Goal: Task Accomplishment & Management: Complete application form

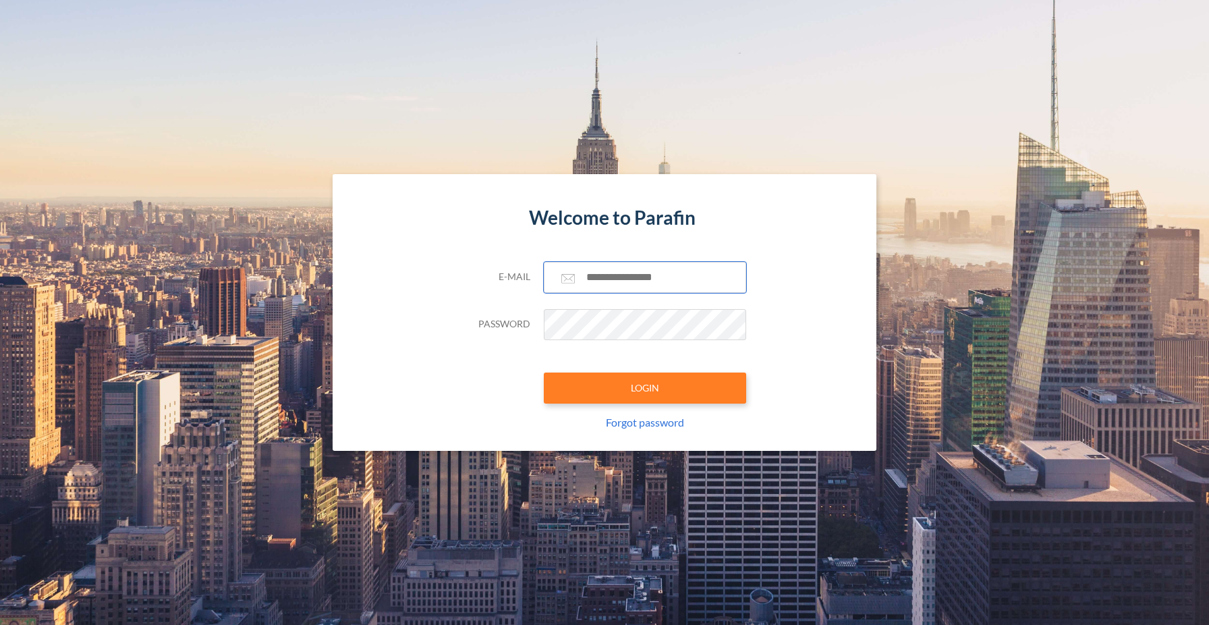
click at [645, 271] on input "text" at bounding box center [645, 277] width 202 height 31
type input "**********"
click at [661, 395] on button "LOGIN" at bounding box center [645, 387] width 202 height 31
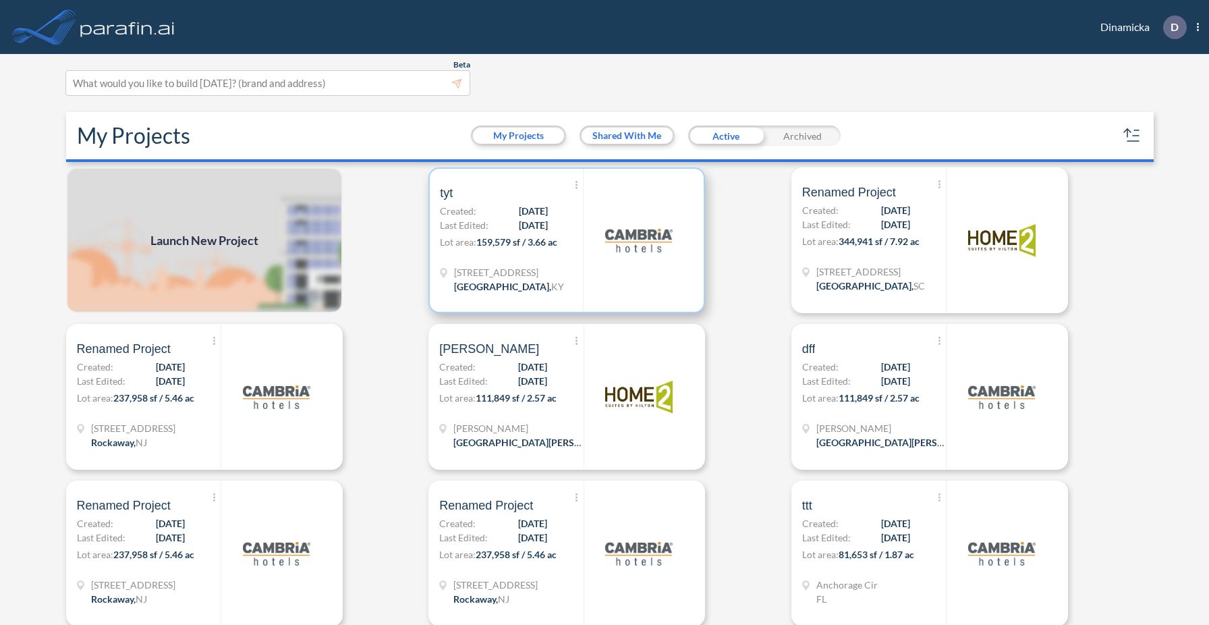
click at [612, 274] on div at bounding box center [638, 240] width 111 height 143
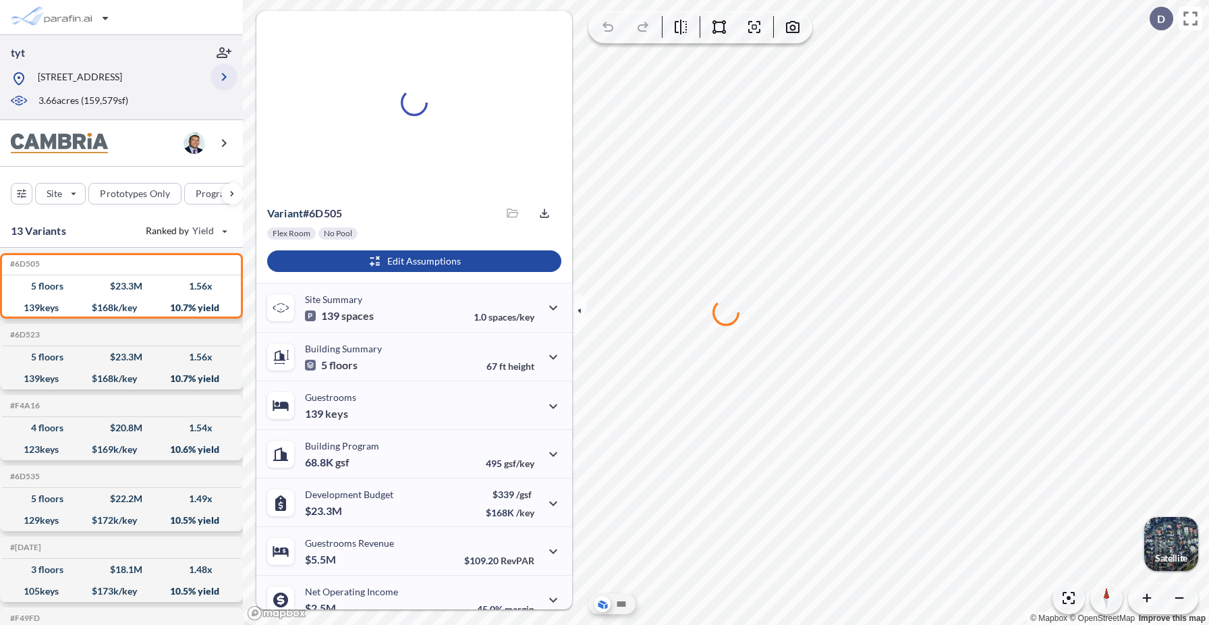
click at [221, 74] on icon "button" at bounding box center [224, 77] width 16 height 16
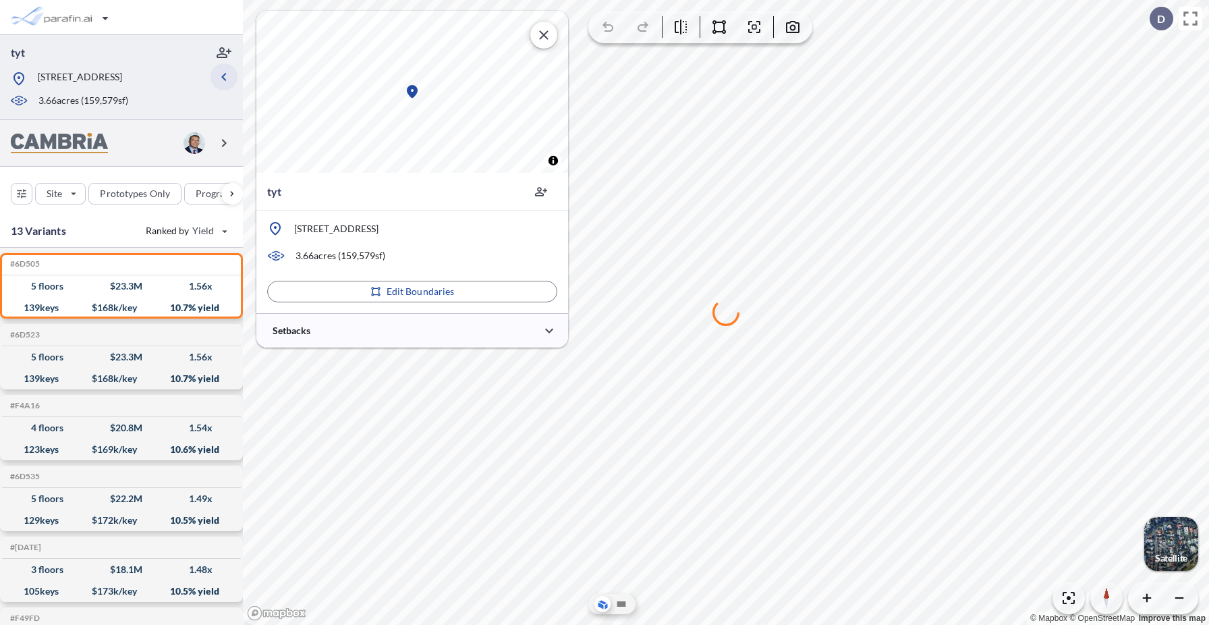
click at [226, 138] on icon "button" at bounding box center [224, 143] width 16 height 16
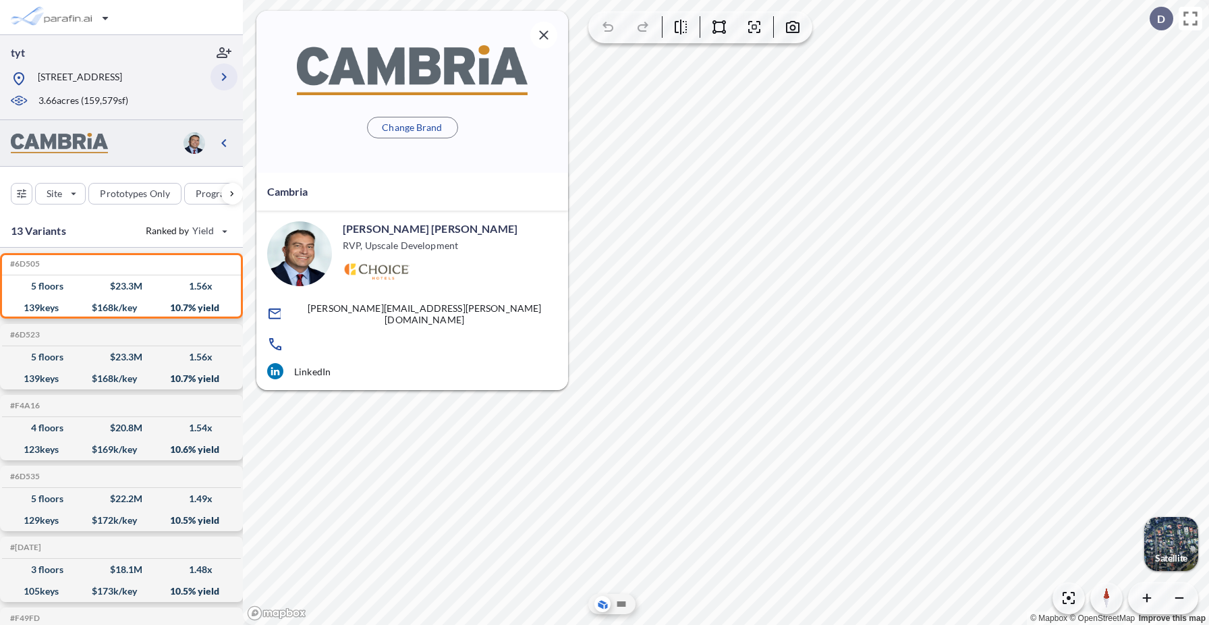
click at [225, 72] on icon "button" at bounding box center [224, 77] width 16 height 16
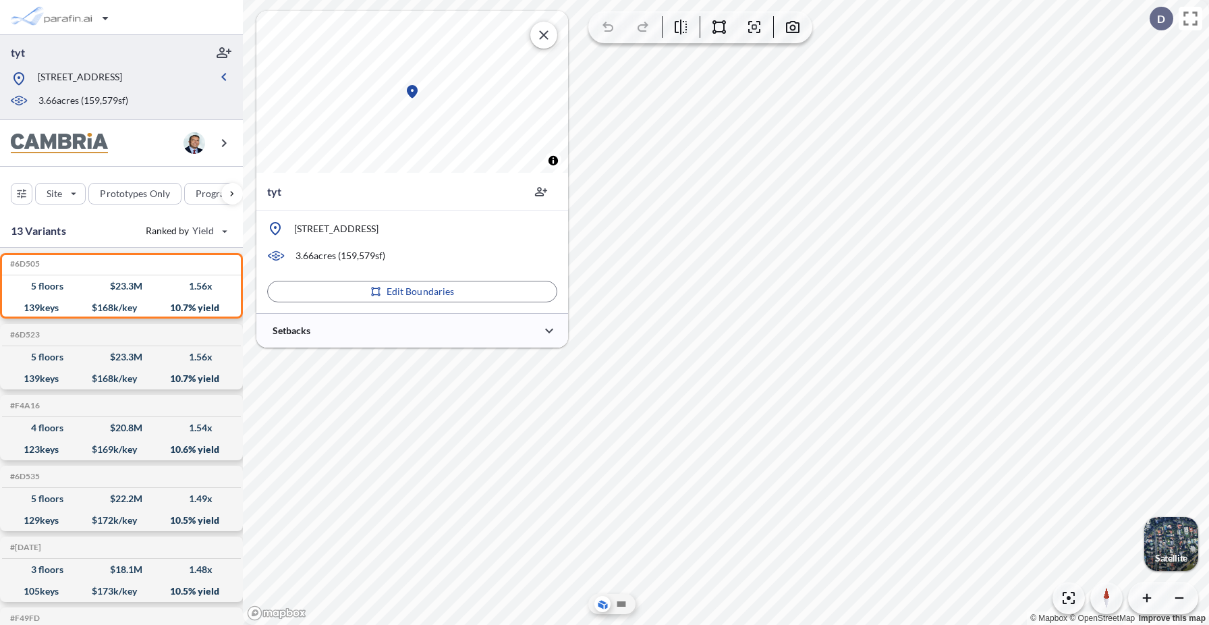
click at [379, 232] on p "1800 Evergreen Rd, Louisville, KY 40223" at bounding box center [336, 228] width 84 height 13
click at [45, 20] on div "button" at bounding box center [61, 17] width 113 height 27
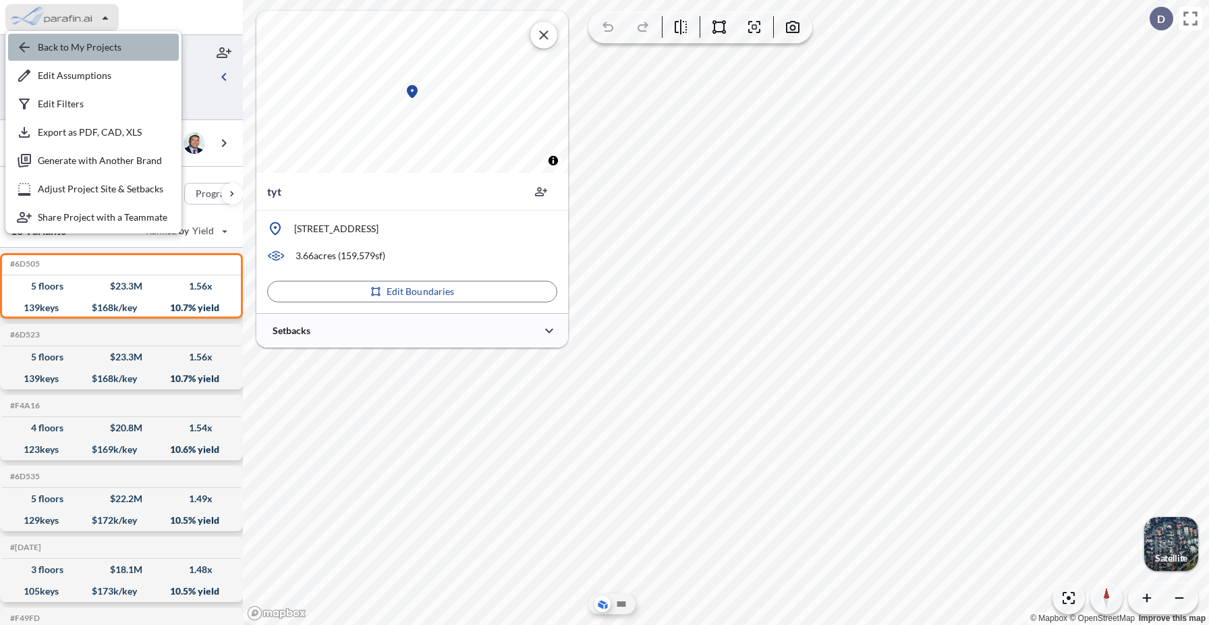
click at [55, 48] on div "button" at bounding box center [93, 47] width 171 height 27
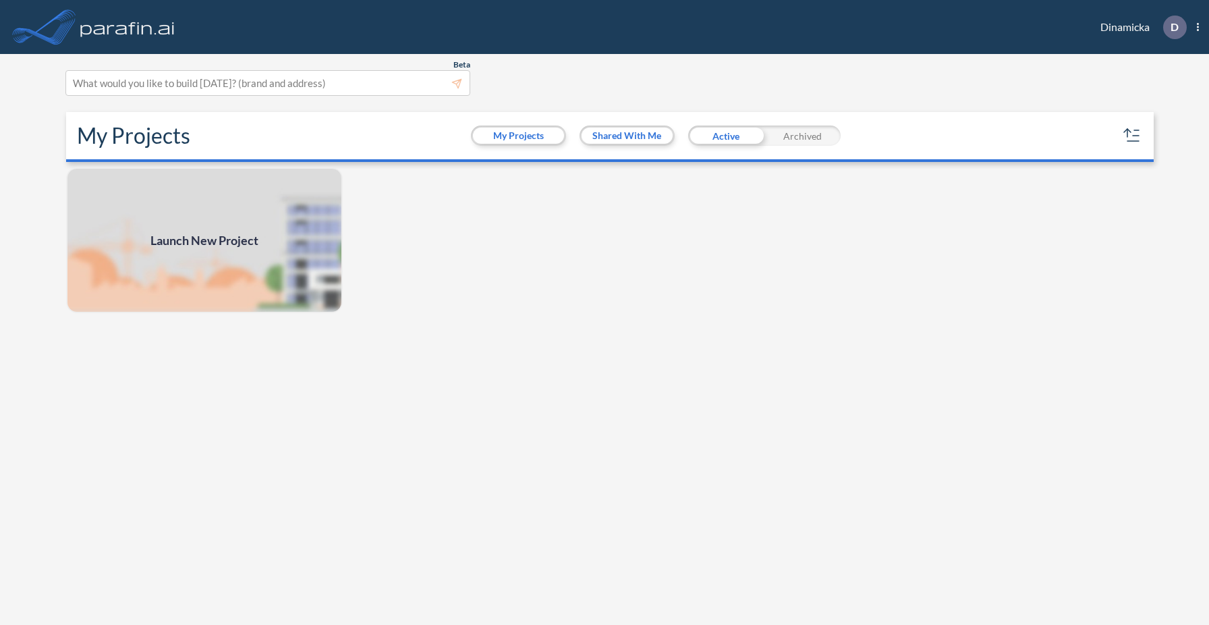
click at [221, 244] on span "Launch New Project" at bounding box center [204, 240] width 108 height 18
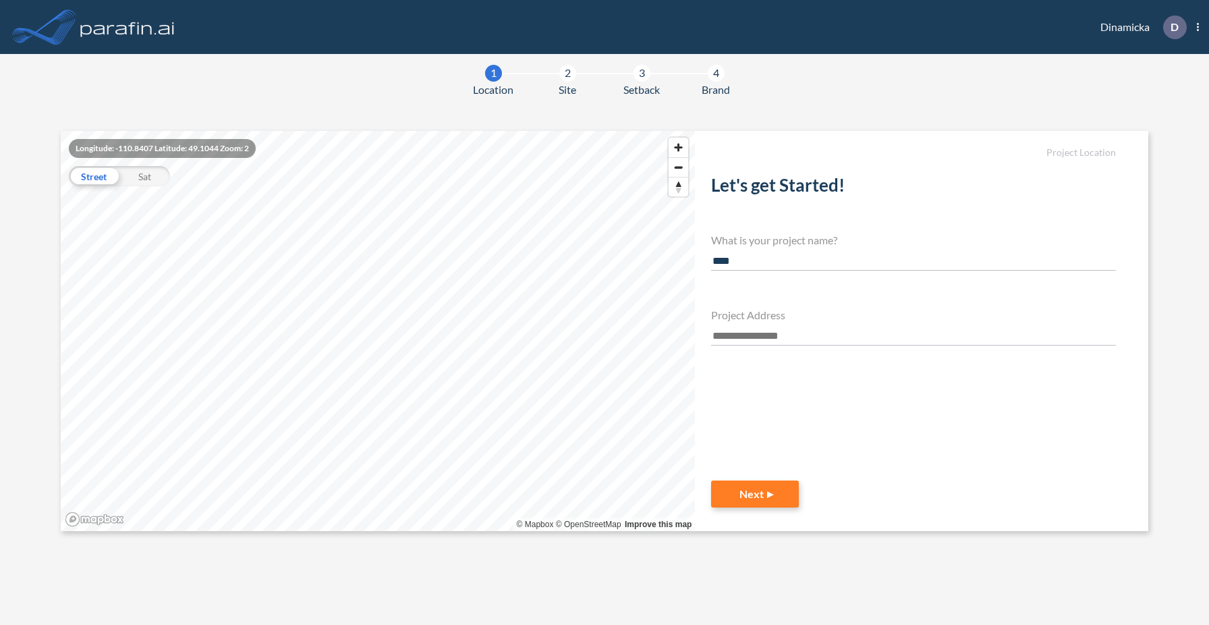
type input "****"
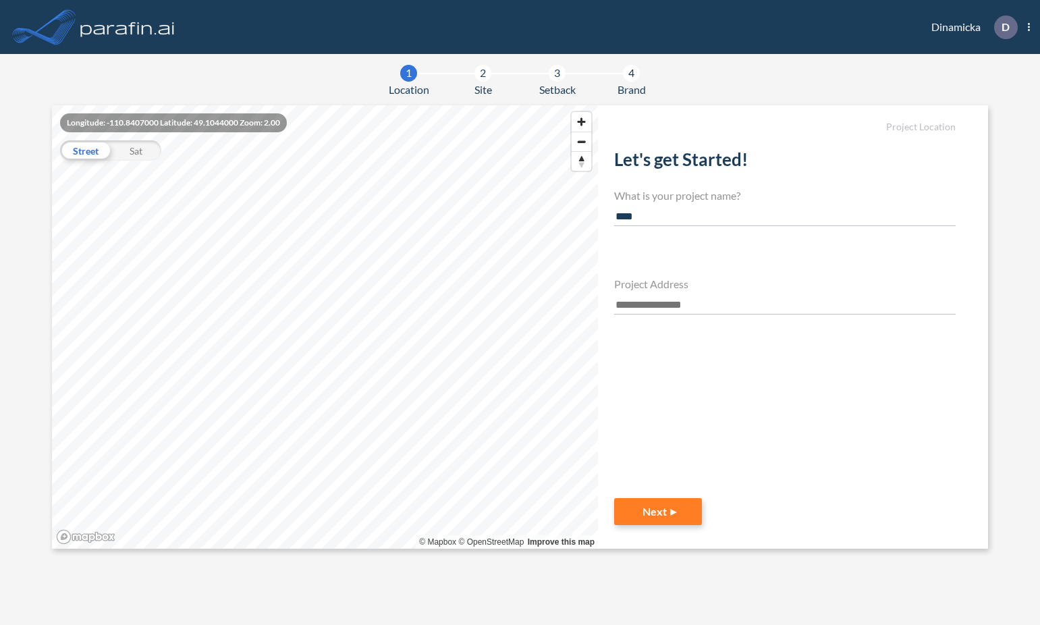
click at [646, 306] on input "text" at bounding box center [784, 305] width 341 height 18
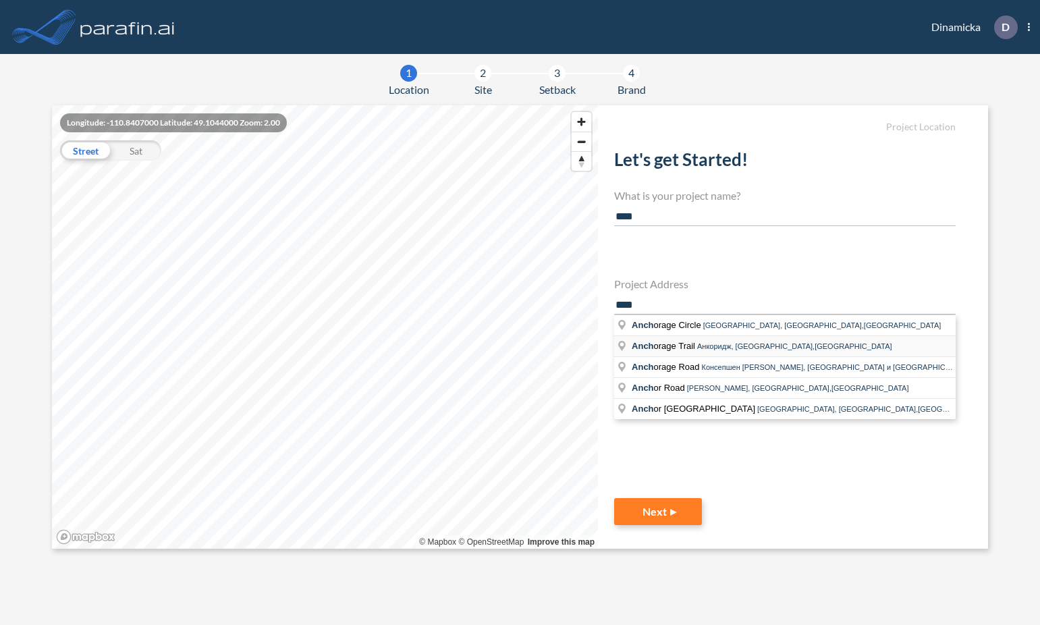
click at [662, 347] on span "Anch orage Trail" at bounding box center [664, 346] width 65 height 10
type input "**********"
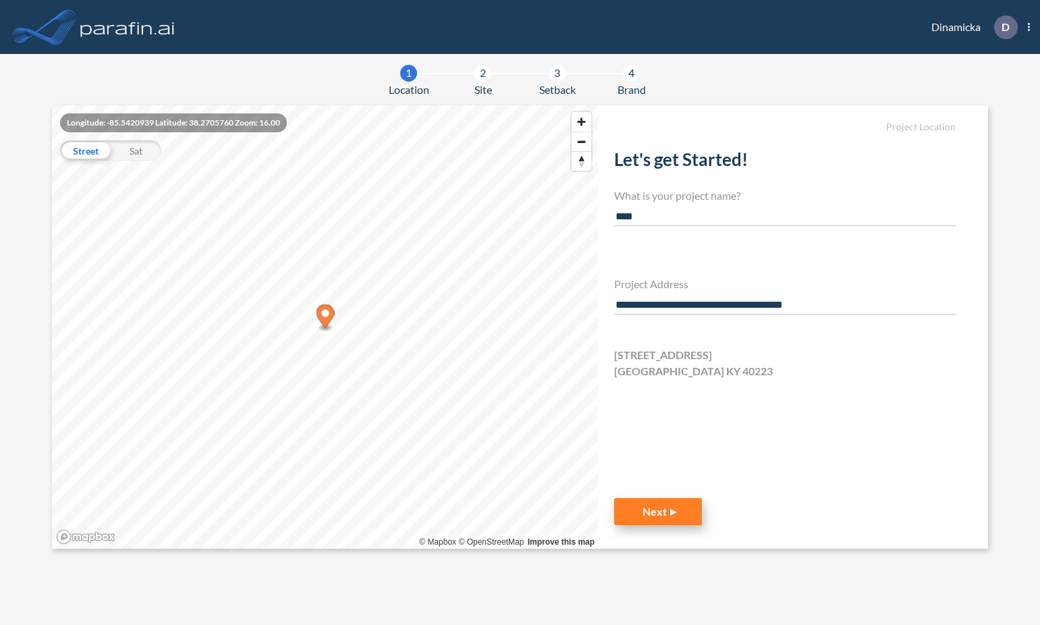
click at [692, 508] on button "Next" at bounding box center [658, 511] width 88 height 27
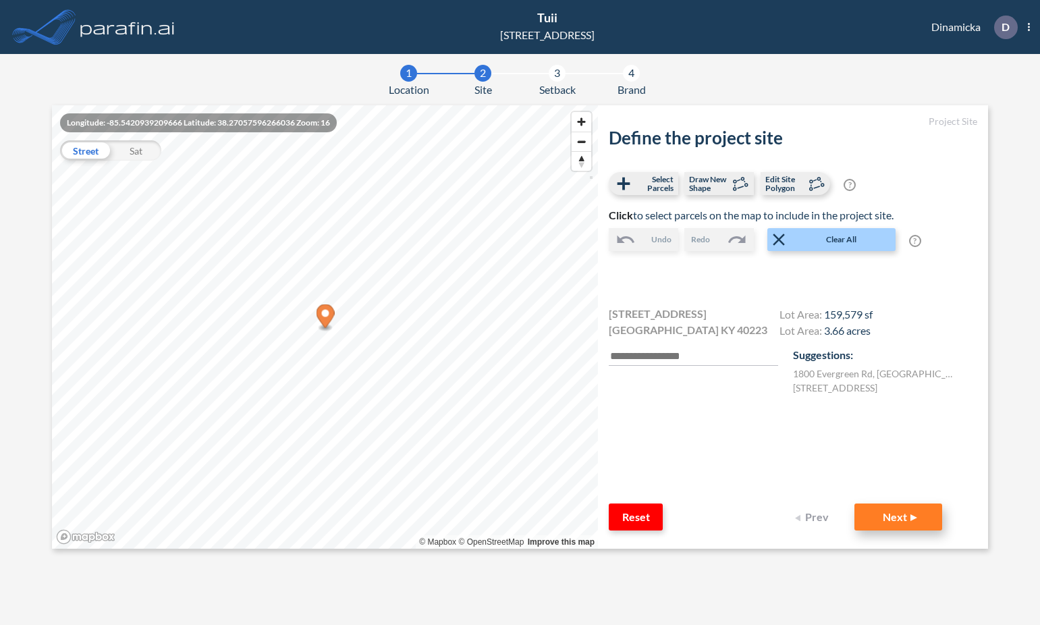
click at [898, 523] on button "Next" at bounding box center [898, 516] width 88 height 27
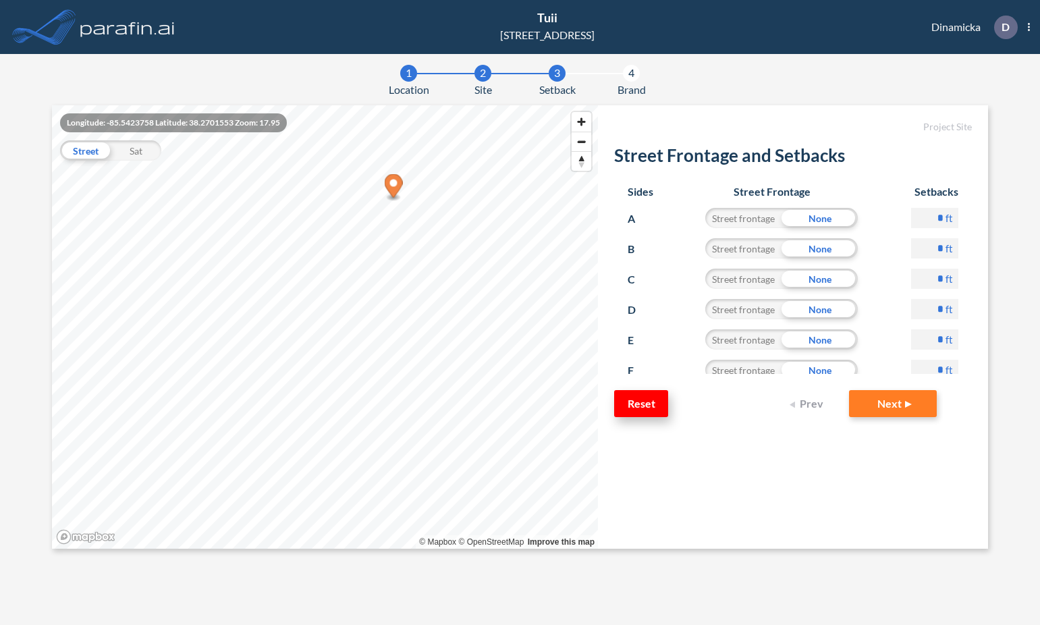
click at [643, 403] on button "Reset" at bounding box center [641, 403] width 54 height 27
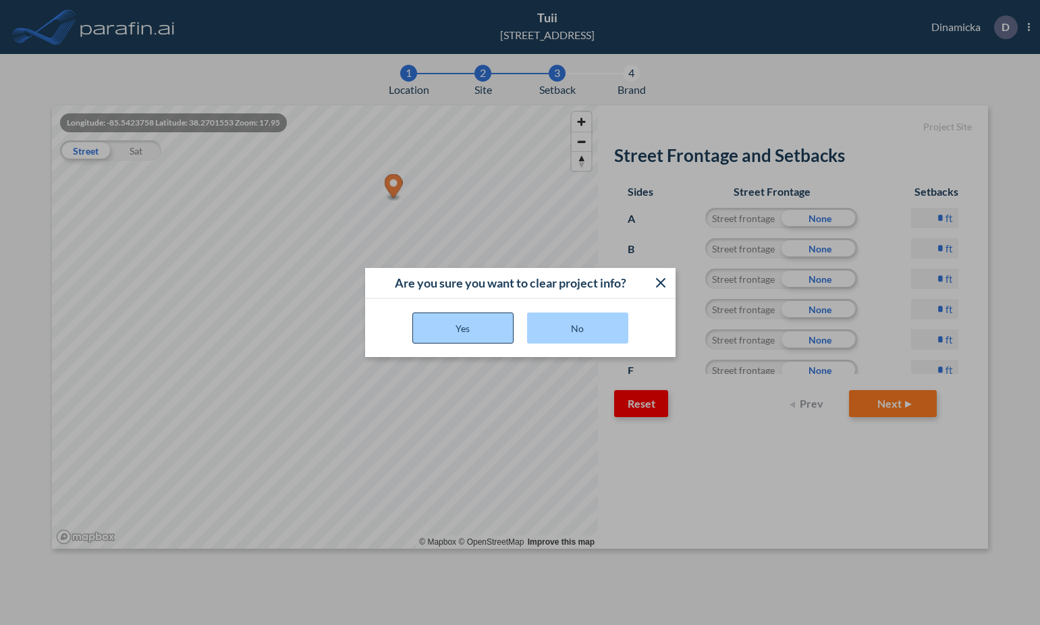
click at [487, 330] on button "Yes" at bounding box center [462, 327] width 101 height 31
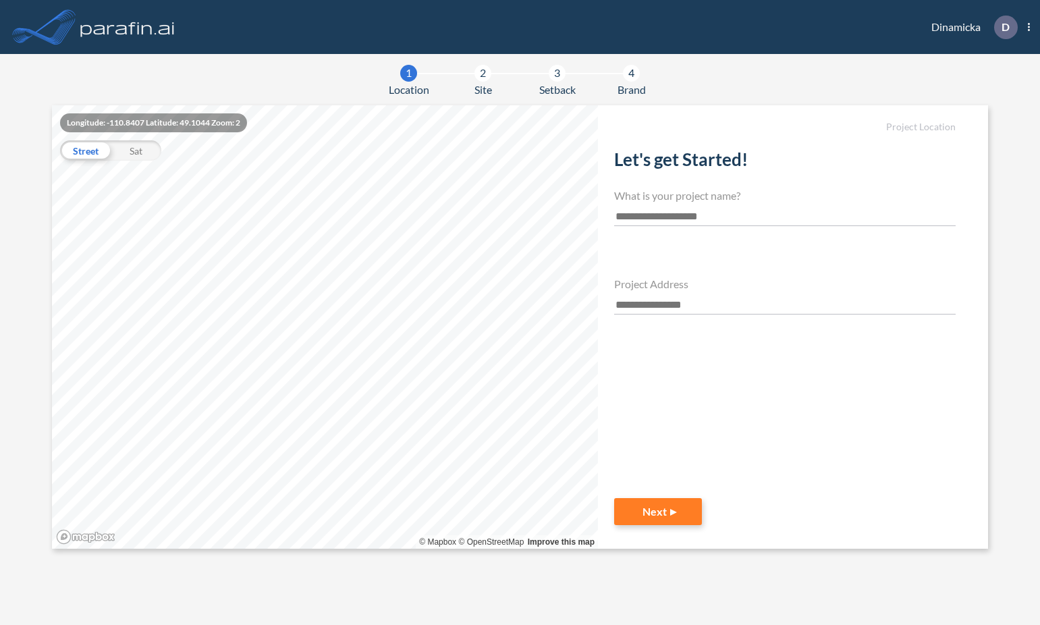
click at [657, 215] on input "text" at bounding box center [784, 217] width 341 height 18
type input "***"
click at [642, 302] on input "text" at bounding box center [784, 305] width 341 height 18
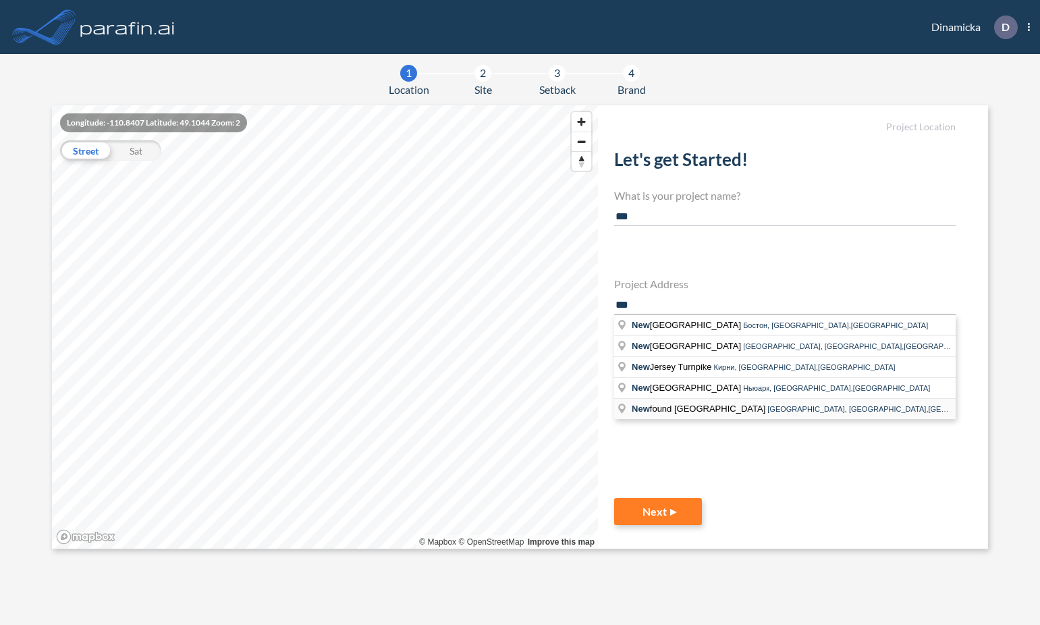
click at [679, 405] on span "New found Gap Road" at bounding box center [700, 409] width 136 height 10
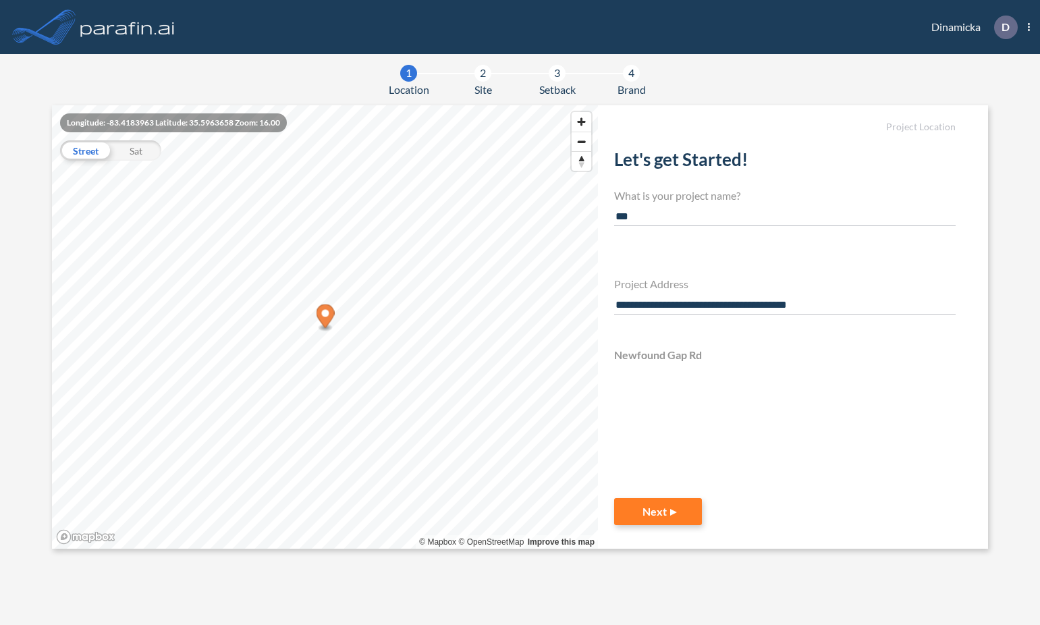
click at [594, 310] on section "**********" at bounding box center [520, 326] width 936 height 443
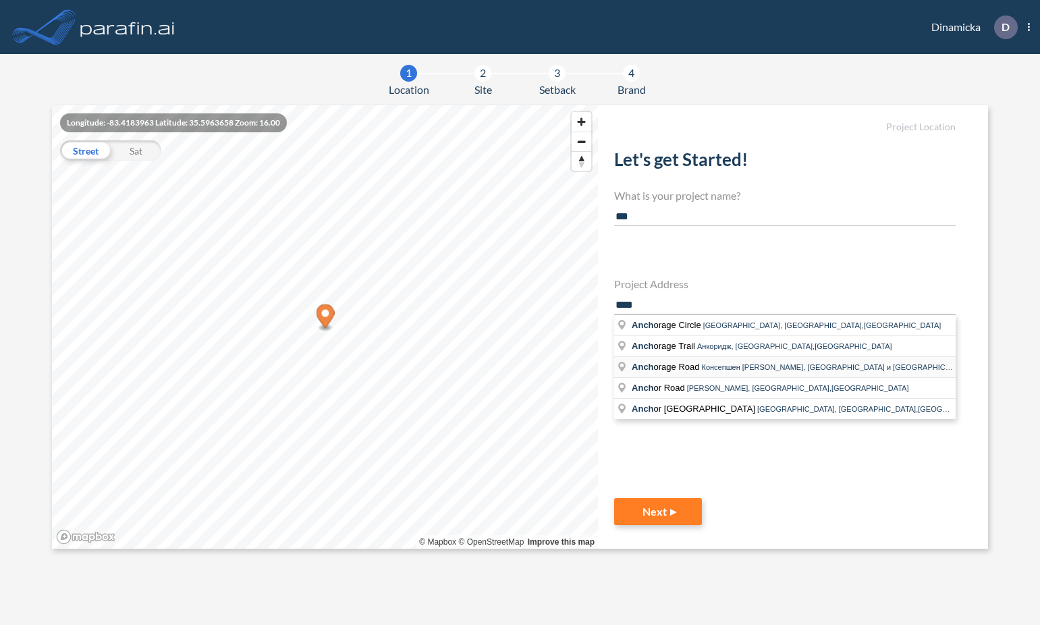
click at [661, 370] on span "Anch orage Road" at bounding box center [667, 367] width 70 height 10
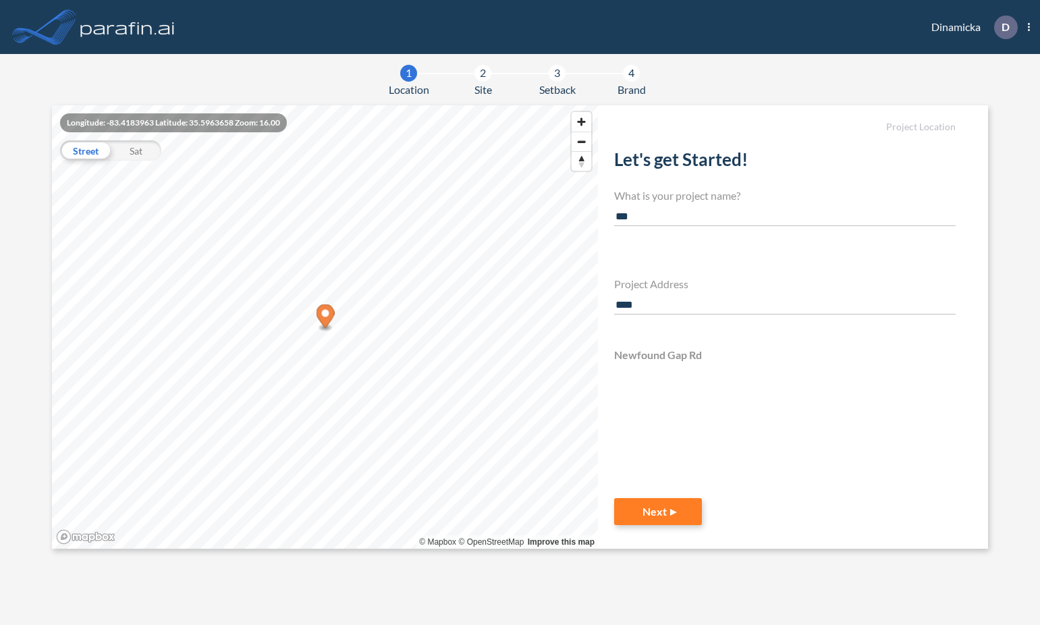
type input "**********"
click at [667, 510] on button "Next" at bounding box center [658, 511] width 88 height 27
click at [671, 511] on button "Next" at bounding box center [658, 511] width 88 height 27
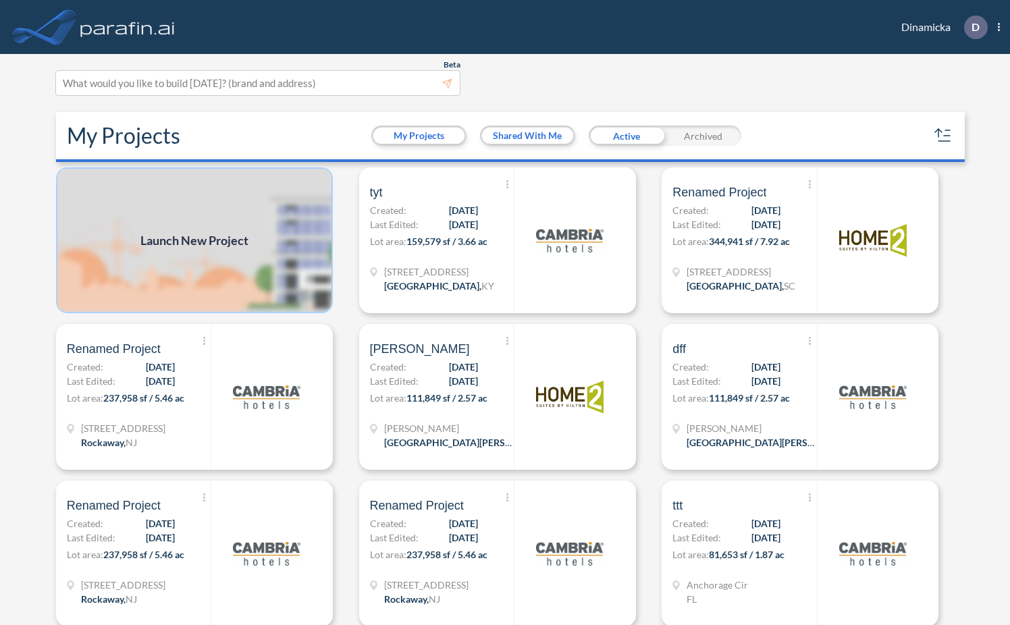
click at [250, 246] on img at bounding box center [194, 240] width 277 height 146
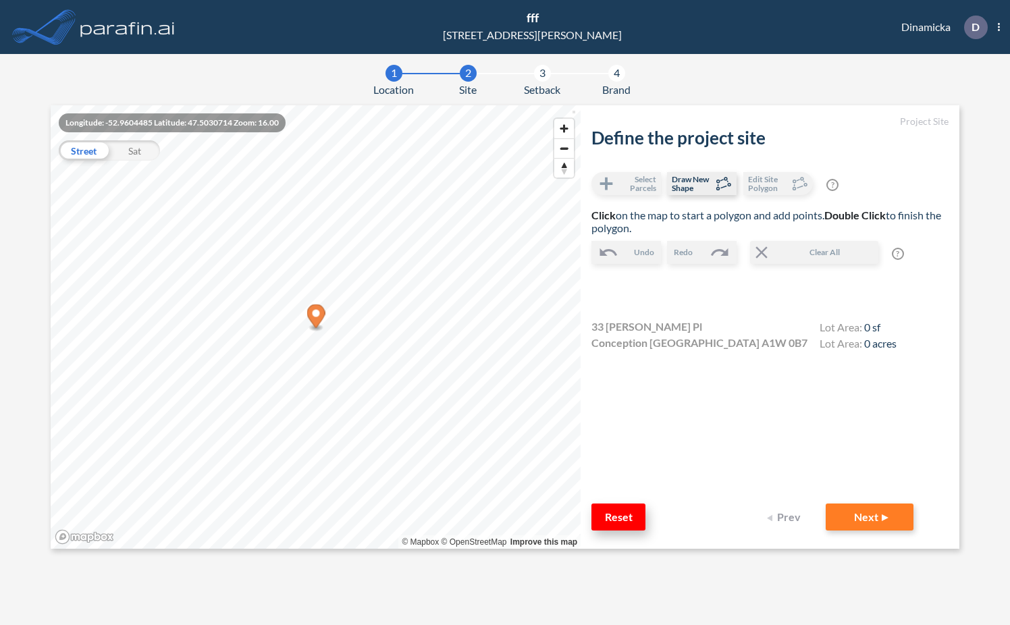
click at [493, 515] on button "Reset" at bounding box center [618, 516] width 54 height 27
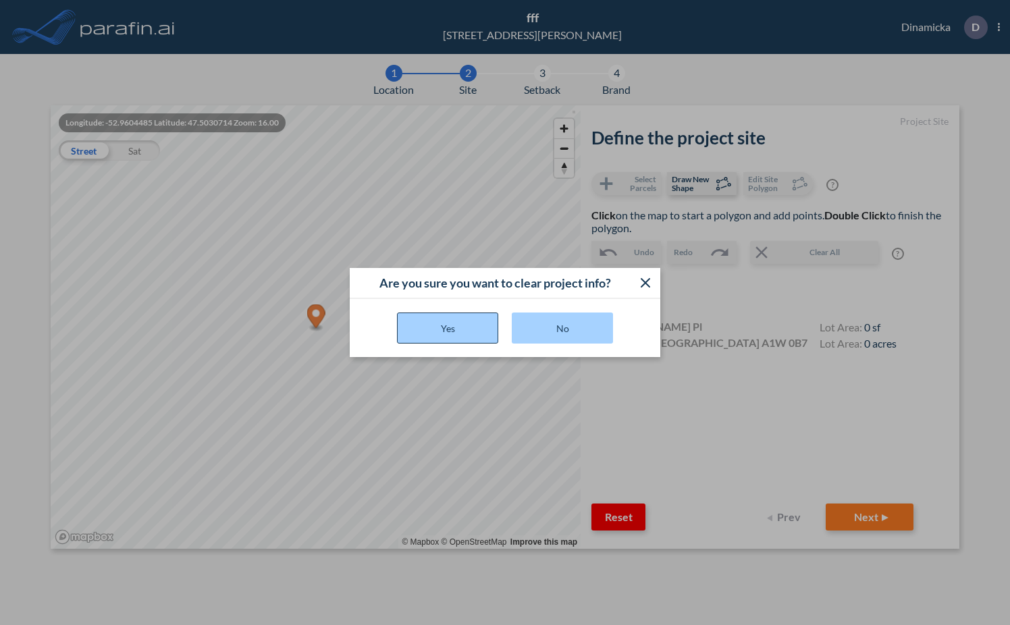
click at [480, 323] on button "Yes" at bounding box center [447, 327] width 101 height 31
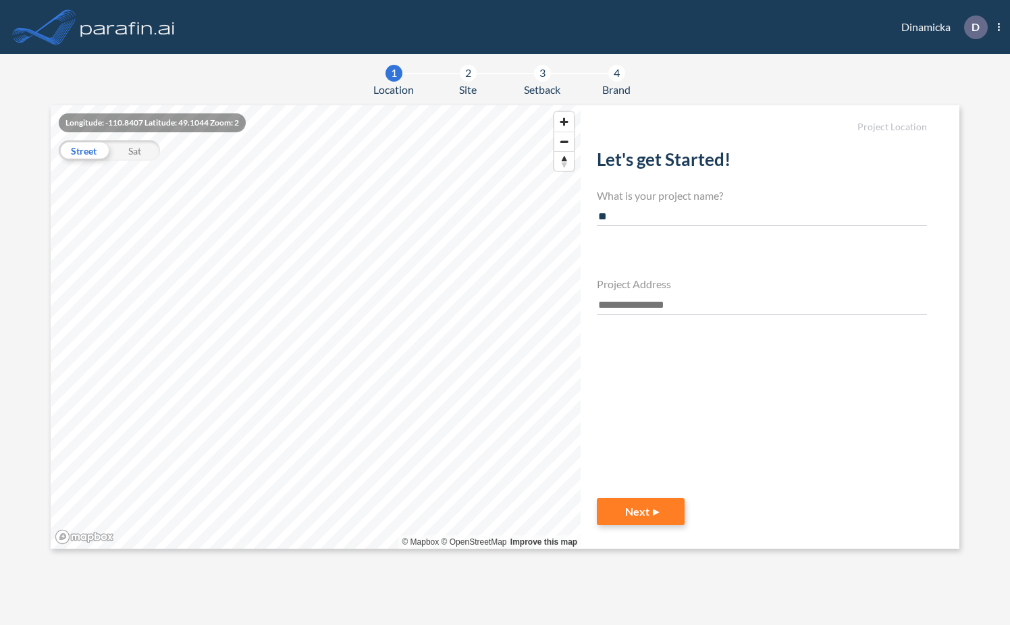
type input "*"
type input "***"
click at [645, 300] on input "text" at bounding box center [762, 305] width 330 height 18
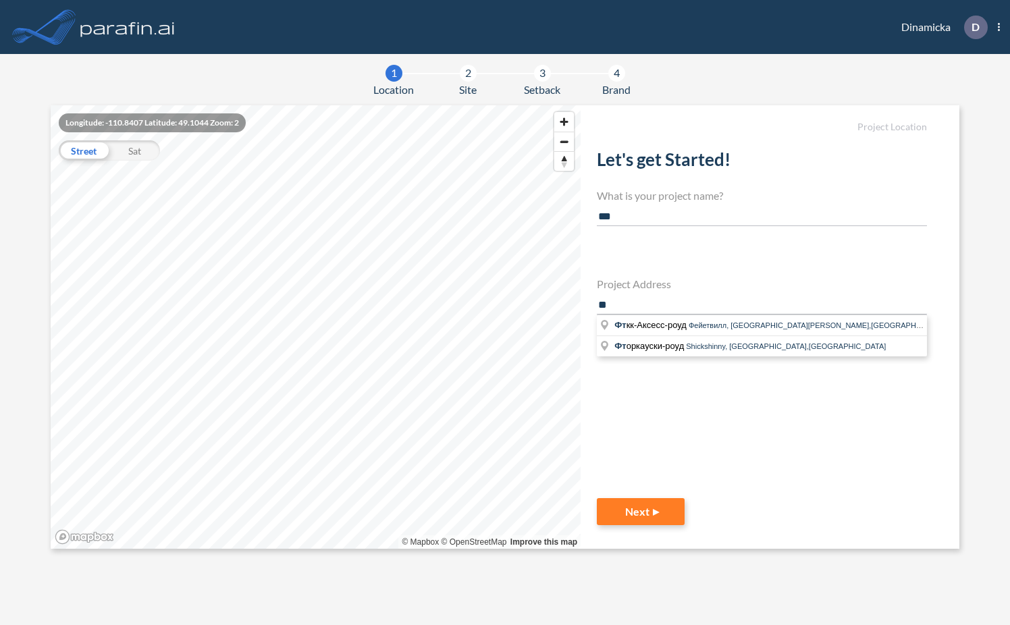
type input "*"
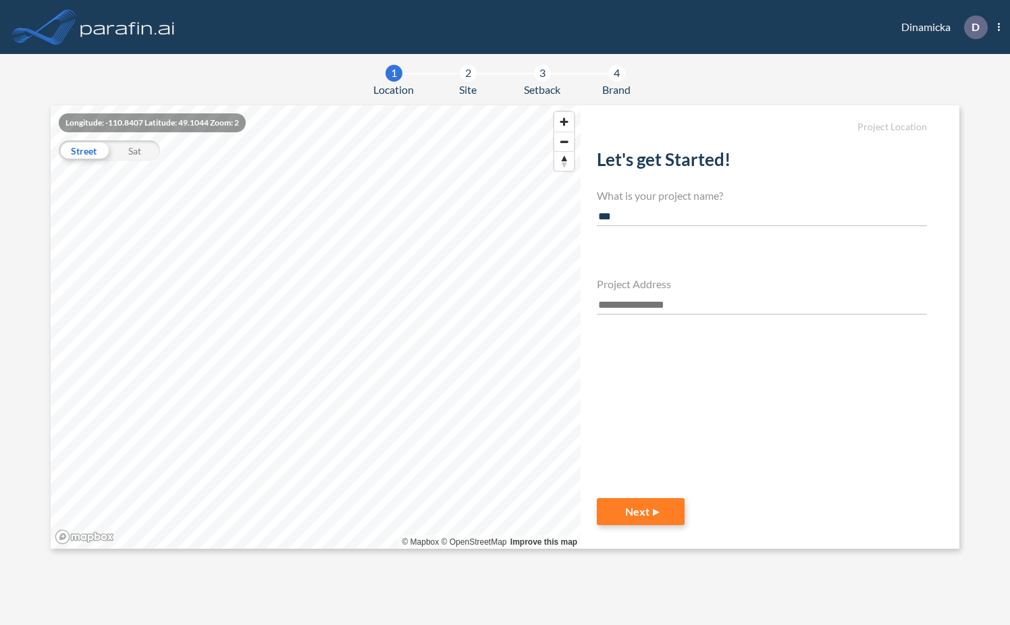
click at [643, 209] on input "***" at bounding box center [762, 217] width 330 height 18
type input "***"
click at [620, 306] on input "text" at bounding box center [762, 305] width 330 height 18
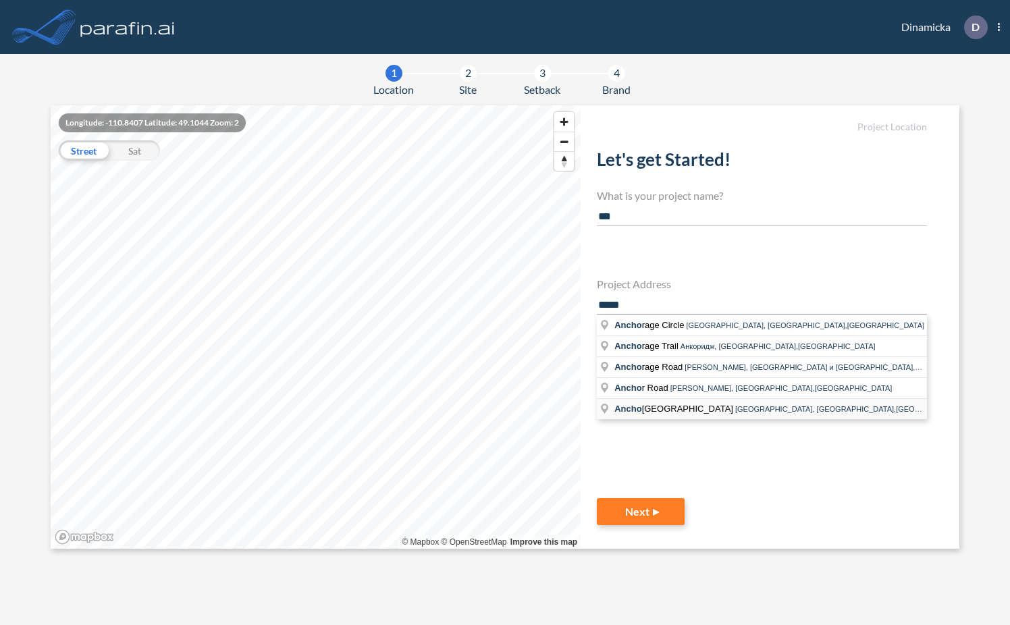
click at [667, 412] on span "Ancho r Bay Drive" at bounding box center [674, 409] width 121 height 10
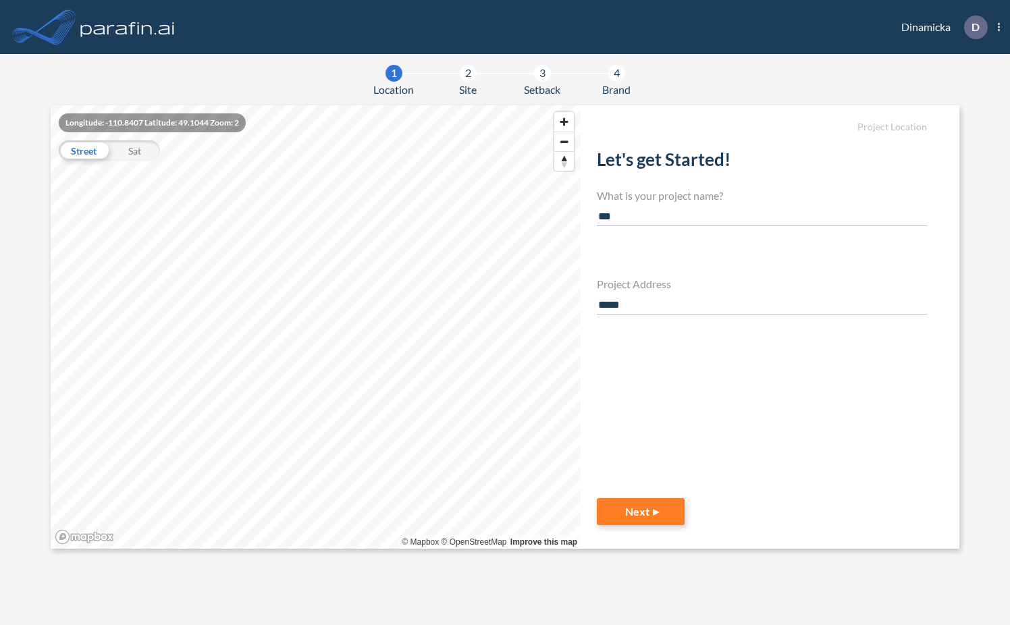
type input "**********"
click at [640, 514] on button "Next" at bounding box center [641, 511] width 88 height 27
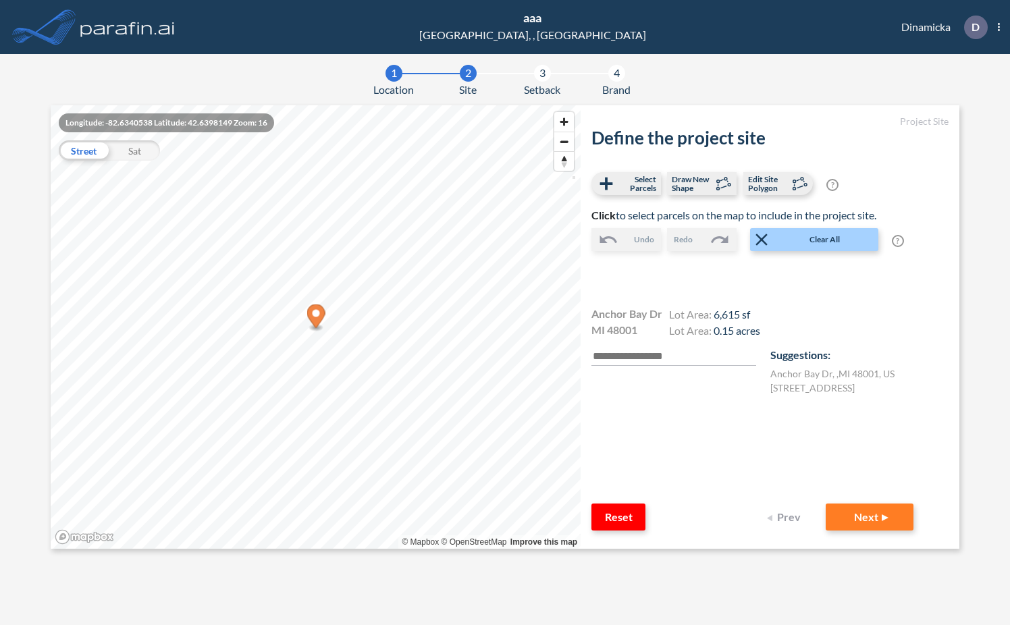
click at [320, 329] on ellipse "Map marker" at bounding box center [315, 327] width 14 height 7
click at [858, 519] on button "Next" at bounding box center [869, 516] width 88 height 27
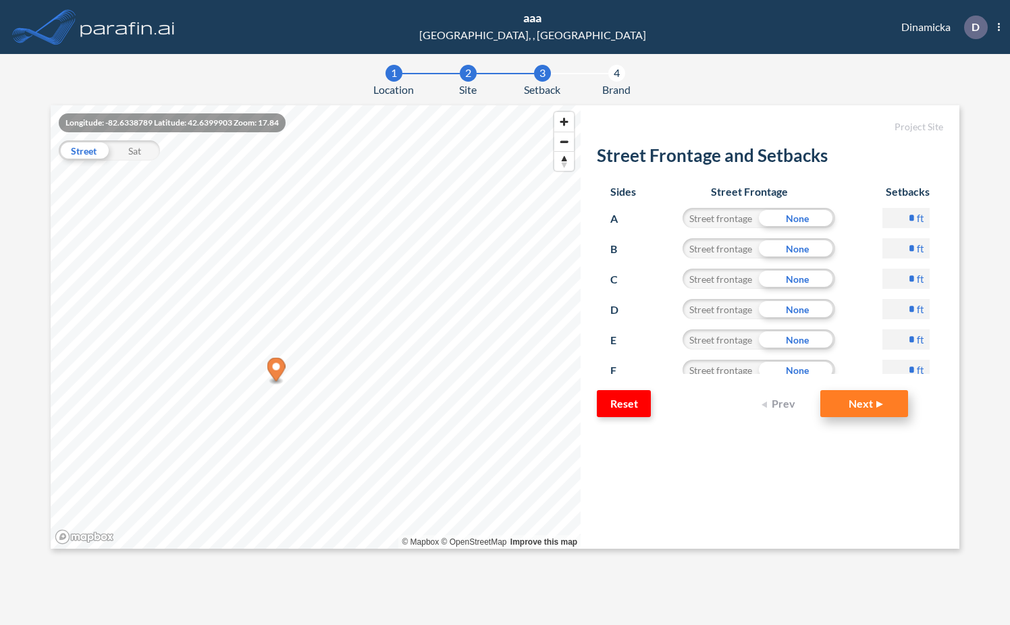
click at [883, 401] on button "Next" at bounding box center [864, 403] width 88 height 27
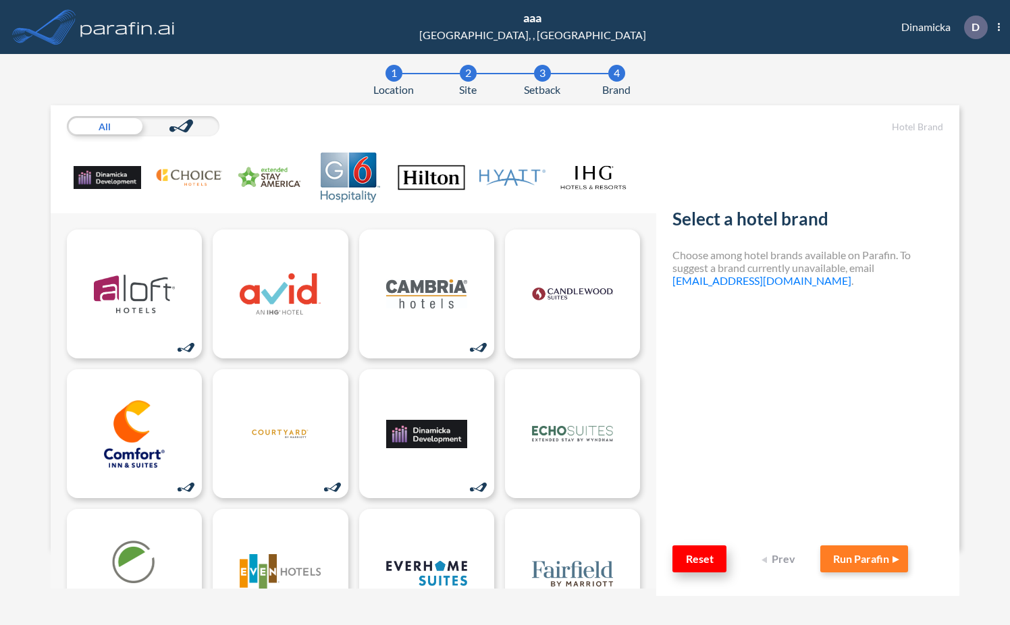
click at [708, 553] on button "Reset" at bounding box center [699, 558] width 54 height 27
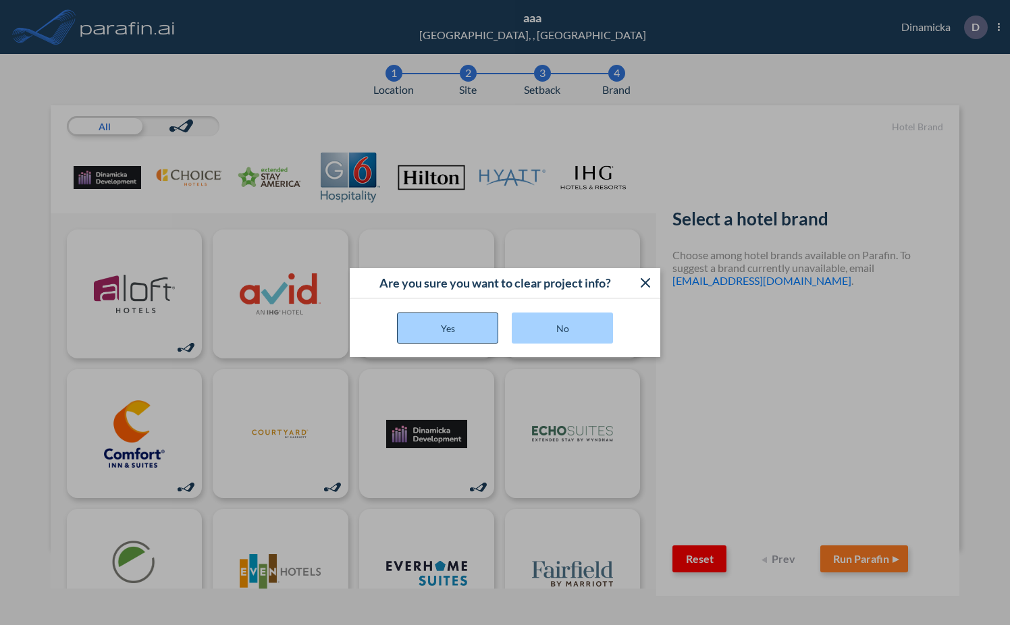
click at [416, 330] on button "Yes" at bounding box center [447, 327] width 101 height 31
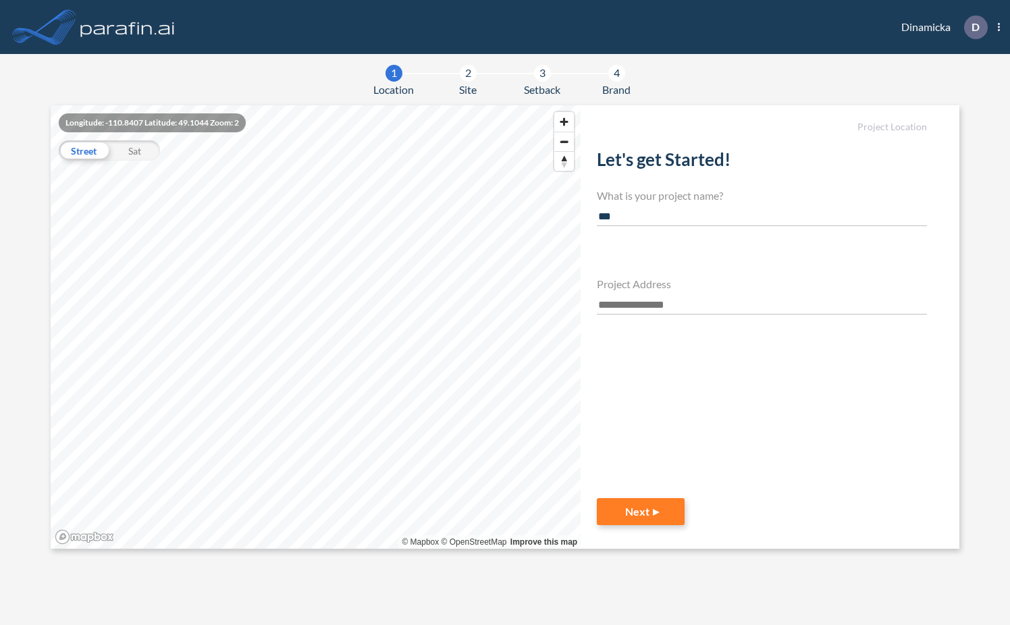
type input "***"
click at [627, 303] on input "text" at bounding box center [762, 305] width 330 height 18
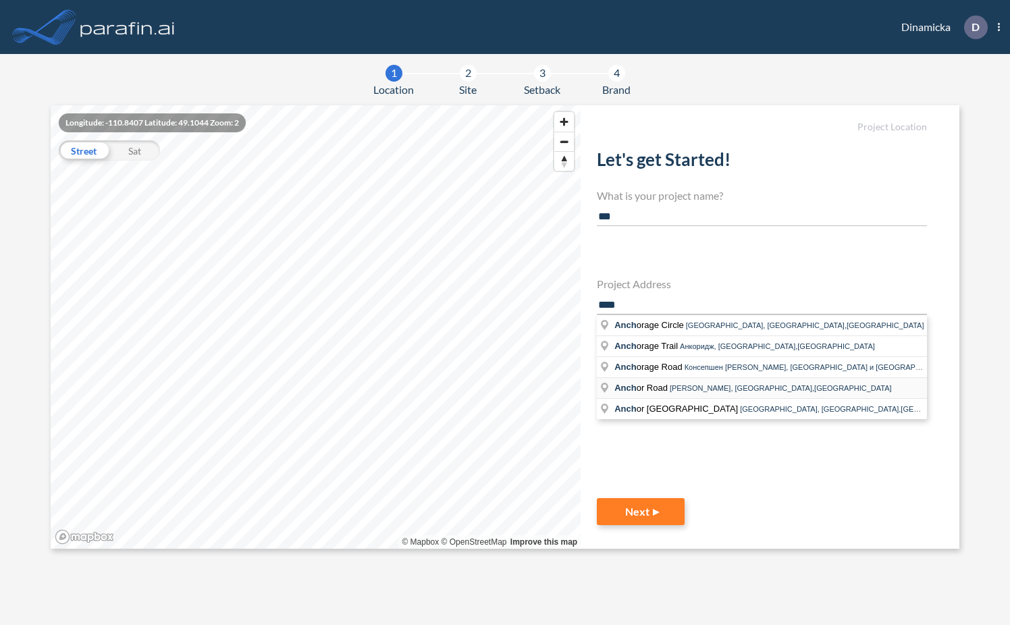
click at [667, 385] on span "Anch or Road" at bounding box center [641, 388] width 55 height 10
type input "**********"
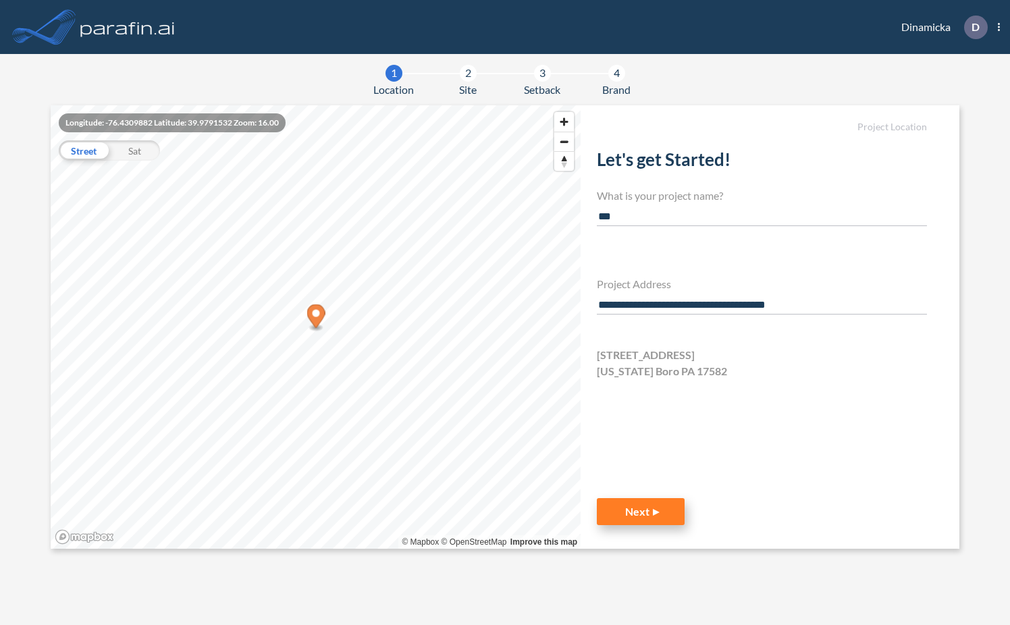
click at [654, 516] on button "Next" at bounding box center [641, 511] width 88 height 27
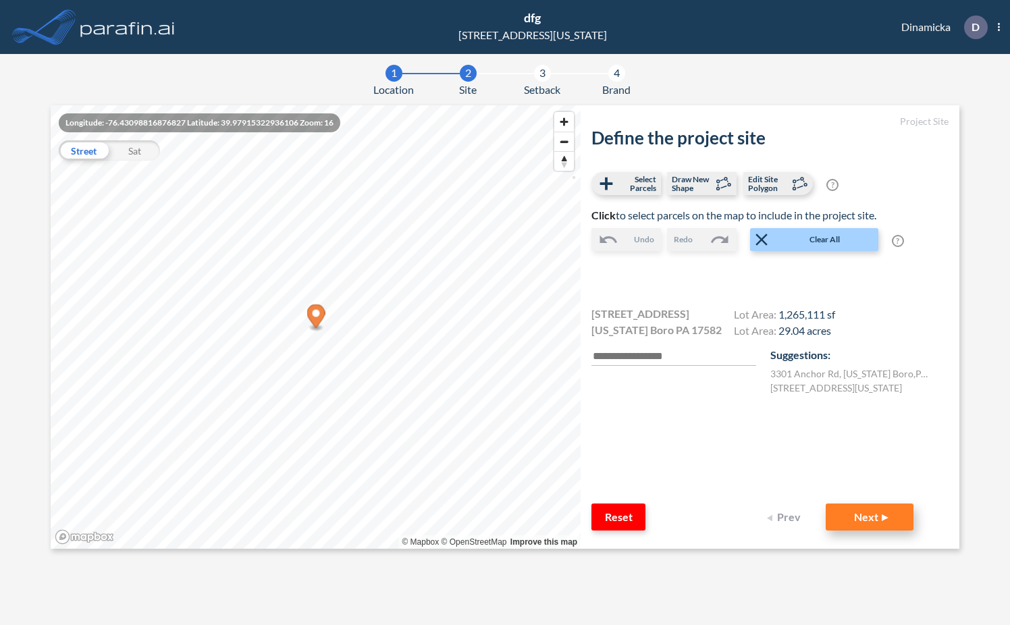
click at [889, 514] on button "Next" at bounding box center [869, 516] width 88 height 27
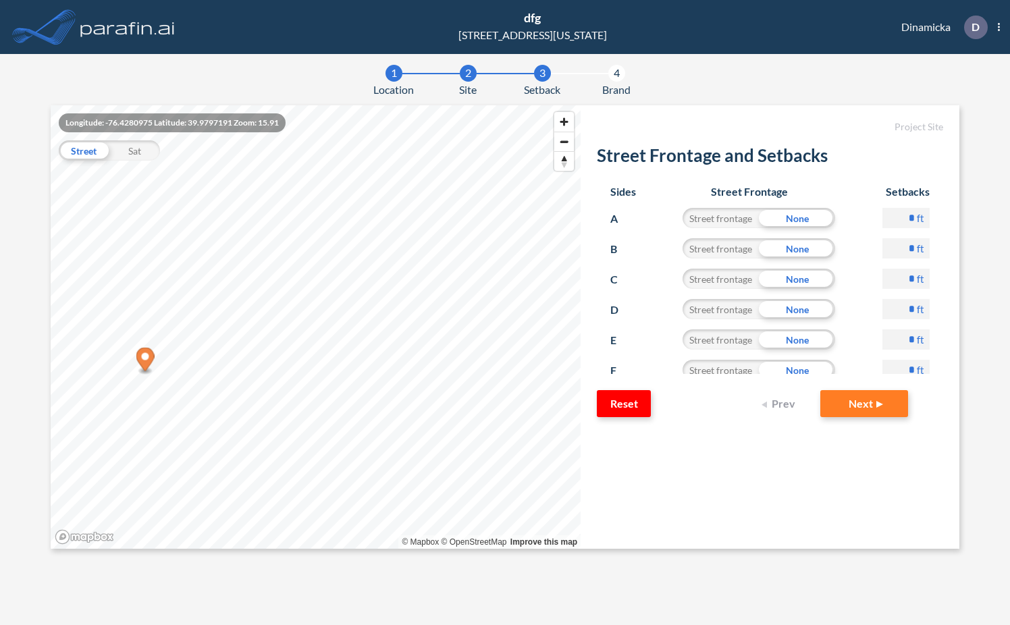
drag, startPoint x: 636, startPoint y: 399, endPoint x: 669, endPoint y: 433, distance: 47.2
click at [669, 433] on form "Project Site Street Frontage and Setbacks Sides Street Frontage Setbacks A Stre…" at bounding box center [769, 326] width 379 height 443
click at [632, 398] on button "Reset" at bounding box center [624, 403] width 54 height 27
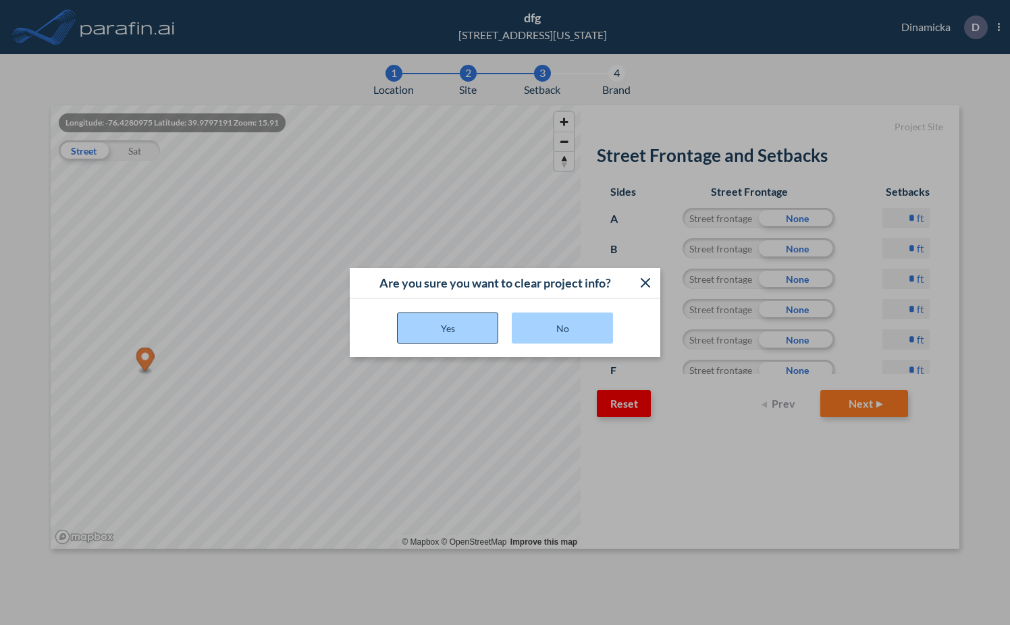
click at [488, 329] on button "Yes" at bounding box center [447, 327] width 101 height 31
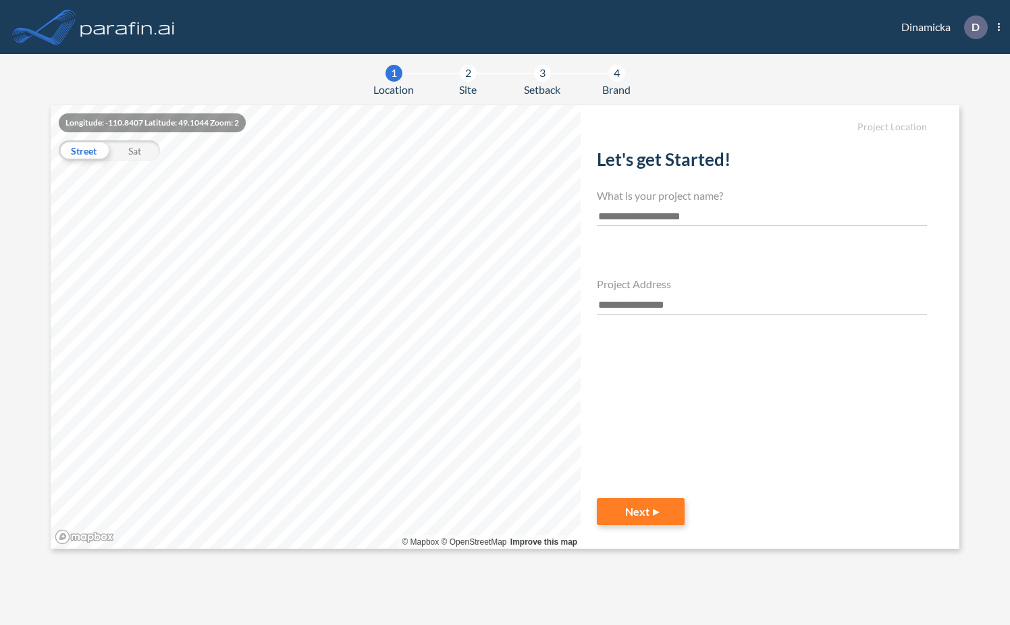
click at [645, 209] on input "text" at bounding box center [762, 217] width 330 height 18
type input "****"
click at [626, 294] on div "Project Address" at bounding box center [762, 295] width 330 height 37
click at [624, 302] on input "text" at bounding box center [762, 305] width 330 height 18
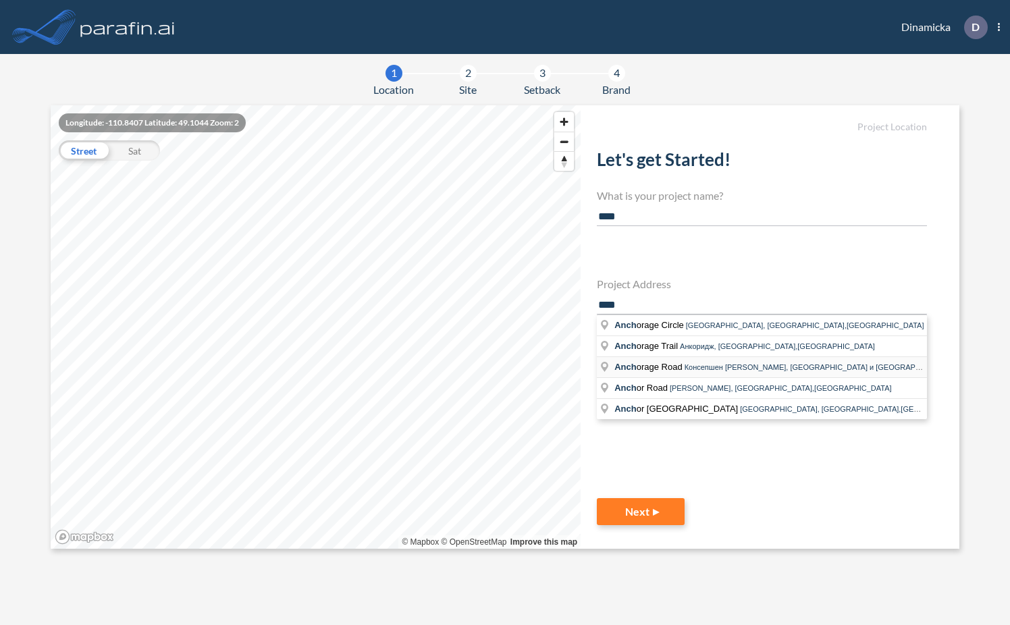
click at [678, 365] on span "Anch orage Road" at bounding box center [649, 367] width 70 height 10
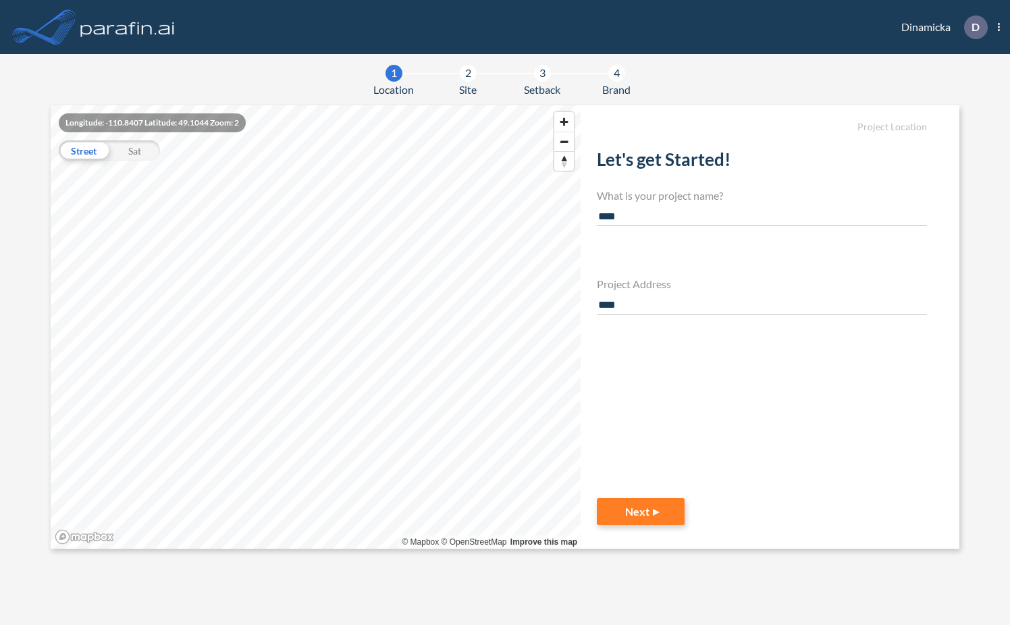
type input "**********"
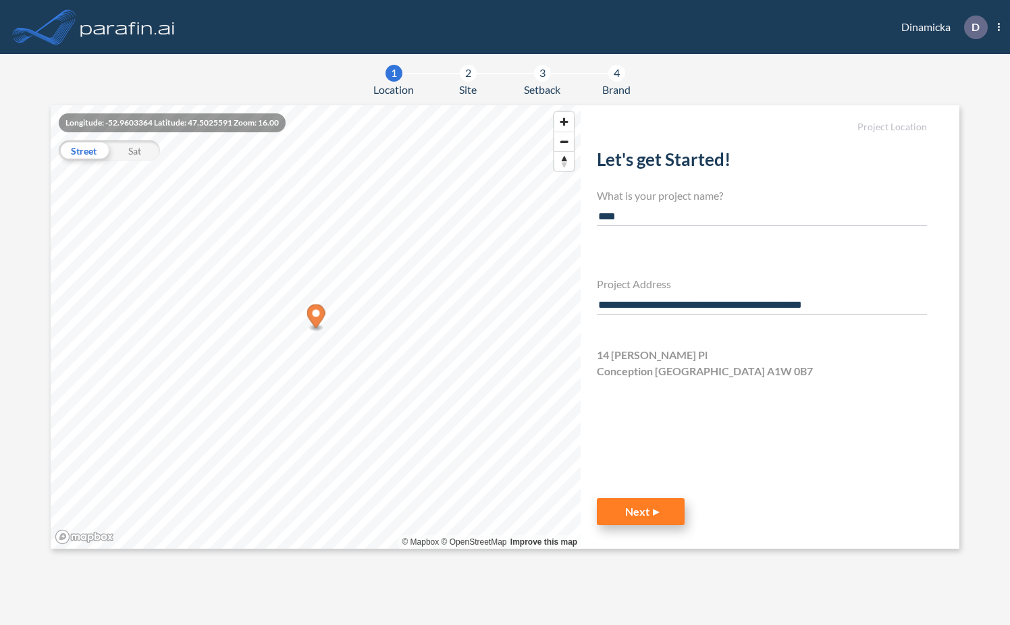
click at [661, 510] on button "Next" at bounding box center [641, 511] width 88 height 27
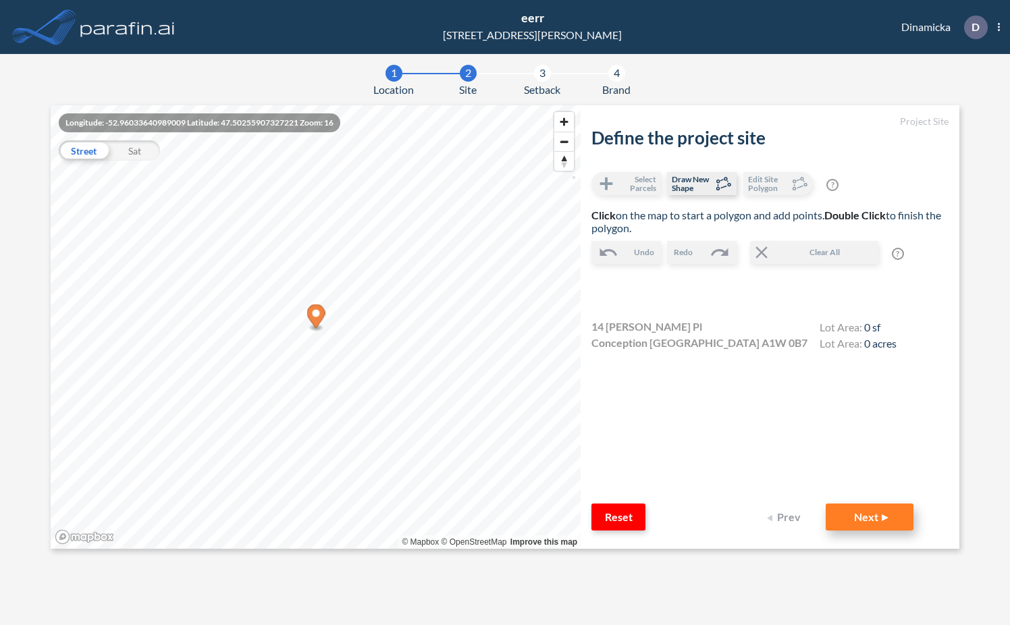
click at [879, 519] on button "Next" at bounding box center [869, 516] width 88 height 27
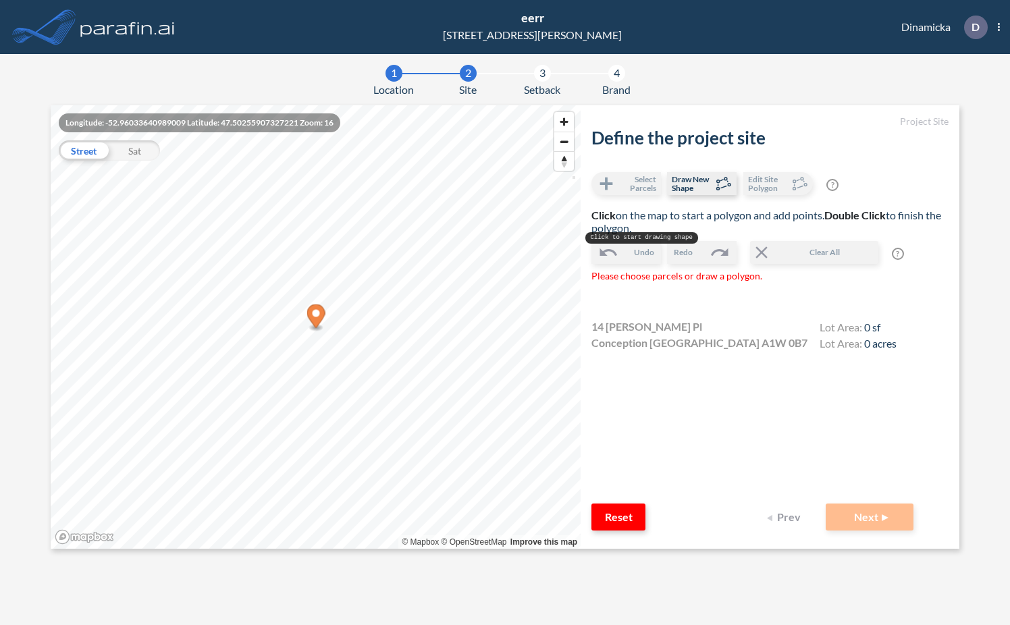
click at [644, 190] on span "Select Parcels" at bounding box center [636, 184] width 40 height 18
click at [319, 260] on pre "Click to continue drawing shape" at bounding box center [355, 266] width 123 height 12
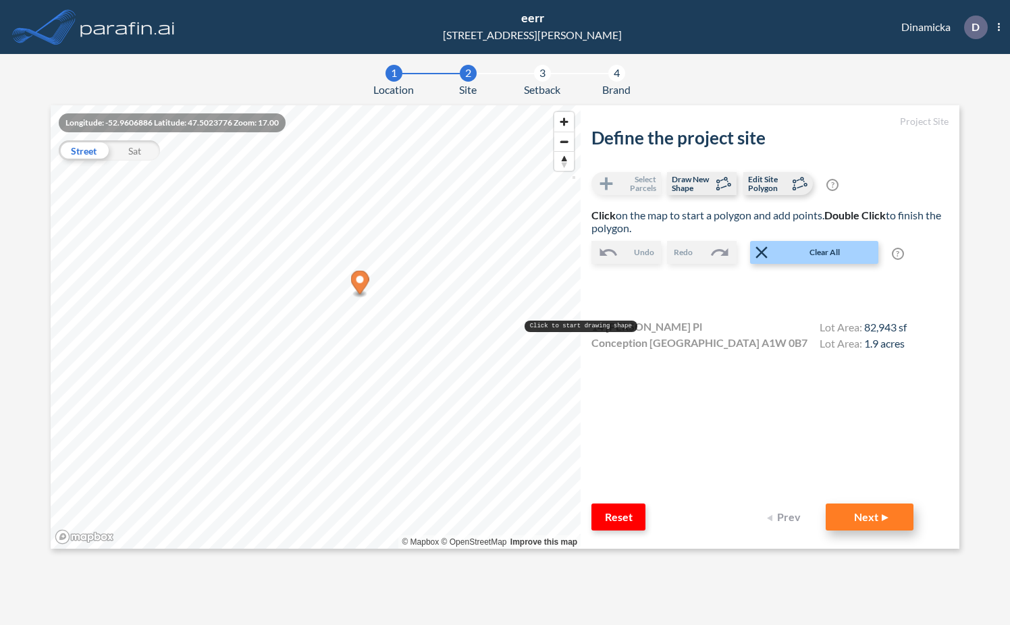
click at [884, 514] on button "Next" at bounding box center [869, 516] width 88 height 27
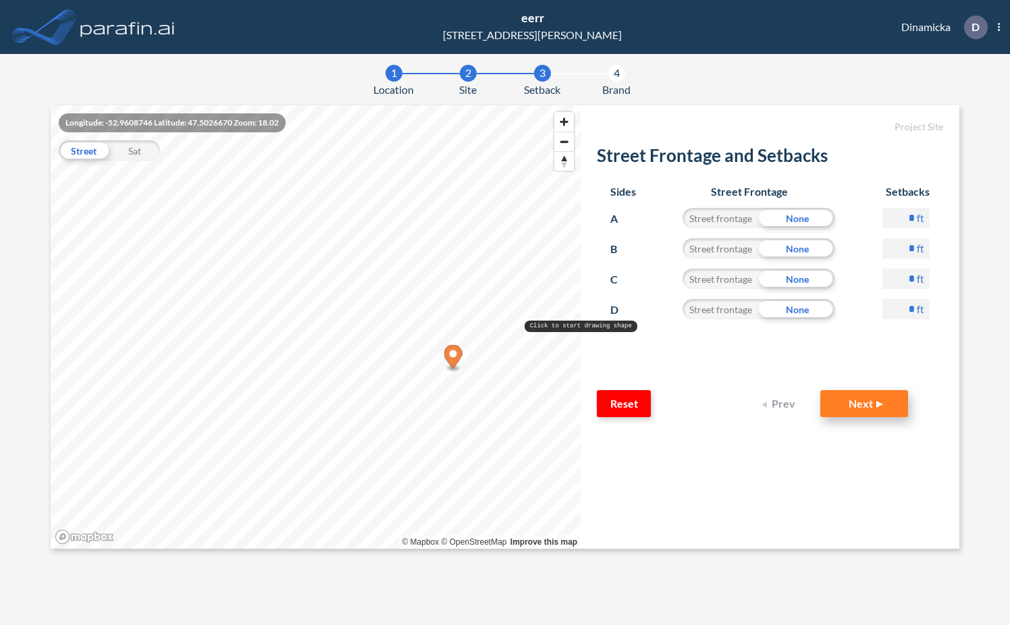
click at [871, 399] on button "Next" at bounding box center [864, 403] width 88 height 27
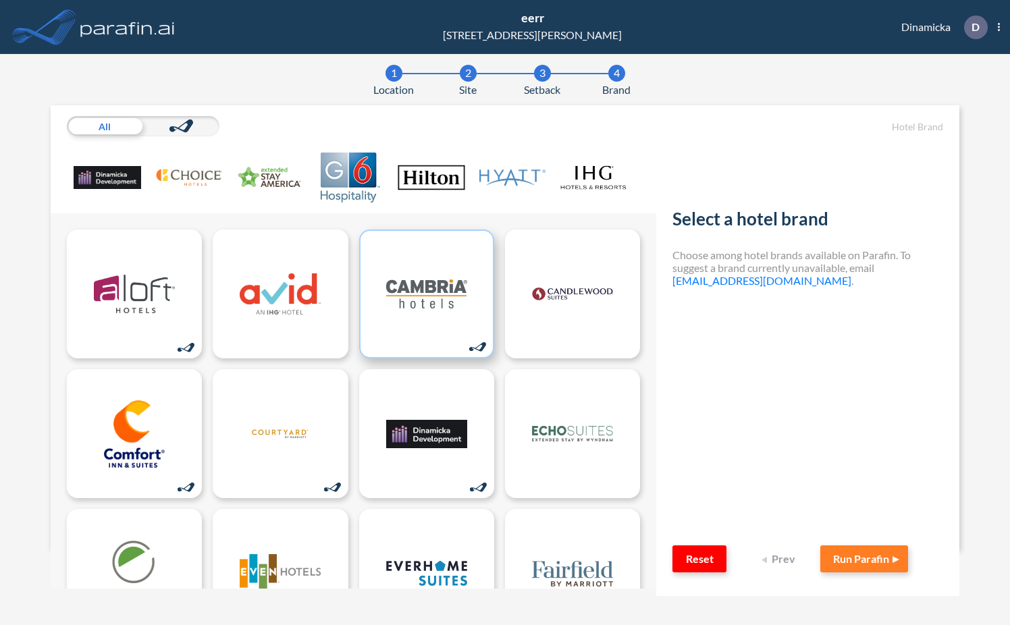
click at [416, 296] on img at bounding box center [426, 293] width 81 height 67
click at [852, 564] on button "Run Parafin" at bounding box center [864, 558] width 88 height 27
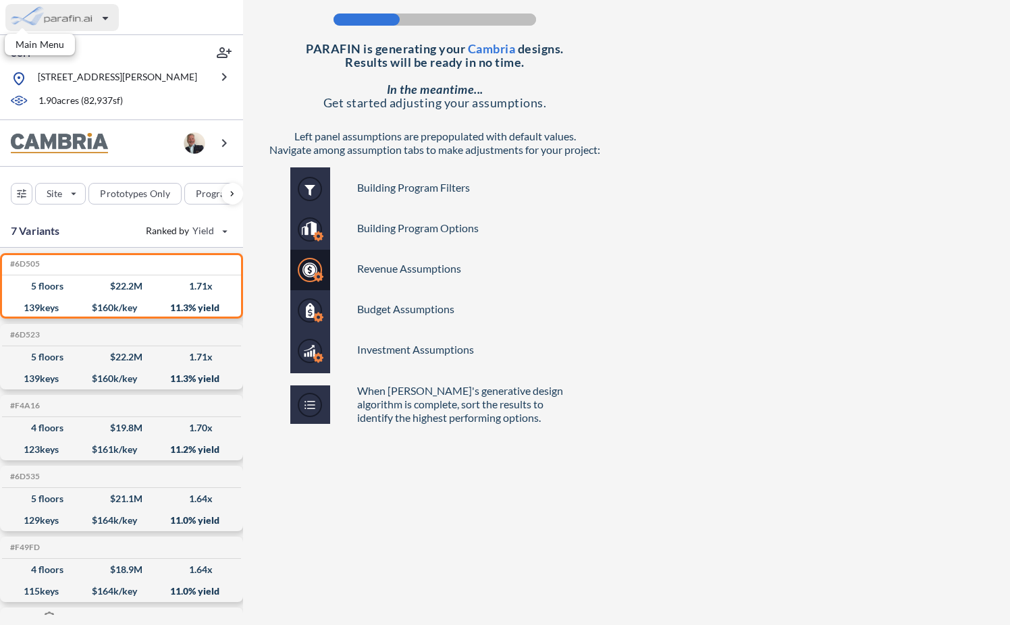
click at [60, 19] on div "button" at bounding box center [61, 17] width 113 height 27
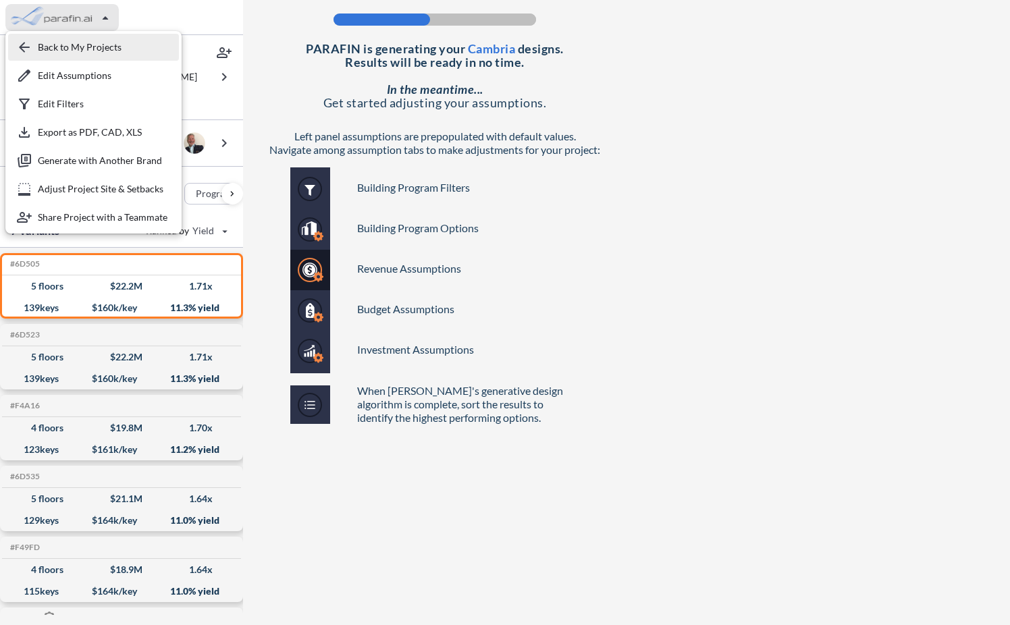
click at [67, 49] on div "button" at bounding box center [93, 47] width 171 height 27
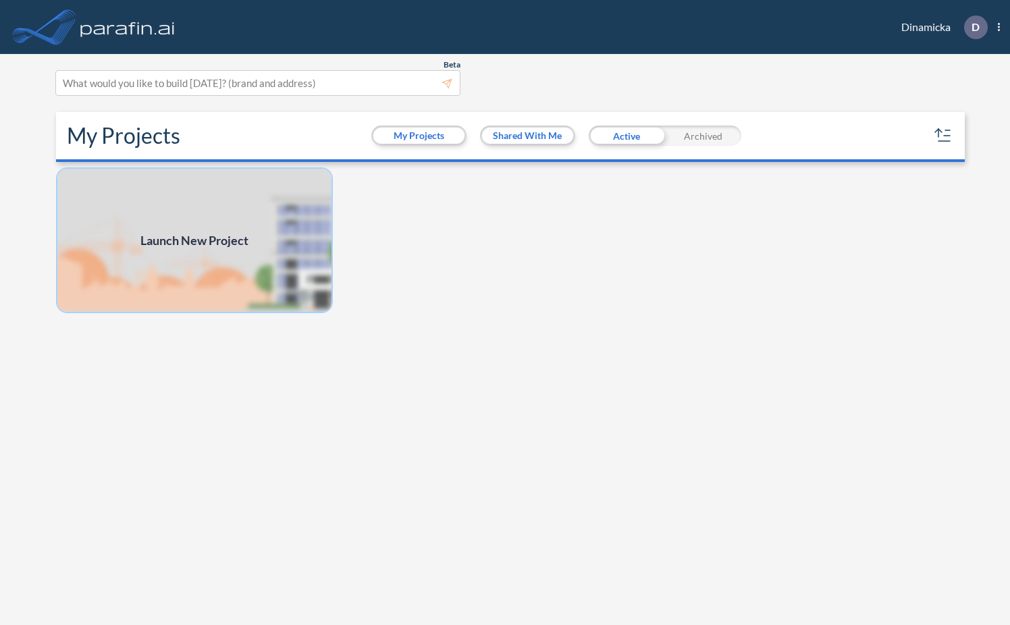
click at [223, 197] on img at bounding box center [194, 240] width 277 height 146
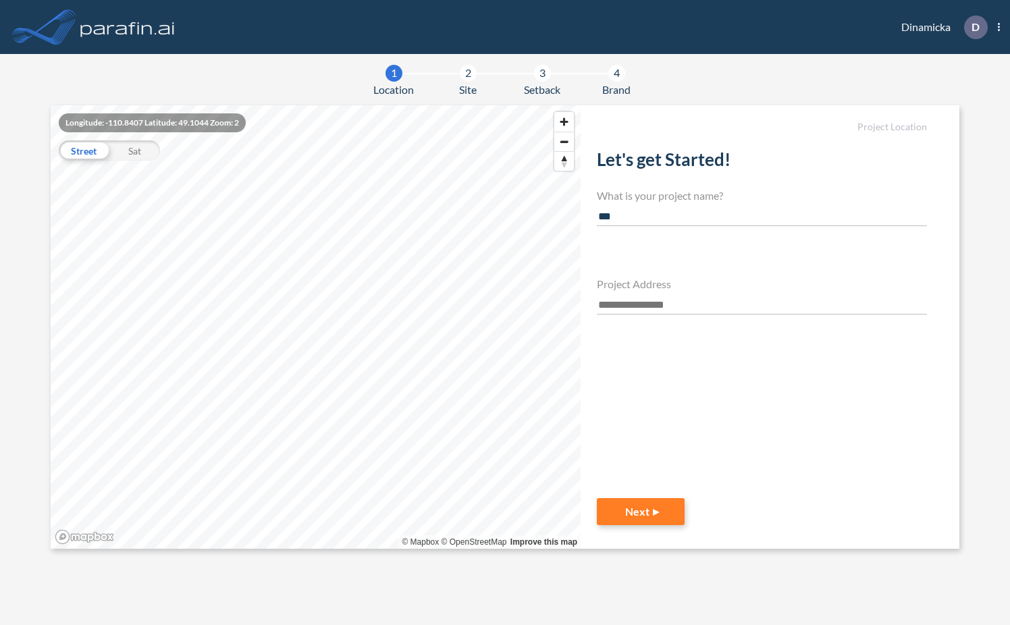
type input "***"
click at [616, 307] on input "text" at bounding box center [762, 305] width 330 height 18
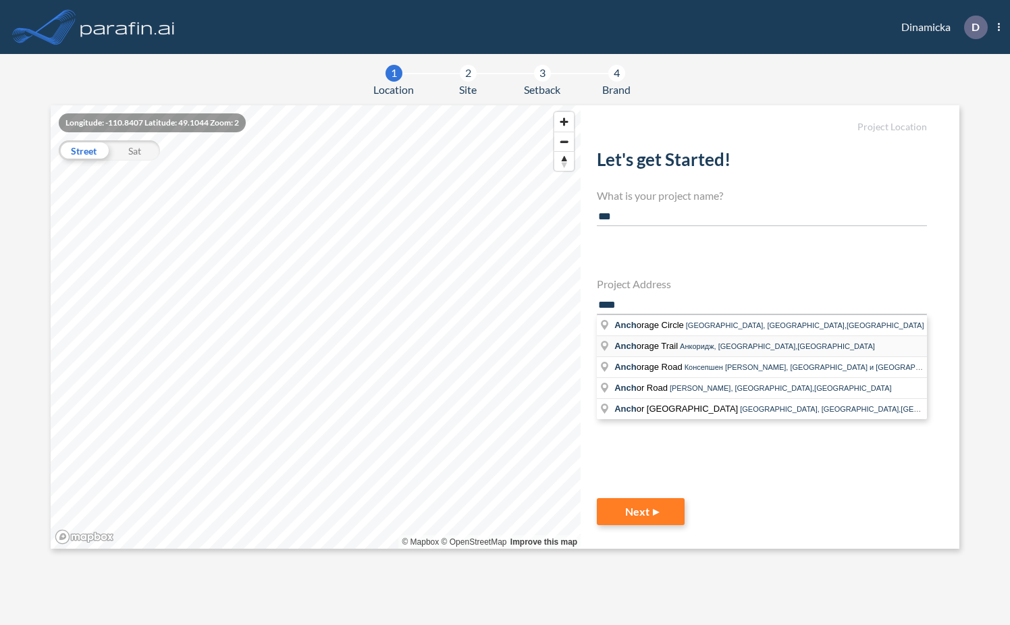
click at [663, 349] on span "Anch orage Trail" at bounding box center [646, 346] width 65 height 10
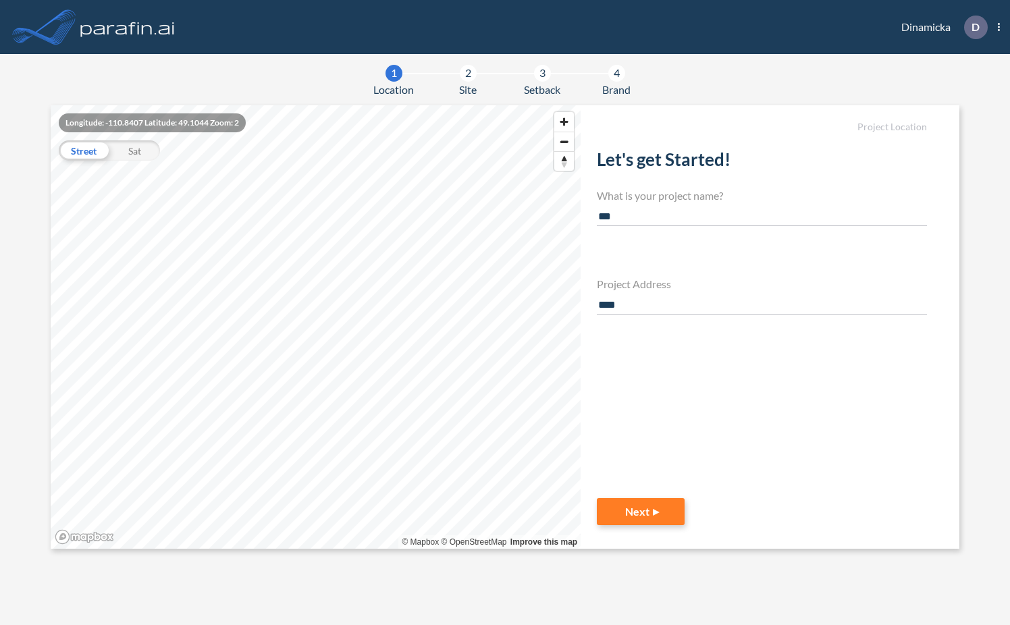
type input "**********"
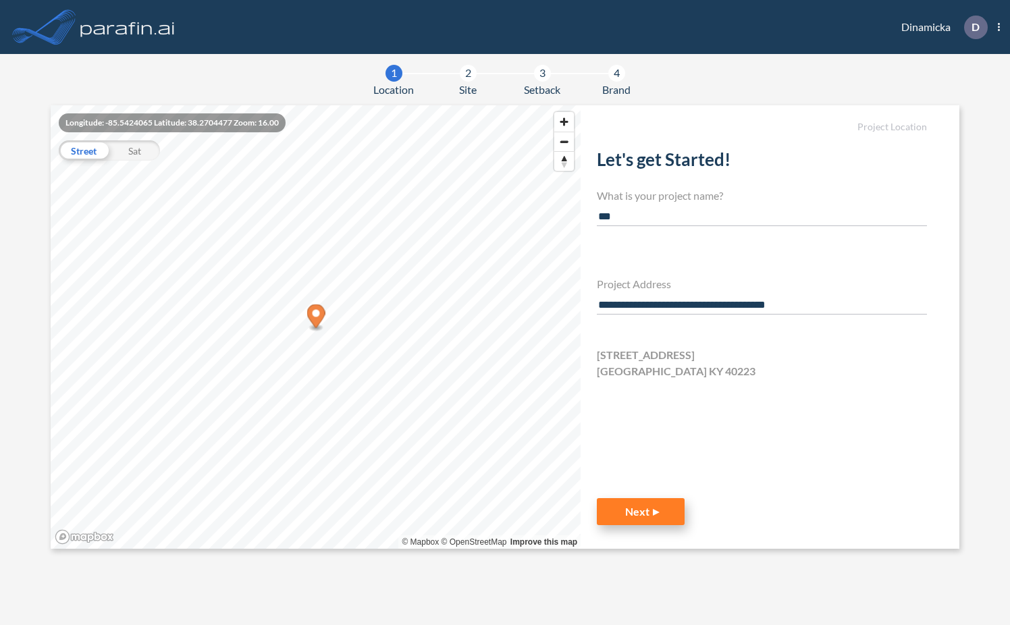
click at [642, 507] on button "Next" at bounding box center [641, 511] width 88 height 27
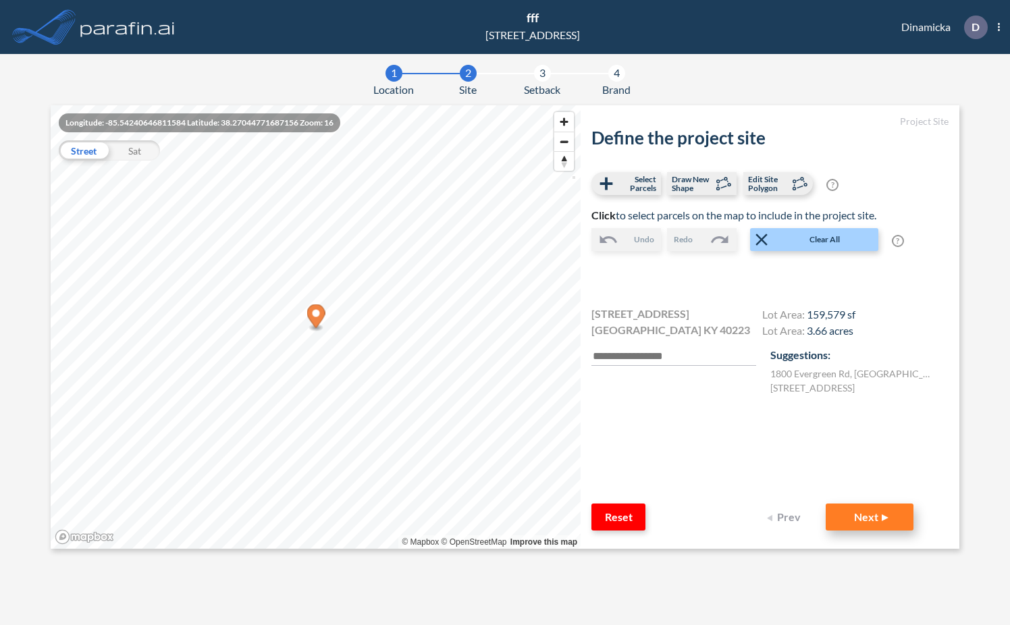
click at [866, 516] on button "Next" at bounding box center [869, 516] width 88 height 27
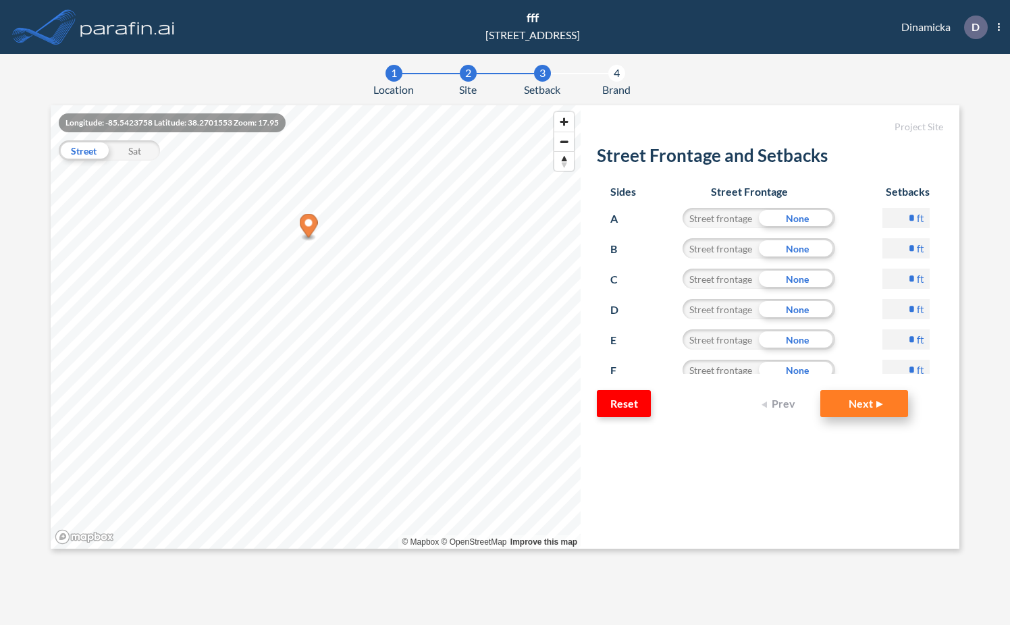
click at [879, 402] on button "Next" at bounding box center [864, 403] width 88 height 27
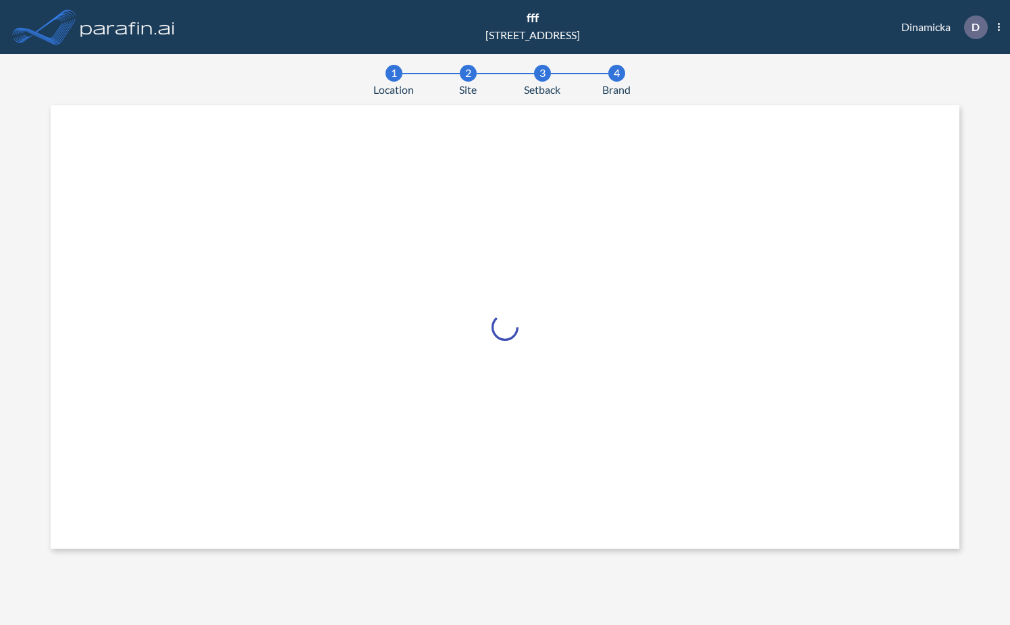
click at [850, 410] on div at bounding box center [505, 326] width 908 height 443
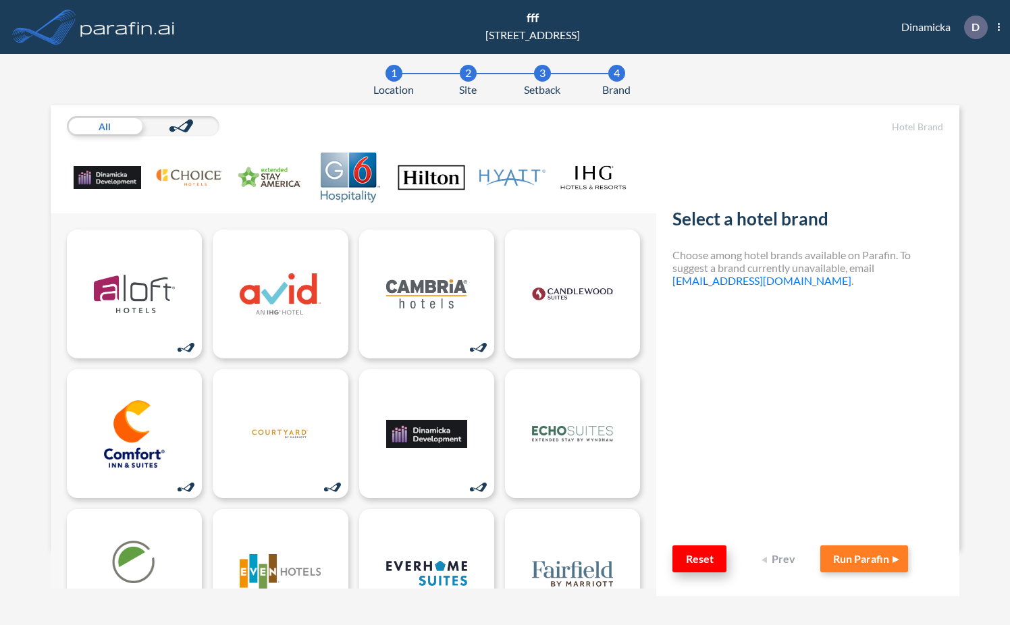
click at [707, 565] on button "Reset" at bounding box center [699, 558] width 54 height 27
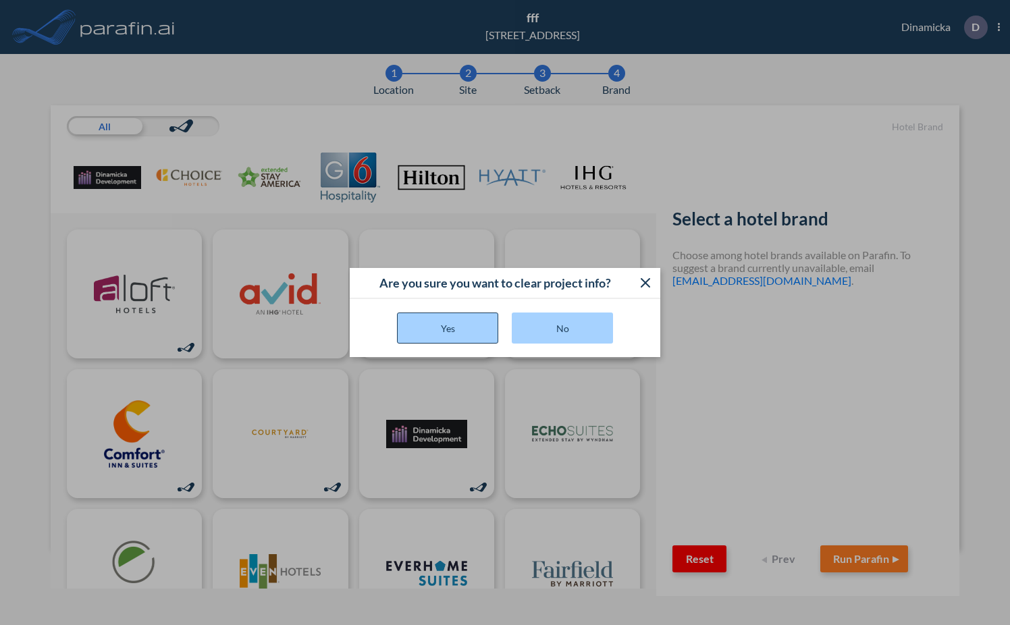
click at [436, 328] on button "Yes" at bounding box center [447, 327] width 101 height 31
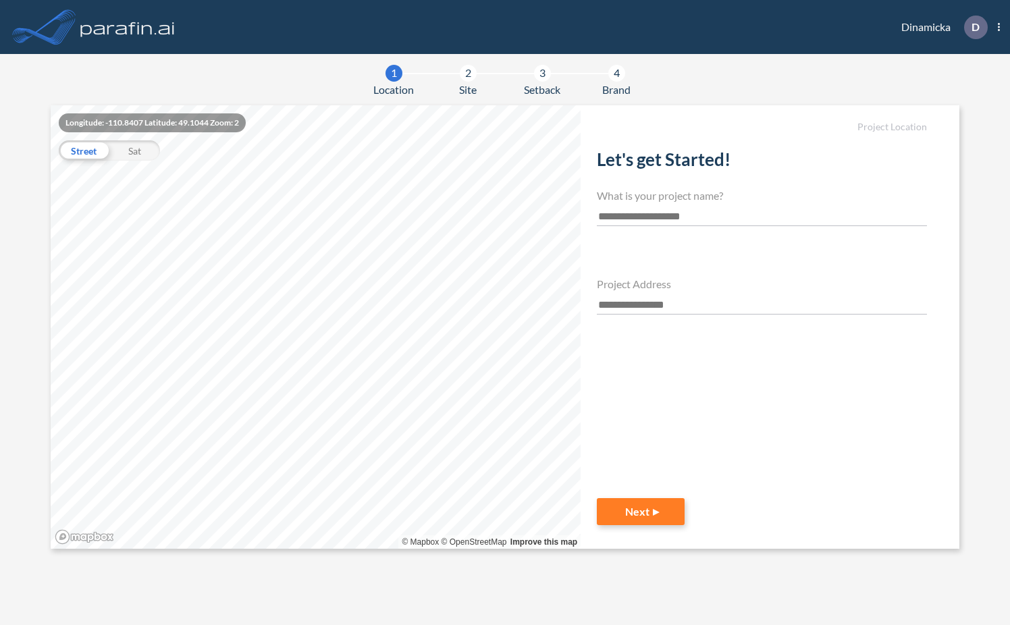
click at [634, 213] on input "text" at bounding box center [762, 217] width 330 height 18
type input "***"
click at [617, 309] on input "text" at bounding box center [762, 305] width 330 height 18
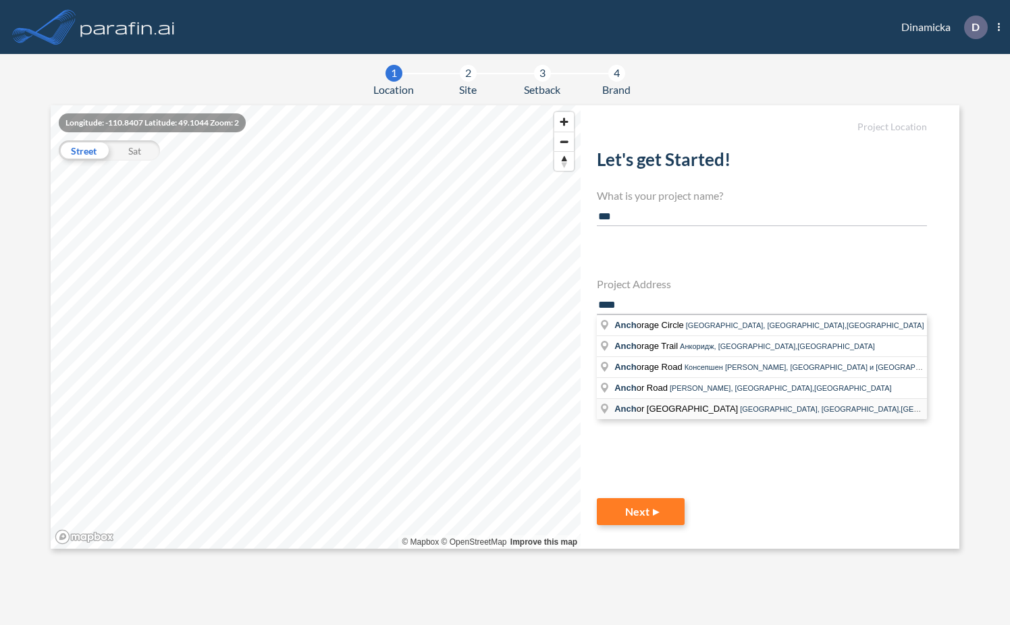
click at [653, 406] on span "Anch or Bay Drive" at bounding box center [677, 409] width 126 height 10
type input "**********"
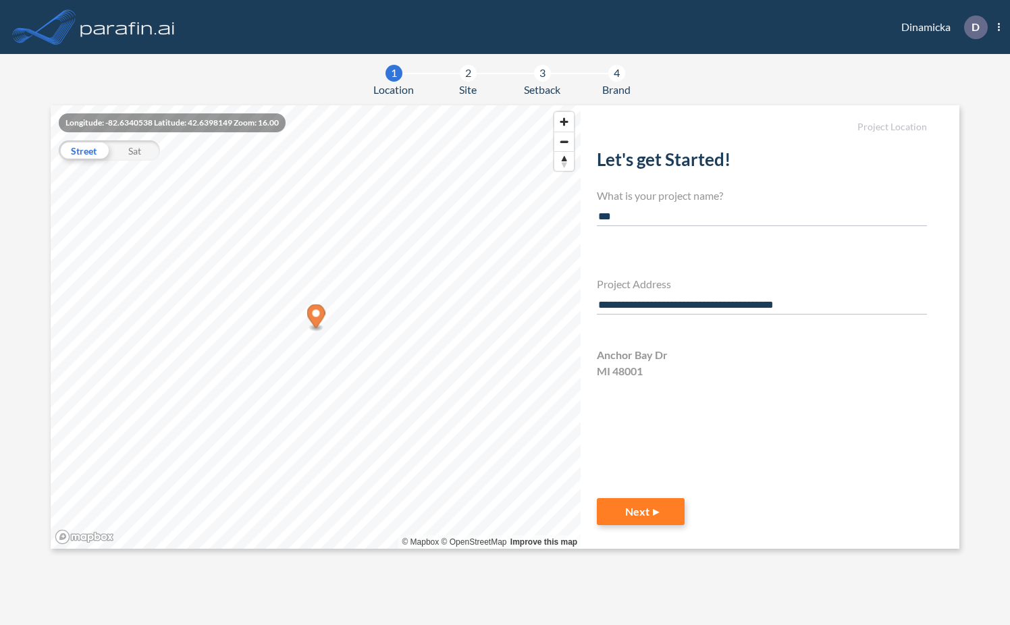
click at [752, 305] on input "**********" at bounding box center [762, 305] width 330 height 18
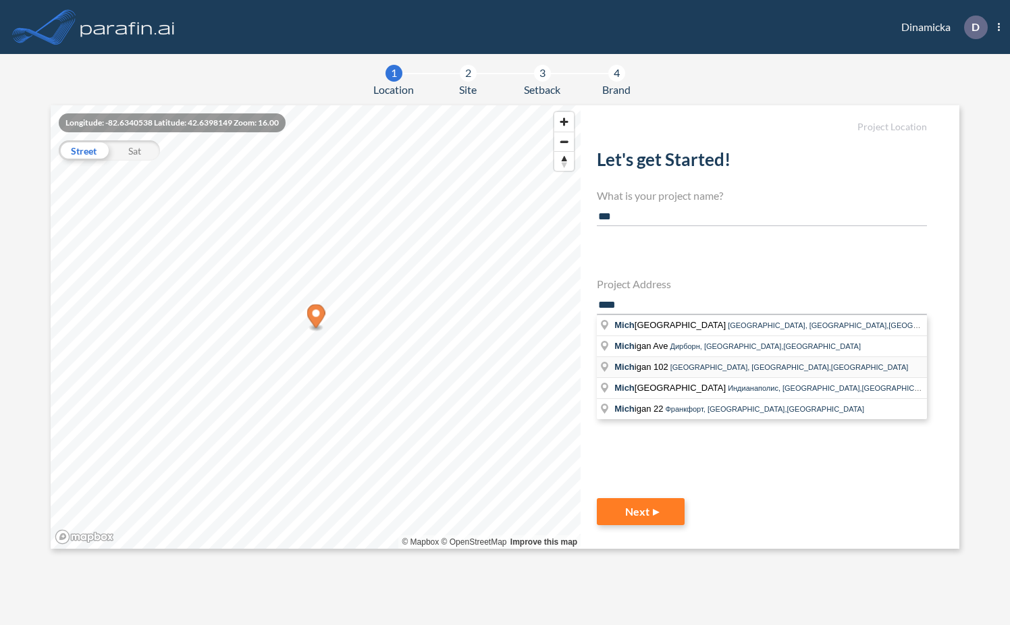
click at [674, 367] on span "Детройт, Мичиган,США" at bounding box center [789, 367] width 238 height 8
type input "**********"
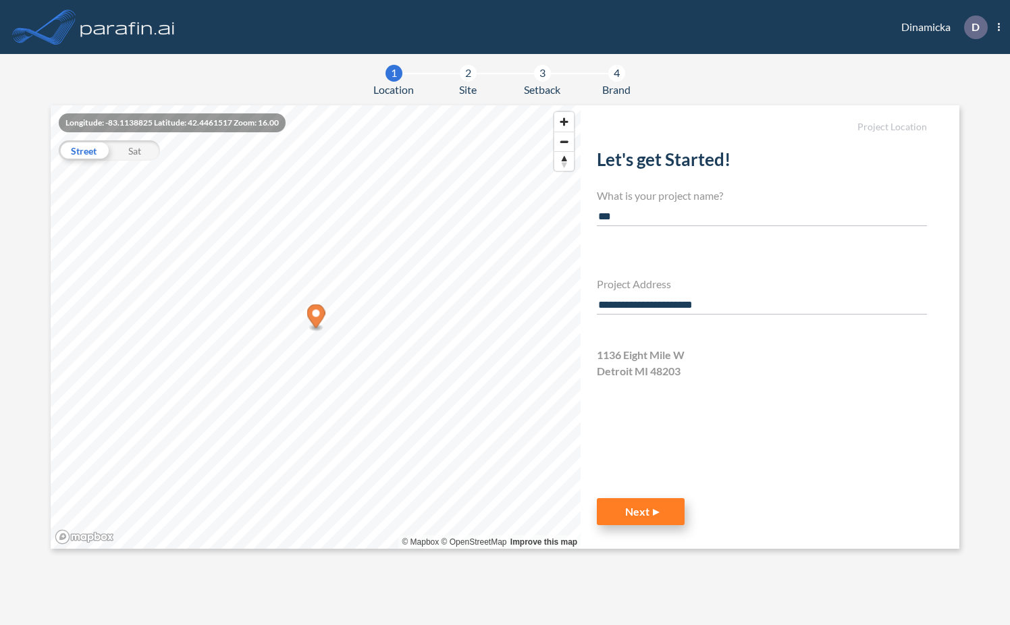
click at [651, 514] on button "Next" at bounding box center [641, 511] width 88 height 27
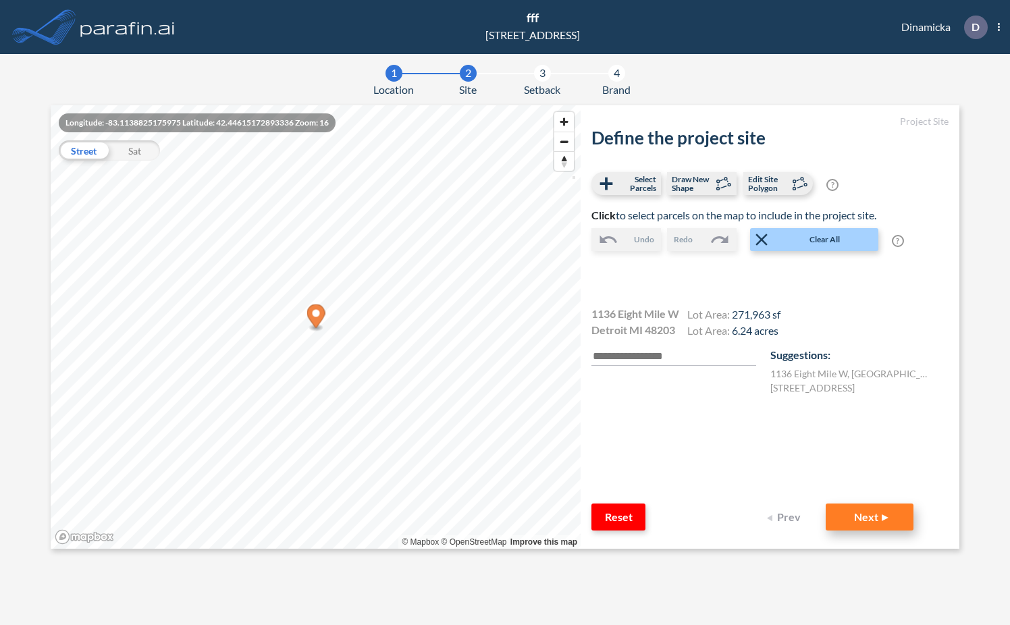
click at [854, 514] on button "Next" at bounding box center [869, 516] width 88 height 27
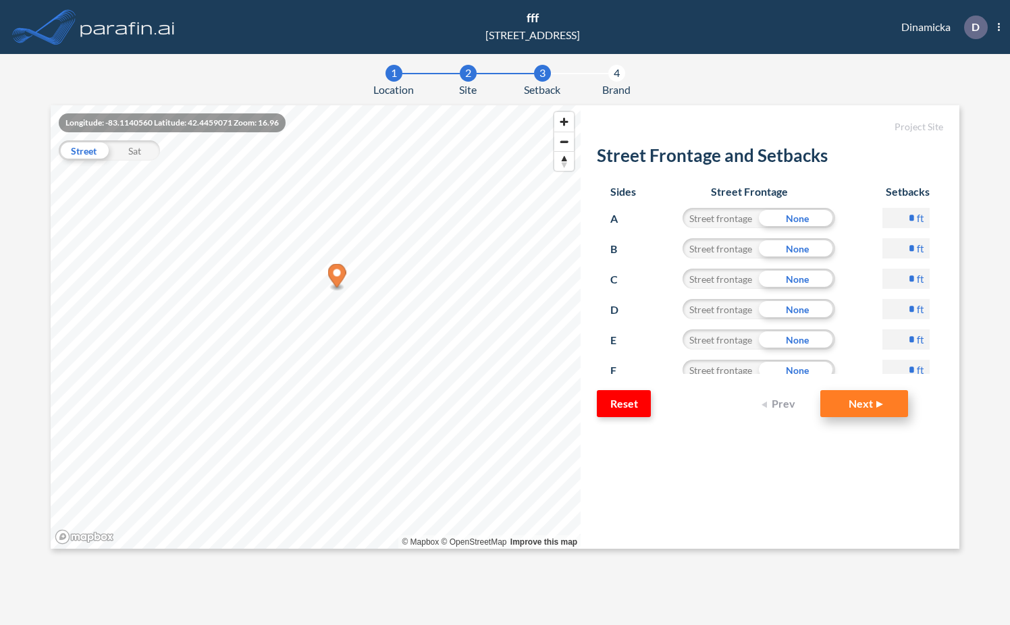
click at [877, 406] on button "Next" at bounding box center [864, 403] width 88 height 27
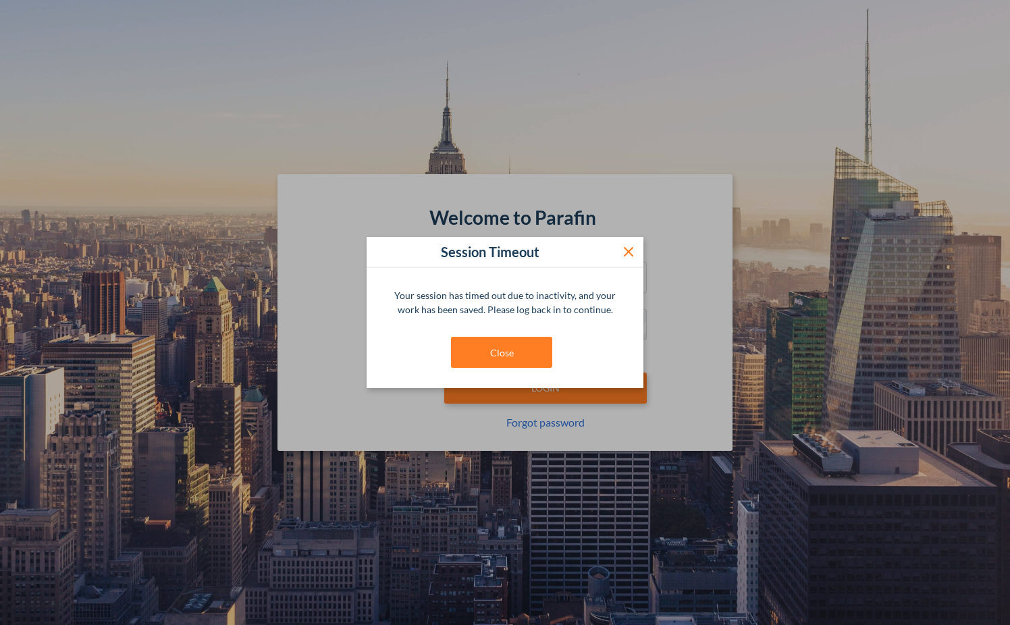
click at [634, 250] on icon at bounding box center [628, 252] width 16 height 16
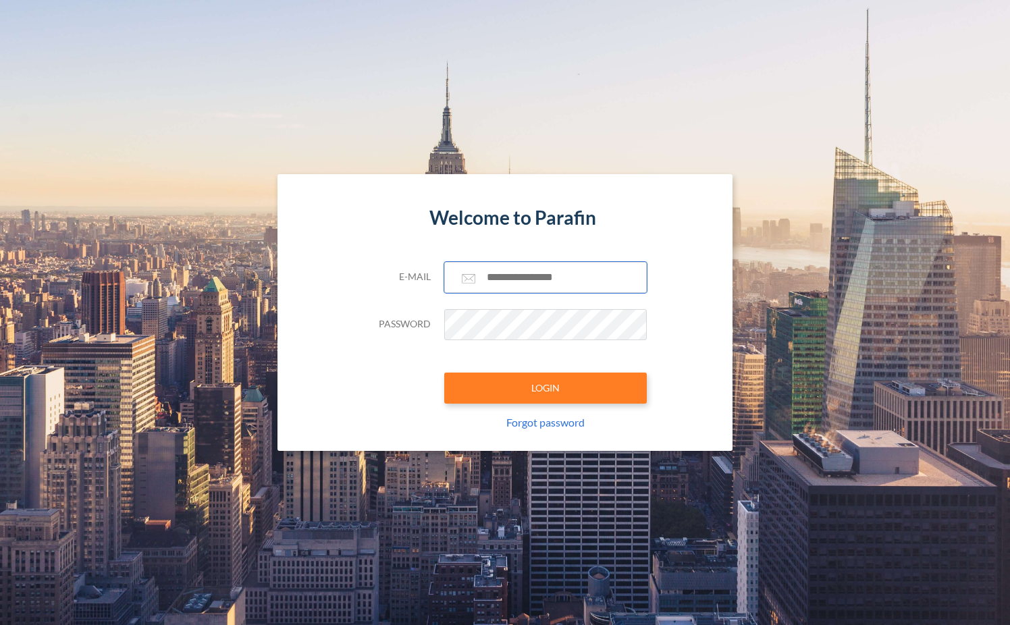
click at [568, 282] on input "text" at bounding box center [545, 277] width 202 height 31
type input "**********"
click at [551, 383] on button "LOGIN" at bounding box center [545, 387] width 202 height 31
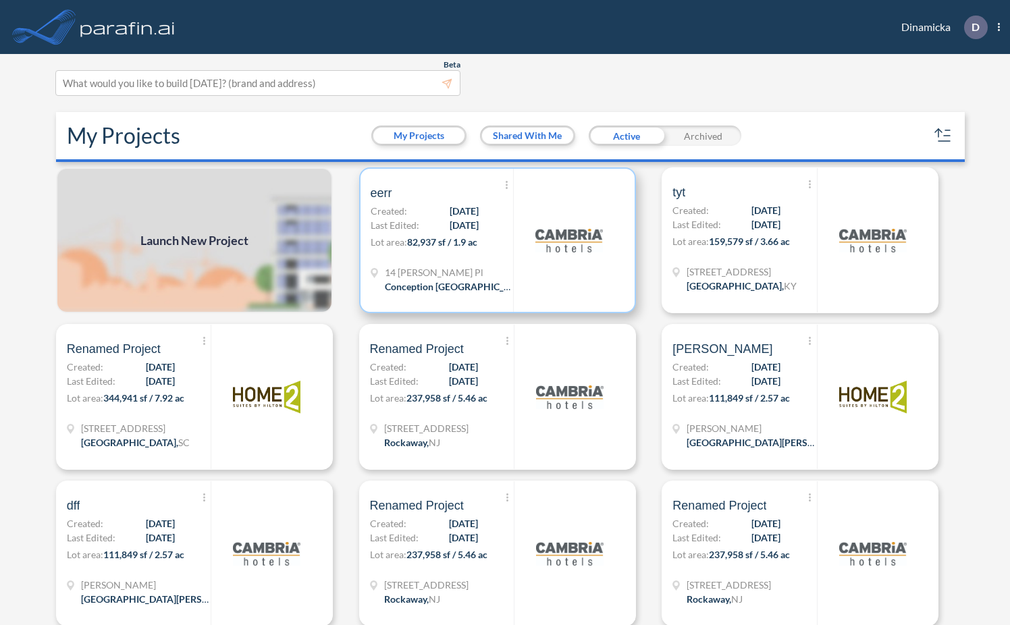
click at [512, 258] on div "Show More Created with sketchtool. Archive Reports Share a copy eerr Created: […" at bounding box center [441, 240] width 143 height 143
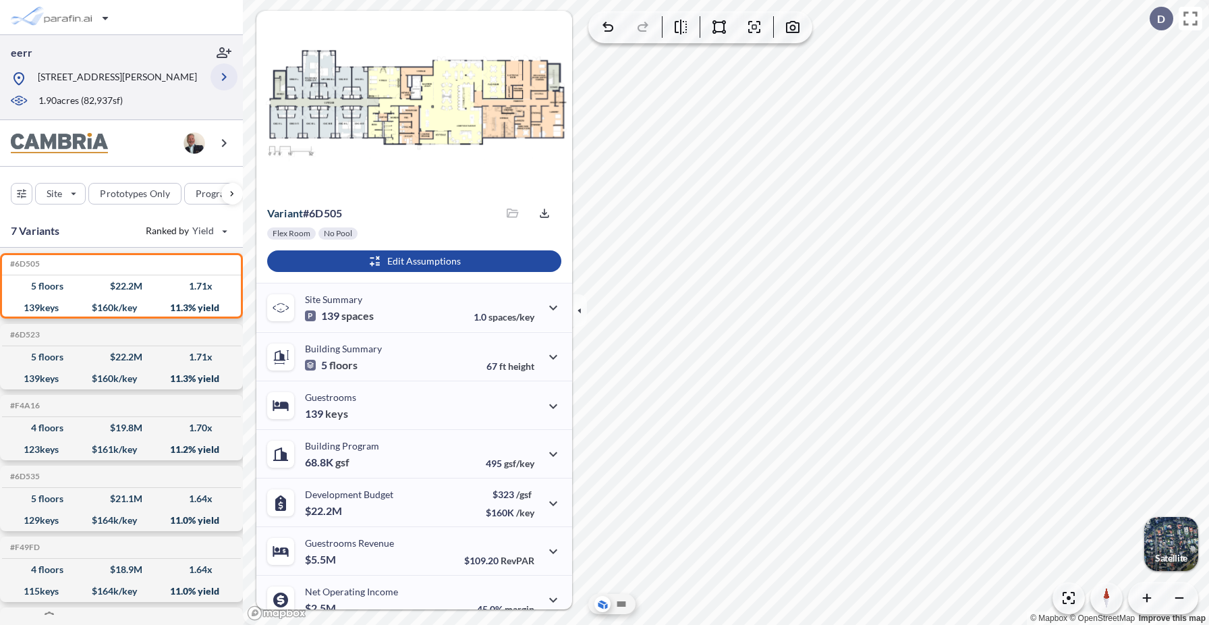
click at [228, 82] on icon "button" at bounding box center [224, 77] width 16 height 16
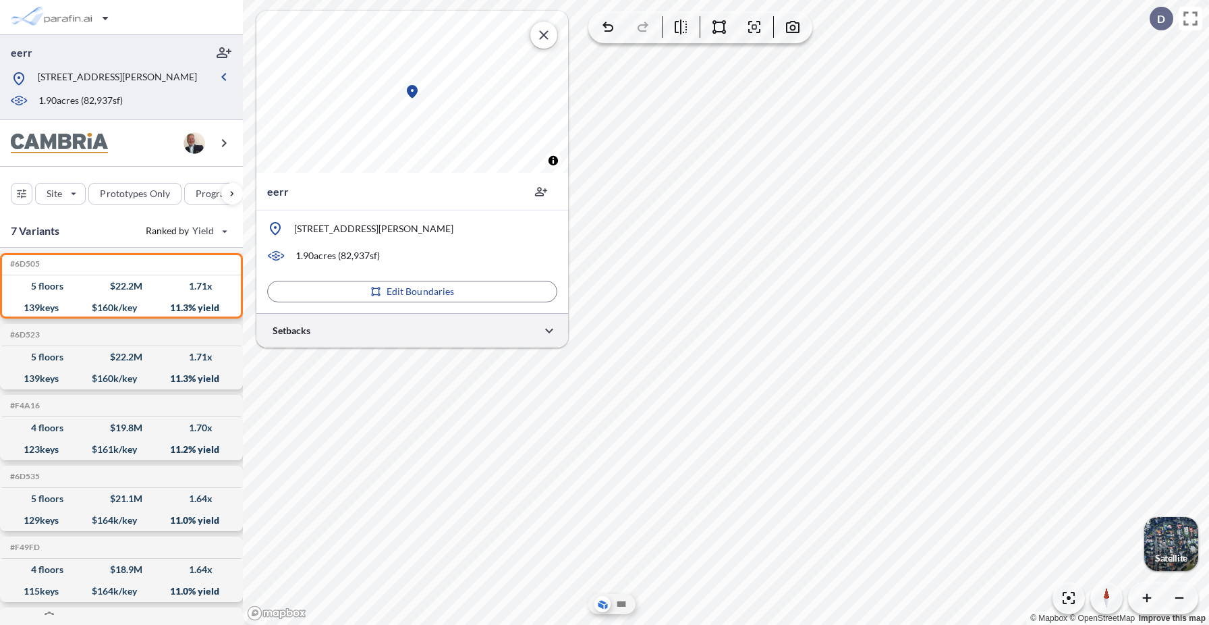
click at [350, 341] on div at bounding box center [412, 330] width 312 height 34
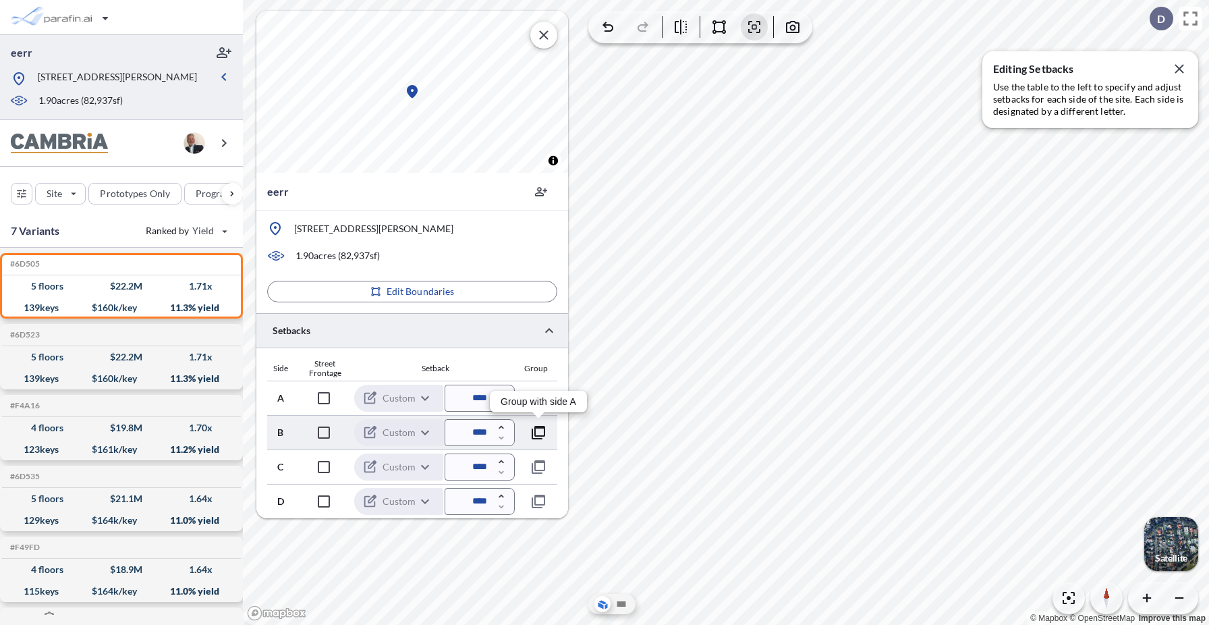
click at [533, 431] on icon "button" at bounding box center [538, 432] width 16 height 16
click at [537, 431] on icon "button" at bounding box center [538, 432] width 16 height 16
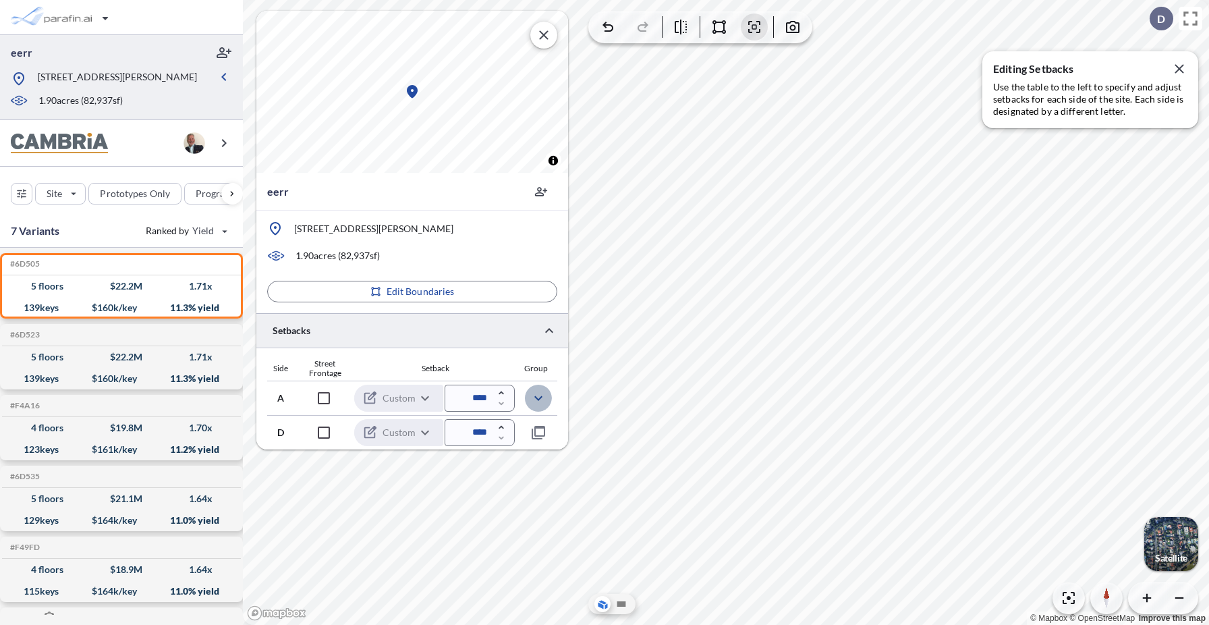
click at [539, 397] on icon "button" at bounding box center [538, 398] width 16 height 16
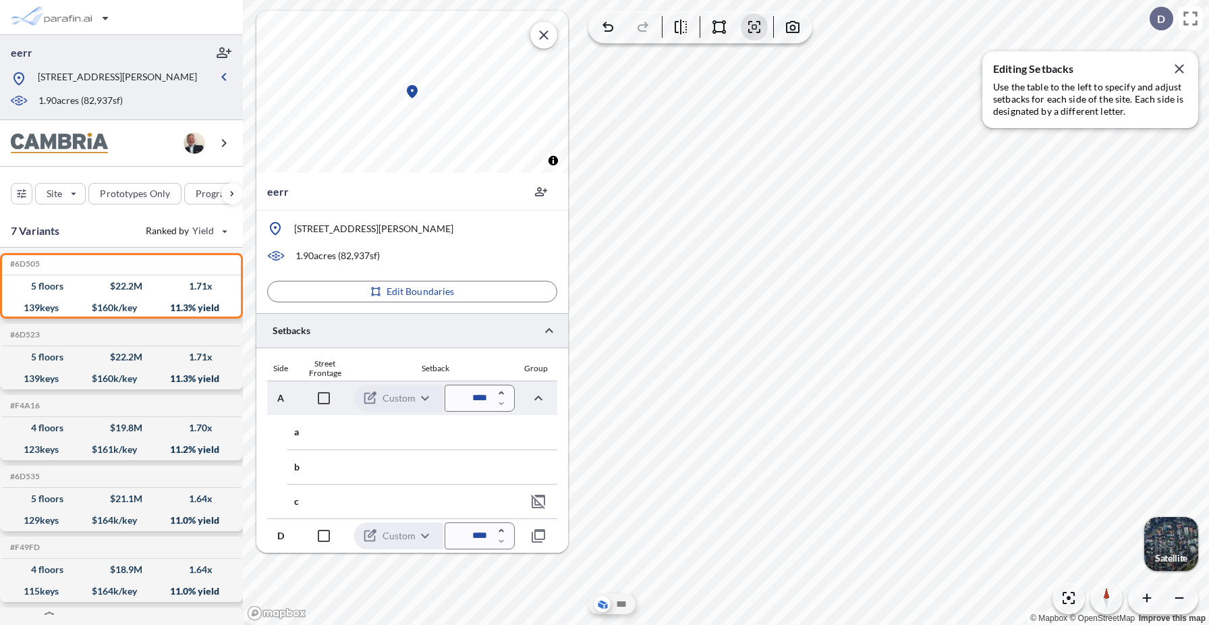
click at [1009, 549] on div "button" at bounding box center [1171, 544] width 54 height 54
click at [1009, 70] on icon "button" at bounding box center [1179, 68] width 9 height 9
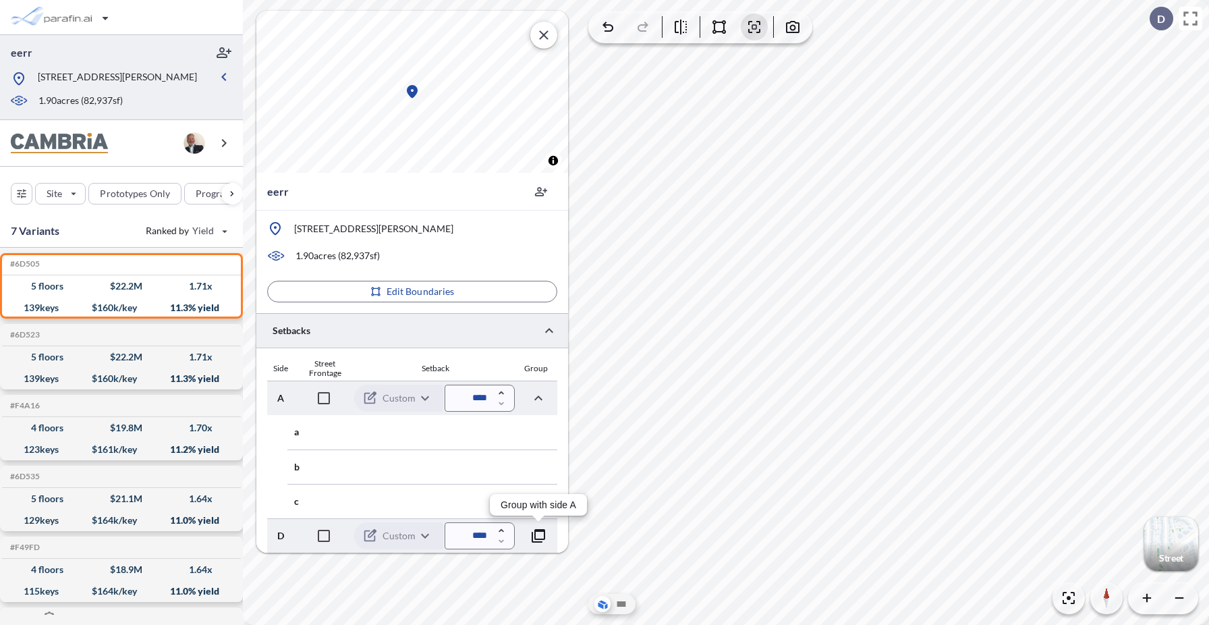
click at [541, 534] on icon "button" at bounding box center [538, 536] width 16 height 16
click at [535, 534] on icon "button" at bounding box center [538, 536] width 14 height 14
click at [541, 500] on icon "button" at bounding box center [538, 501] width 16 height 16
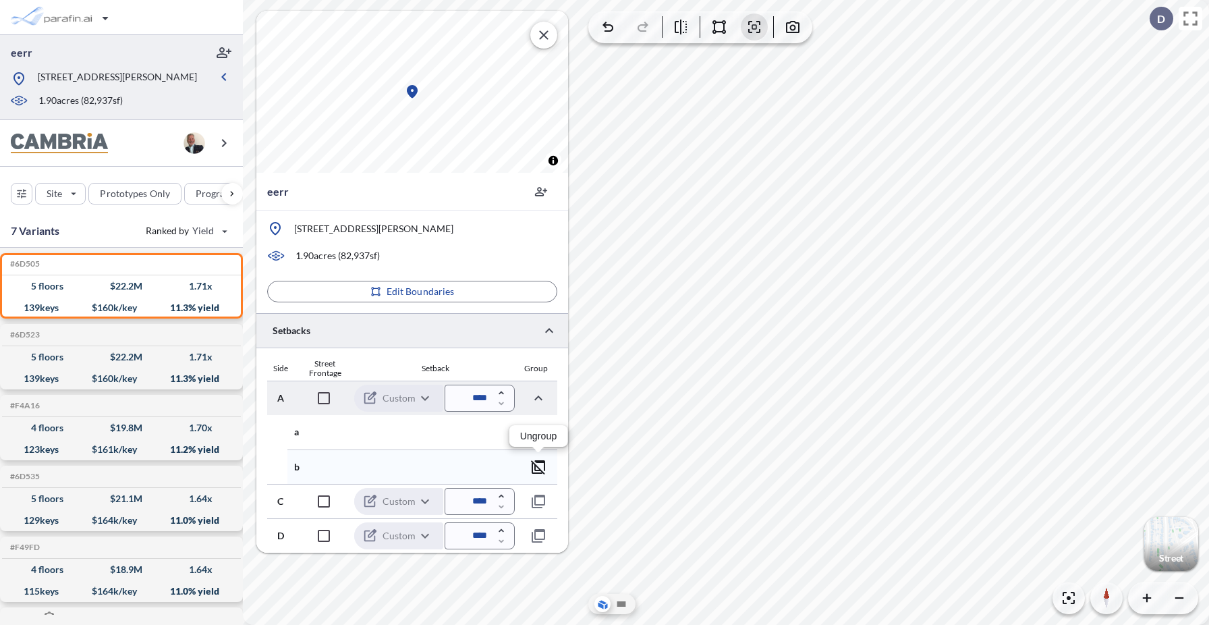
click at [537, 464] on icon "button" at bounding box center [538, 467] width 16 height 16
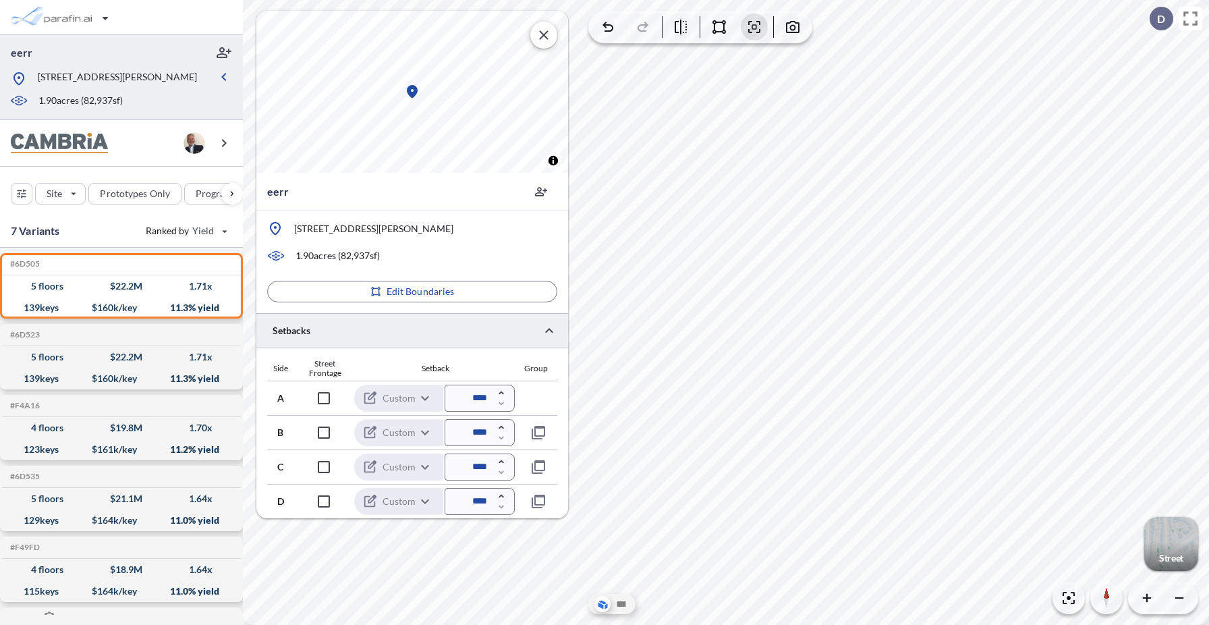
click at [1009, 551] on div "button" at bounding box center [1171, 544] width 54 height 54
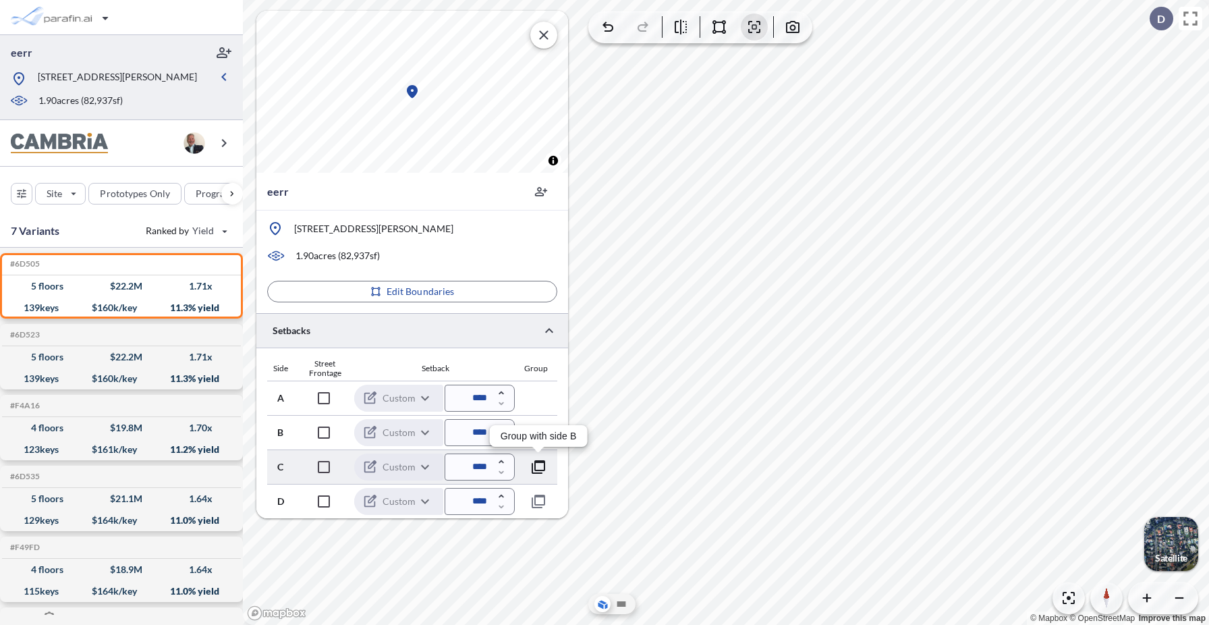
click at [538, 464] on icon "button" at bounding box center [538, 467] width 16 height 16
click at [537, 433] on icon "button" at bounding box center [538, 433] width 8 height 5
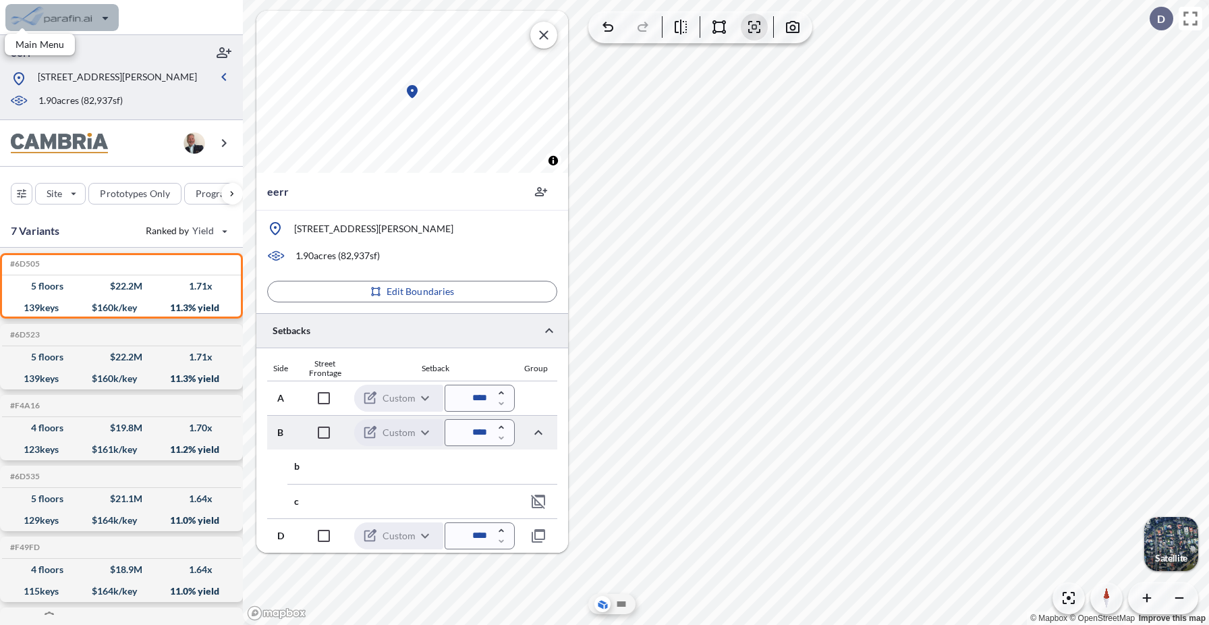
click at [65, 22] on div "button" at bounding box center [61, 17] width 113 height 27
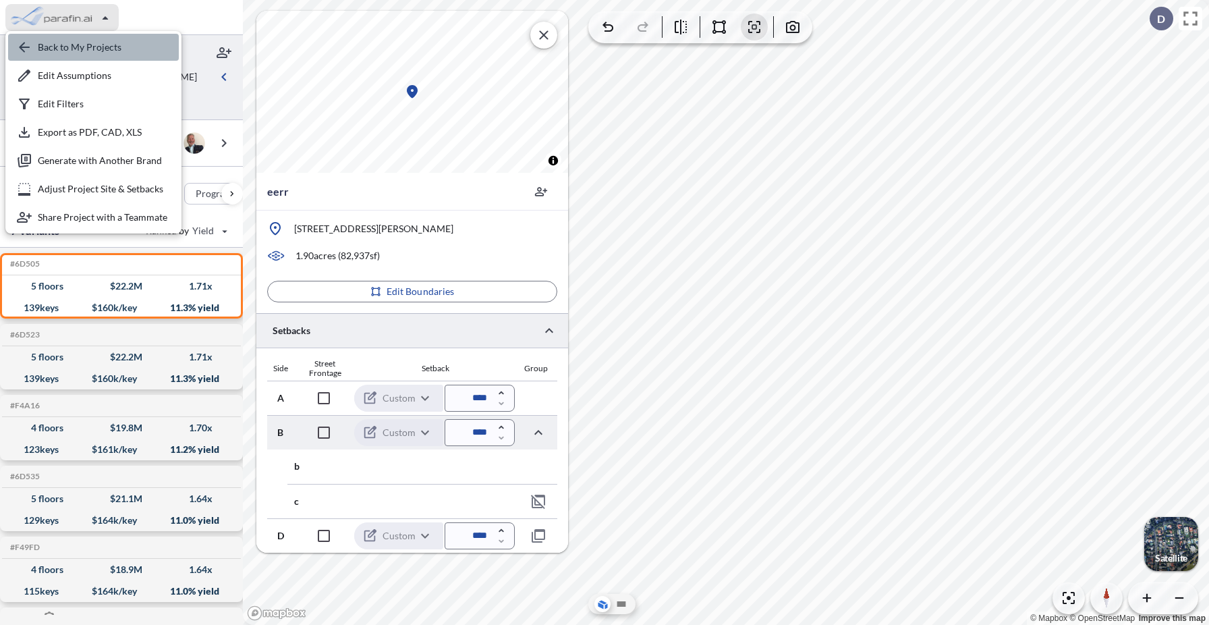
click at [67, 53] on div "button" at bounding box center [93, 47] width 171 height 27
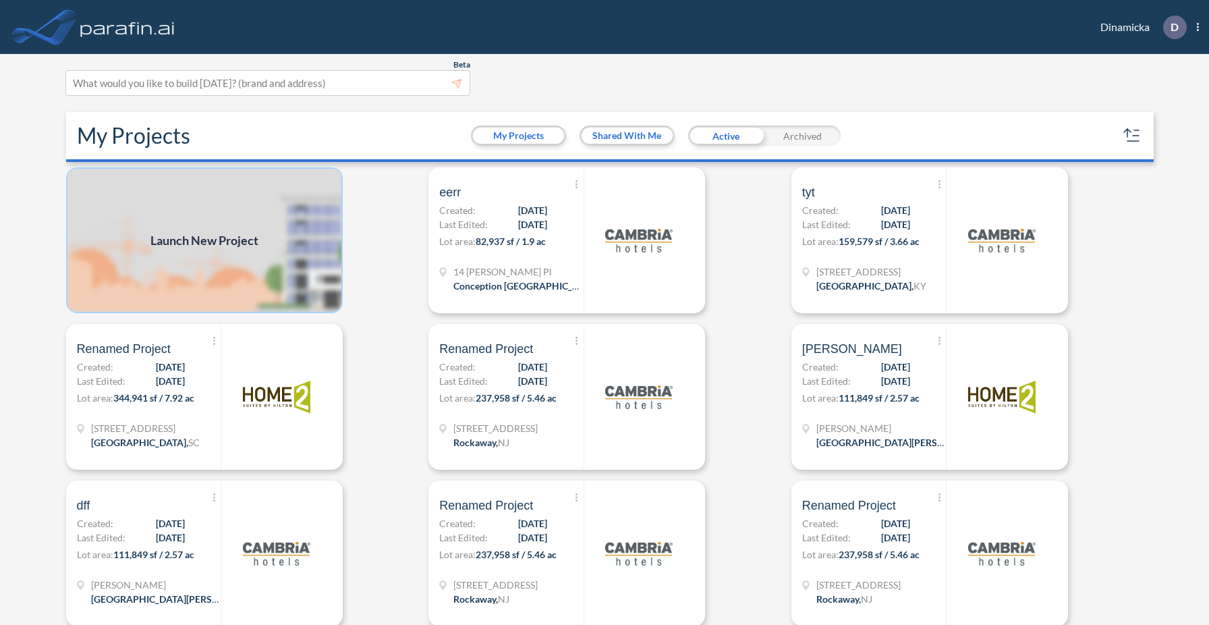
click at [278, 285] on img at bounding box center [204, 240] width 277 height 146
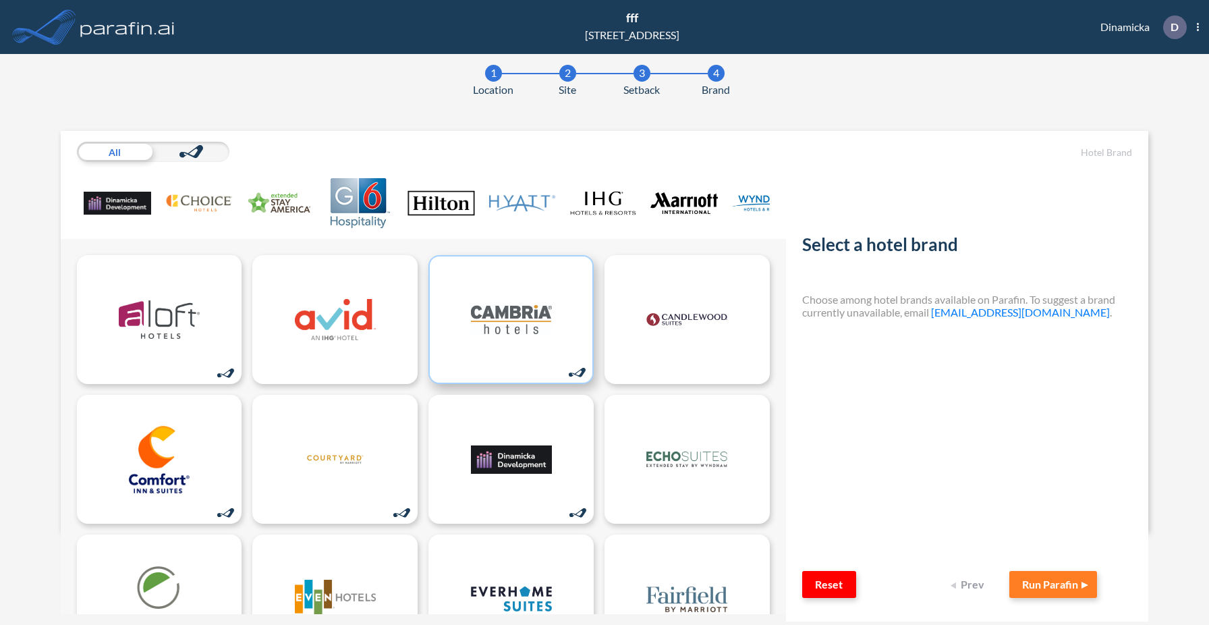
click at [526, 325] on img at bounding box center [511, 319] width 81 height 67
click at [1009, 586] on button "Run Parafin" at bounding box center [1054, 584] width 88 height 27
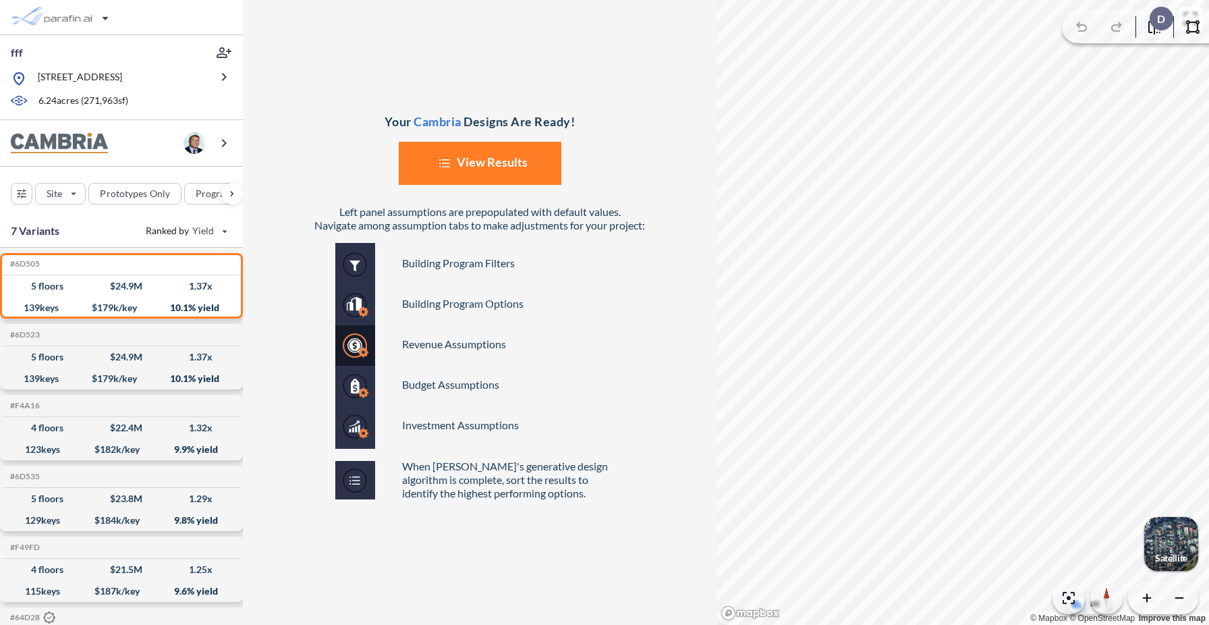
click at [487, 159] on button "List Created with Sketch. View Results" at bounding box center [480, 163] width 163 height 43
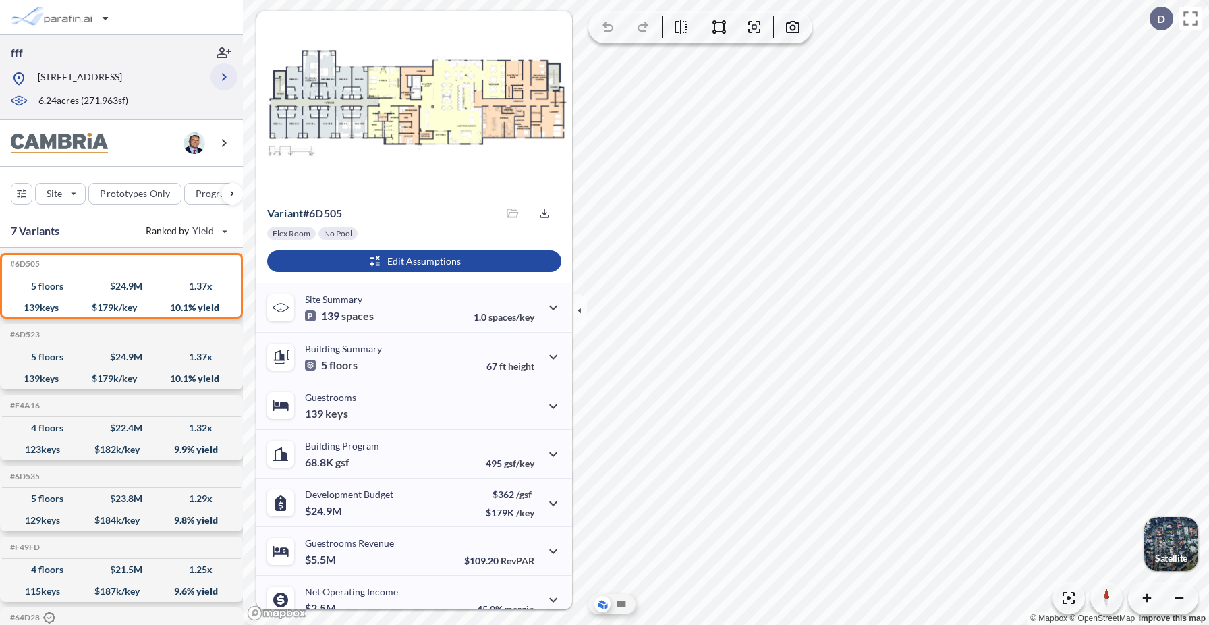
click at [225, 77] on icon "button" at bounding box center [224, 77] width 5 height 8
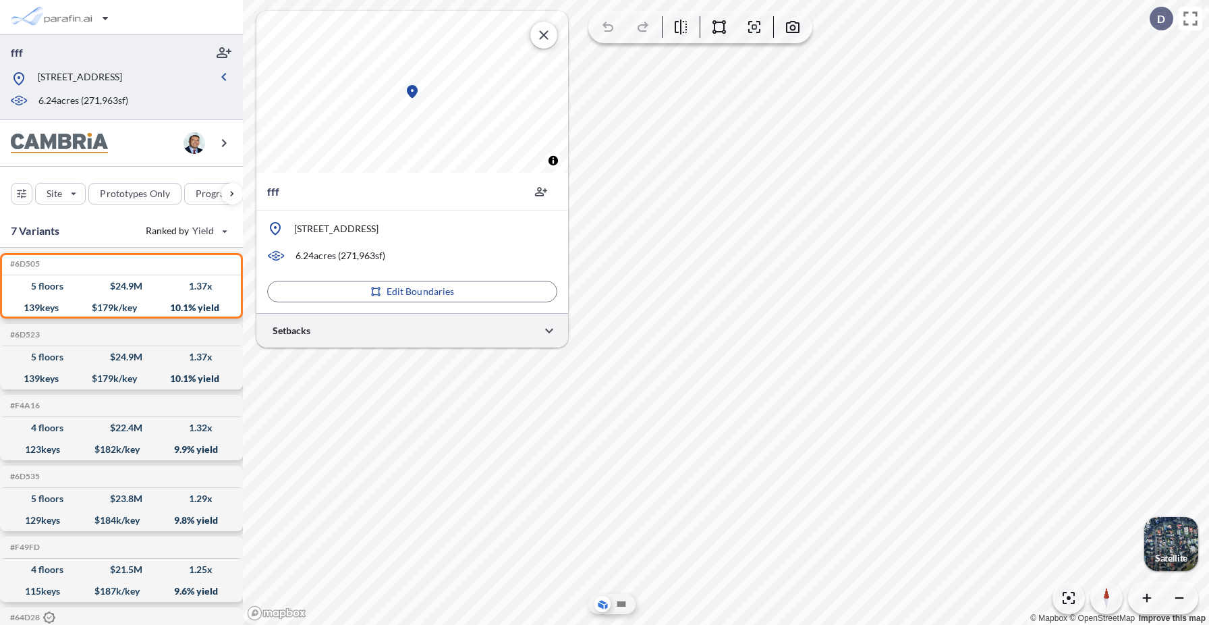
click at [370, 331] on div at bounding box center [412, 330] width 312 height 34
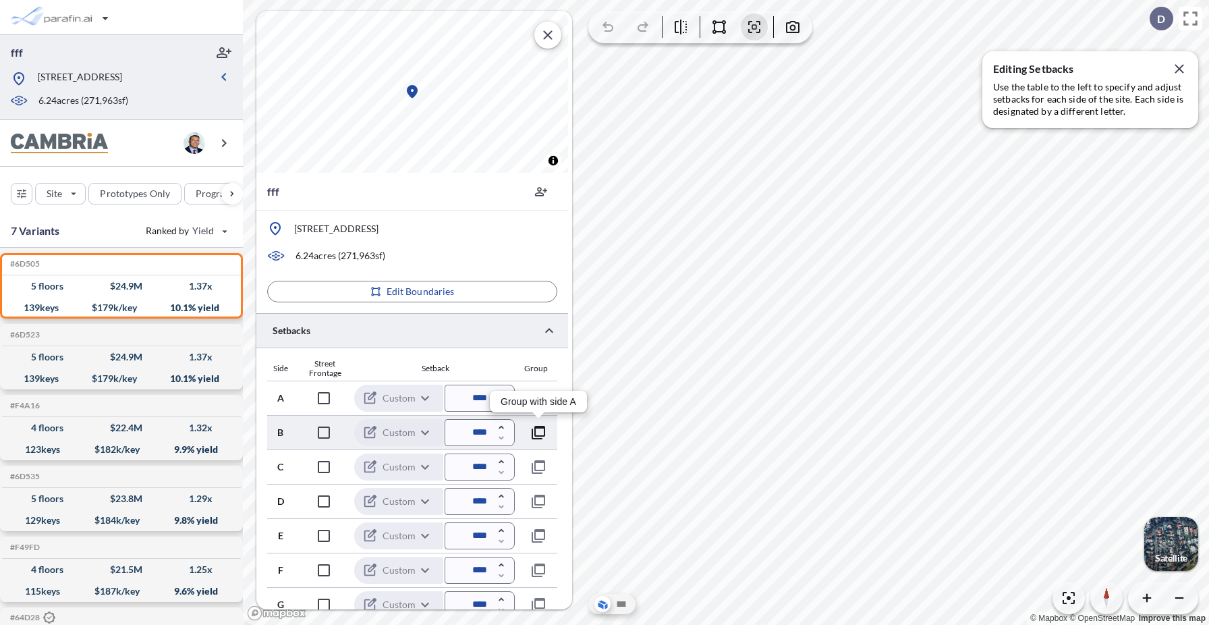
click at [541, 434] on icon "button" at bounding box center [538, 432] width 16 height 16
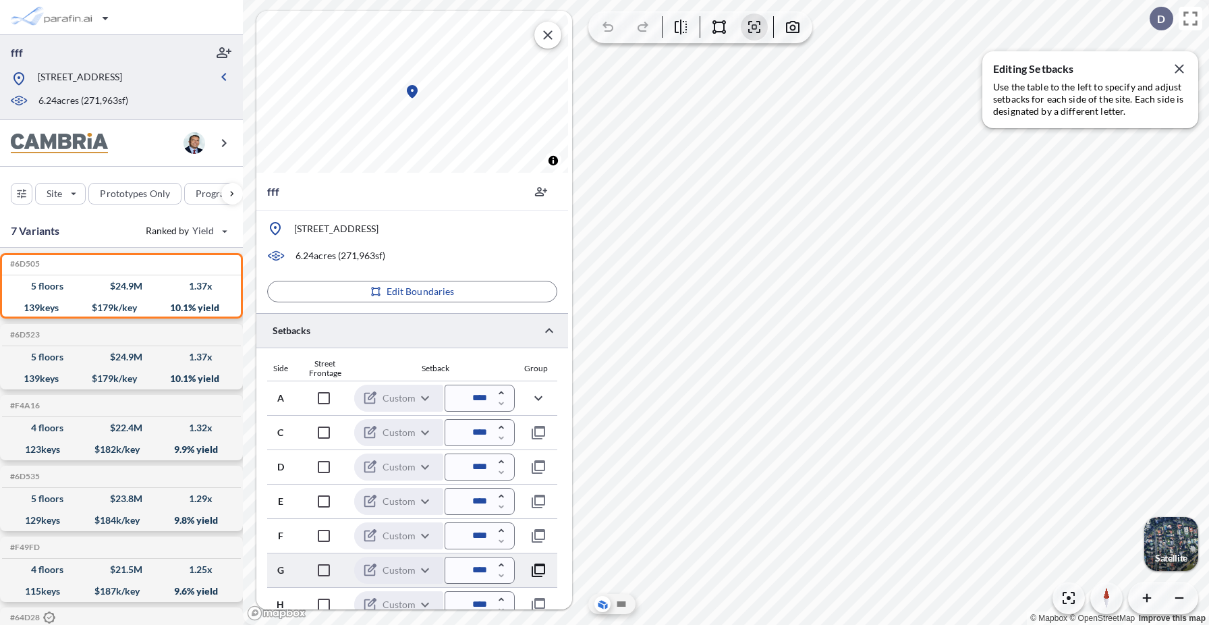
click at [539, 568] on icon "button" at bounding box center [538, 570] width 16 height 16
click at [543, 498] on icon "button" at bounding box center [538, 501] width 16 height 16
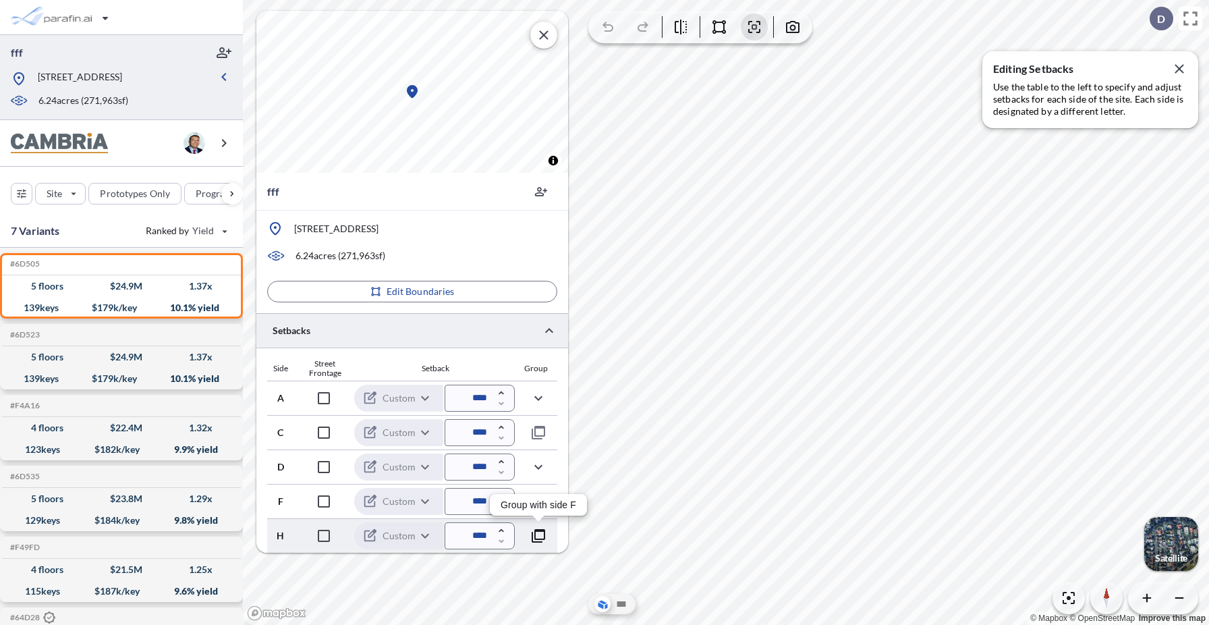
click at [545, 540] on icon "button" at bounding box center [538, 536] width 16 height 16
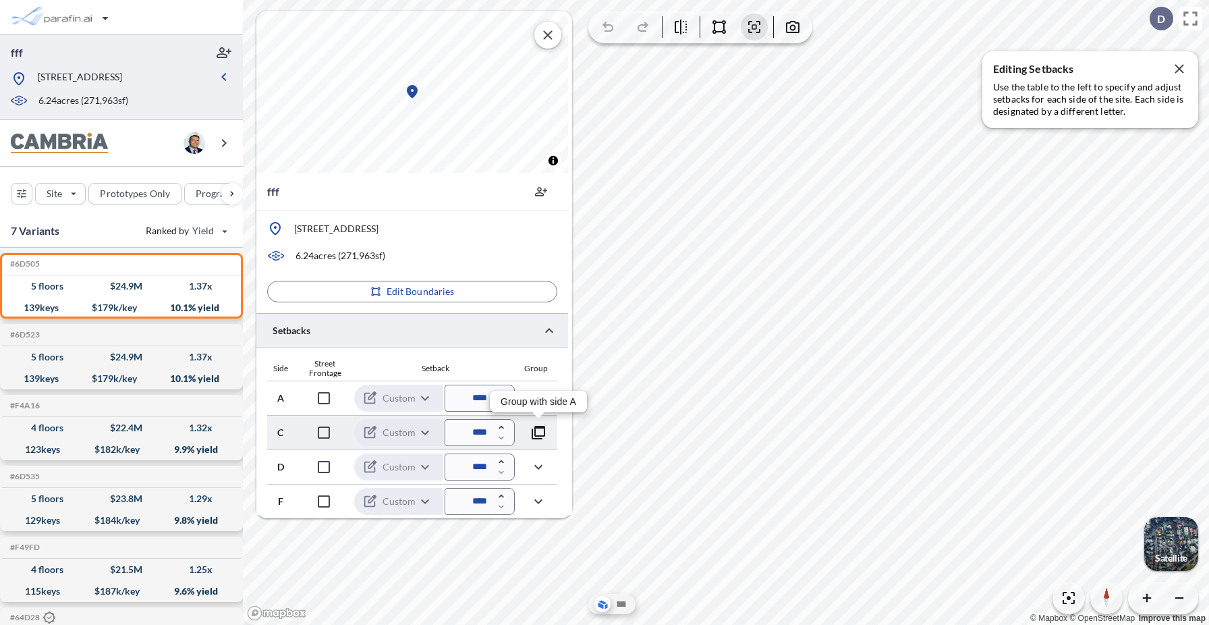
click at [532, 433] on icon "button" at bounding box center [538, 432] width 13 height 13
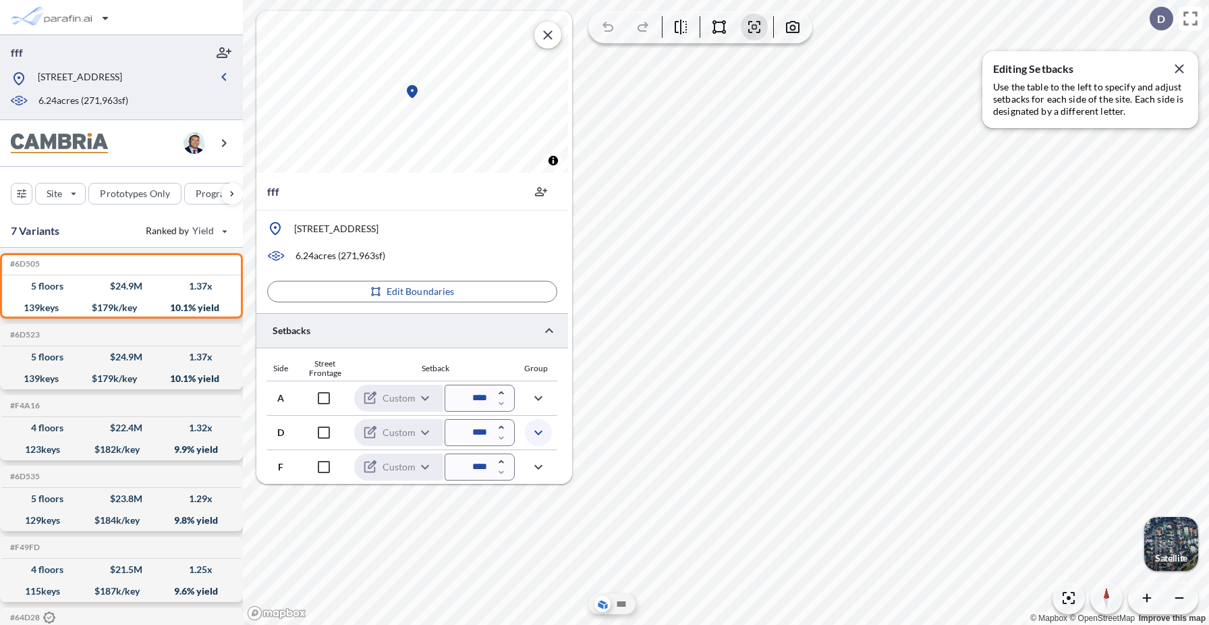
click at [538, 433] on icon "button" at bounding box center [538, 433] width 8 height 5
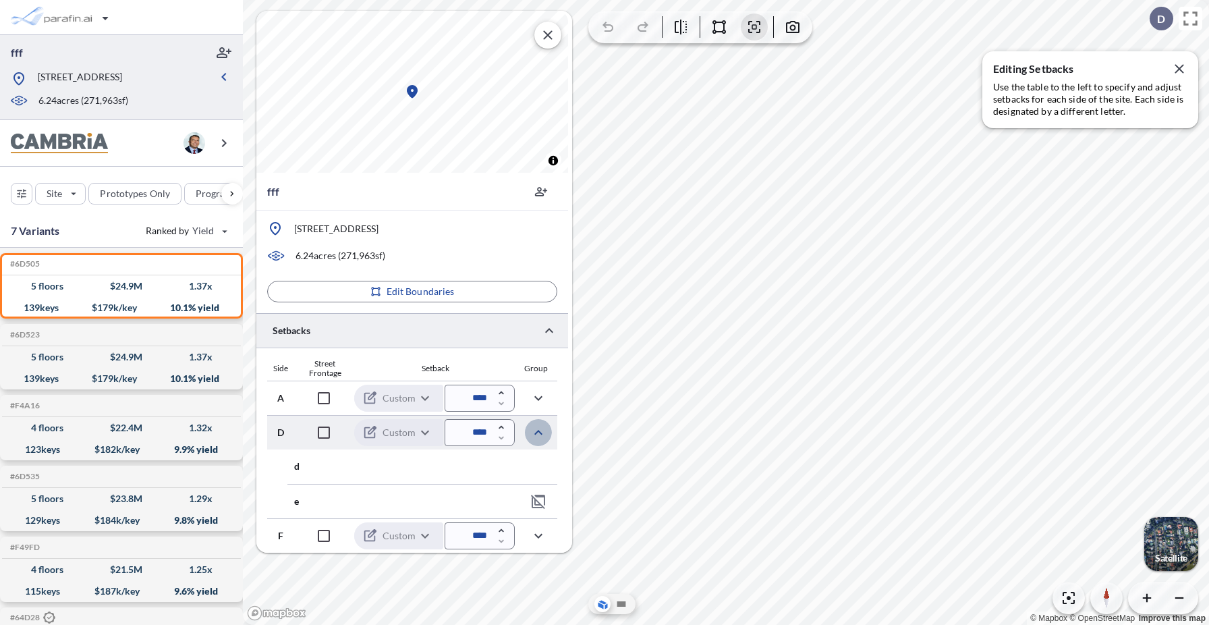
click at [538, 433] on icon "button" at bounding box center [538, 432] width 16 height 16
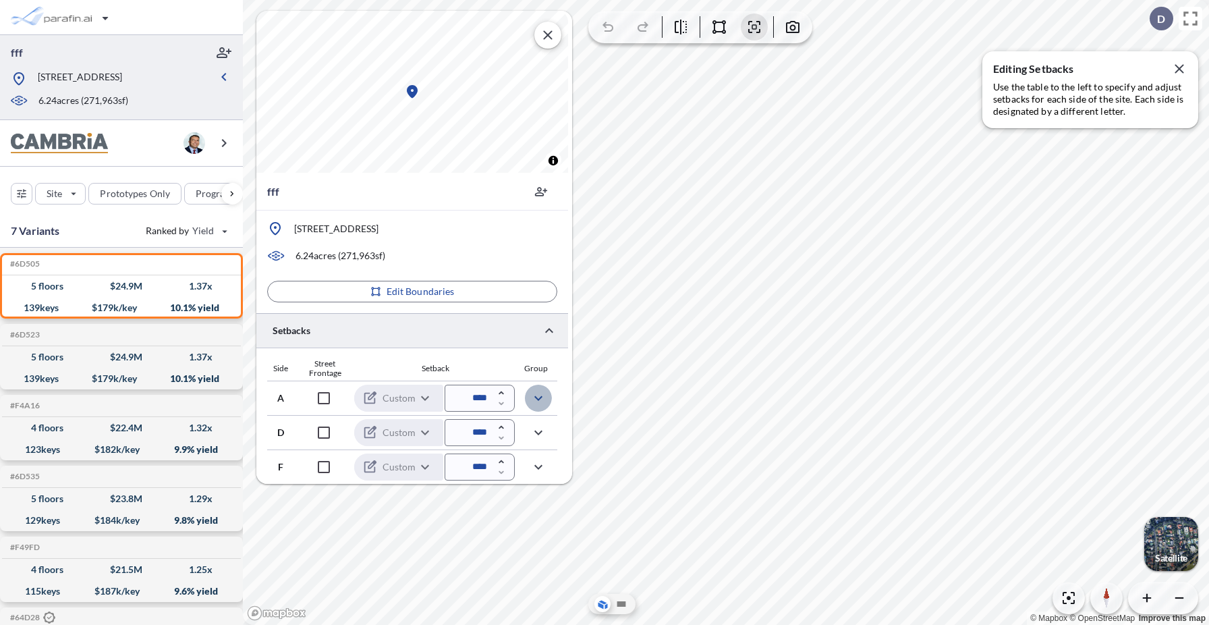
click at [540, 401] on icon "button" at bounding box center [538, 398] width 16 height 16
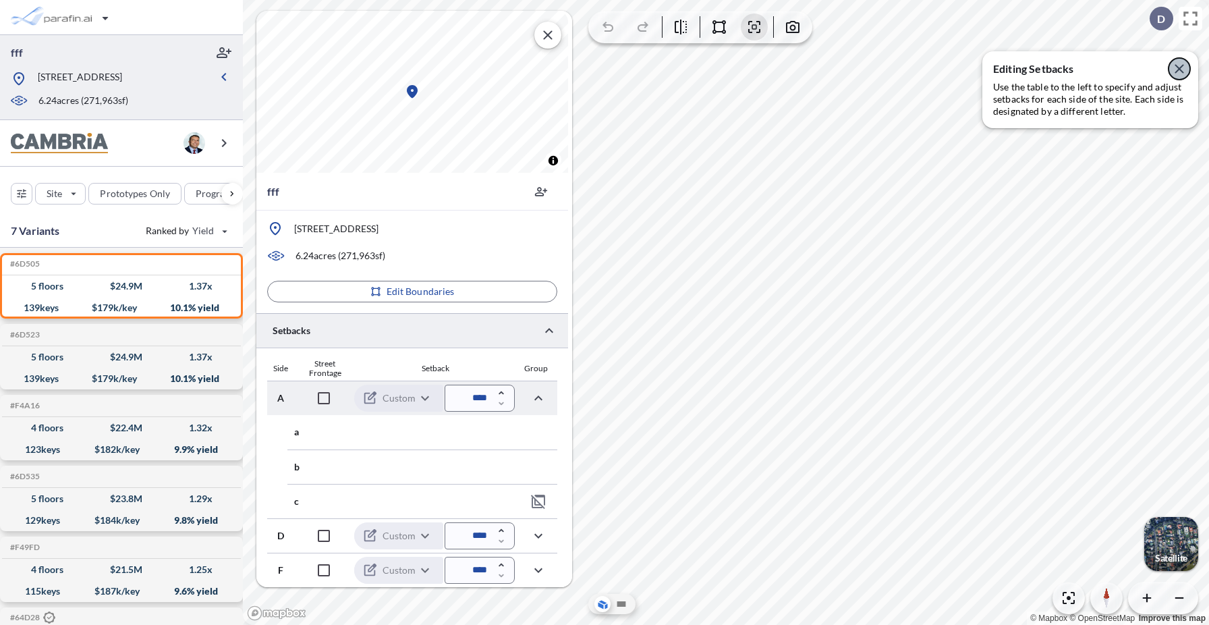
click at [1009, 72] on icon "button" at bounding box center [1179, 68] width 9 height 9
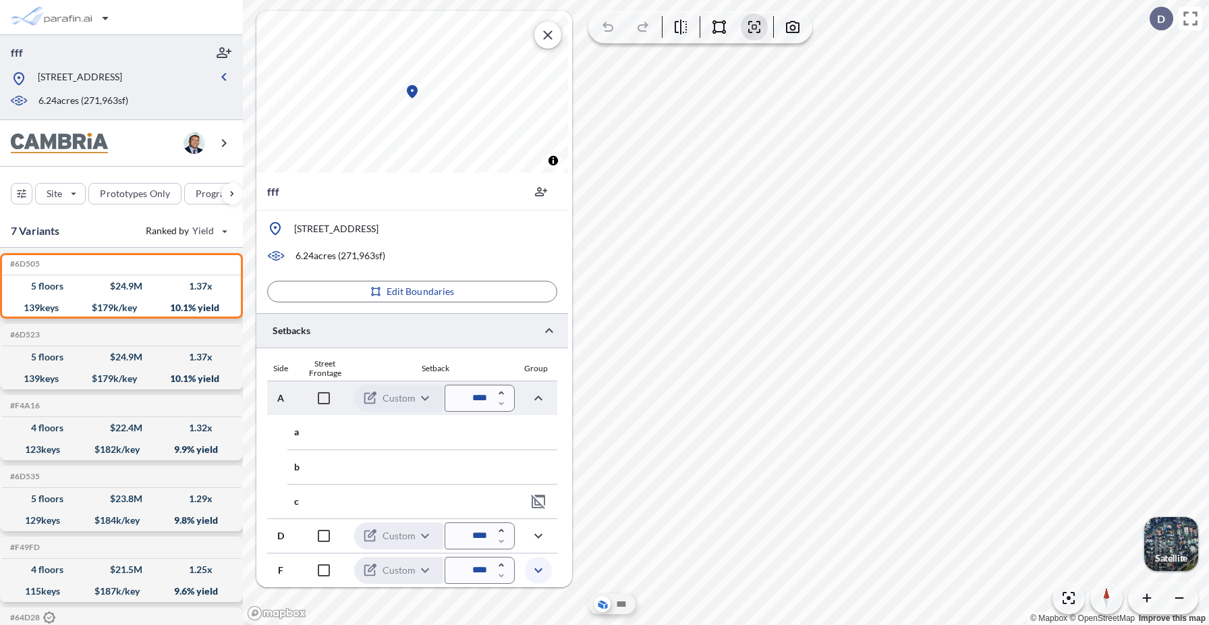
click at [539, 570] on icon "button" at bounding box center [538, 570] width 8 height 5
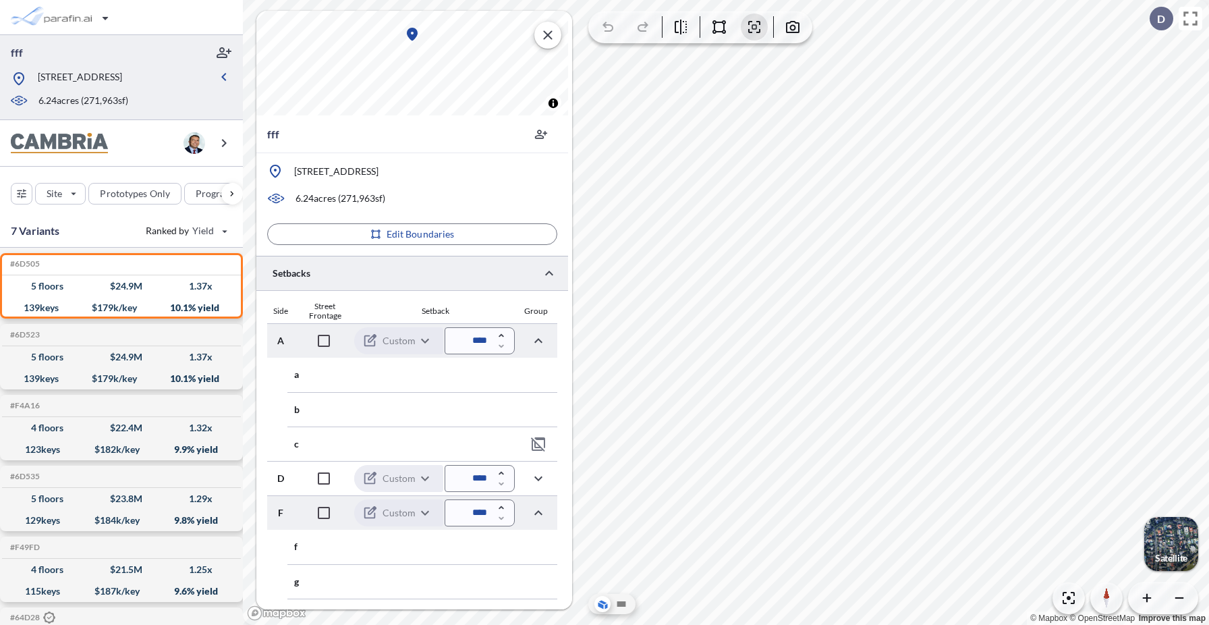
scroll to position [81, 0]
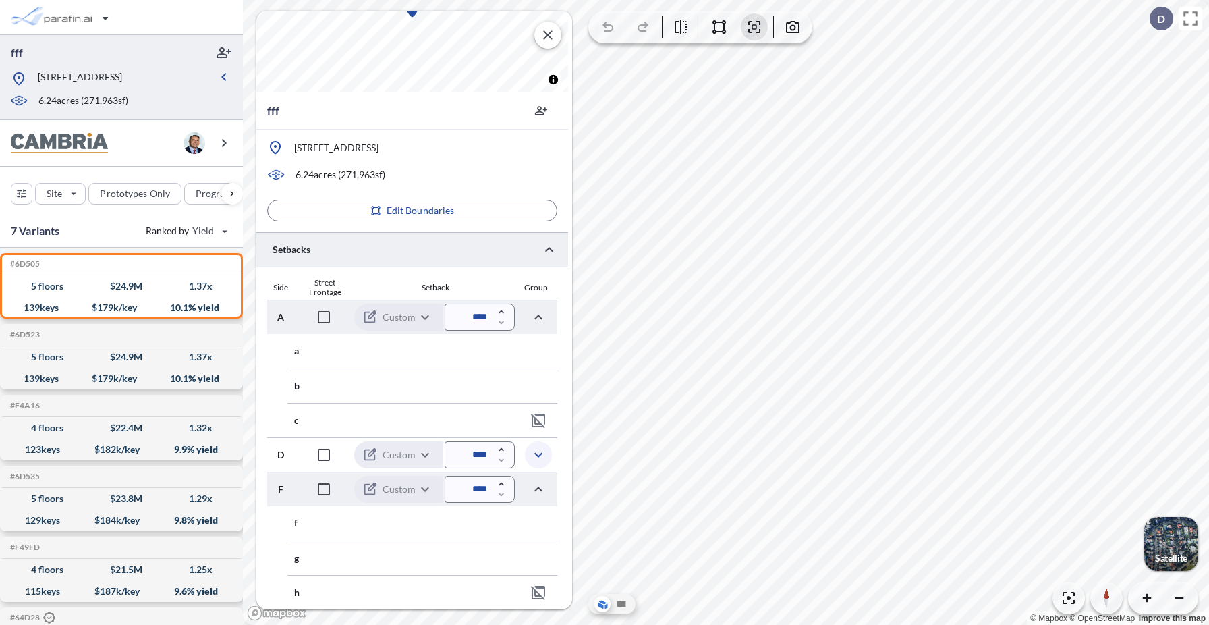
click at [538, 455] on icon "button" at bounding box center [538, 455] width 8 height 5
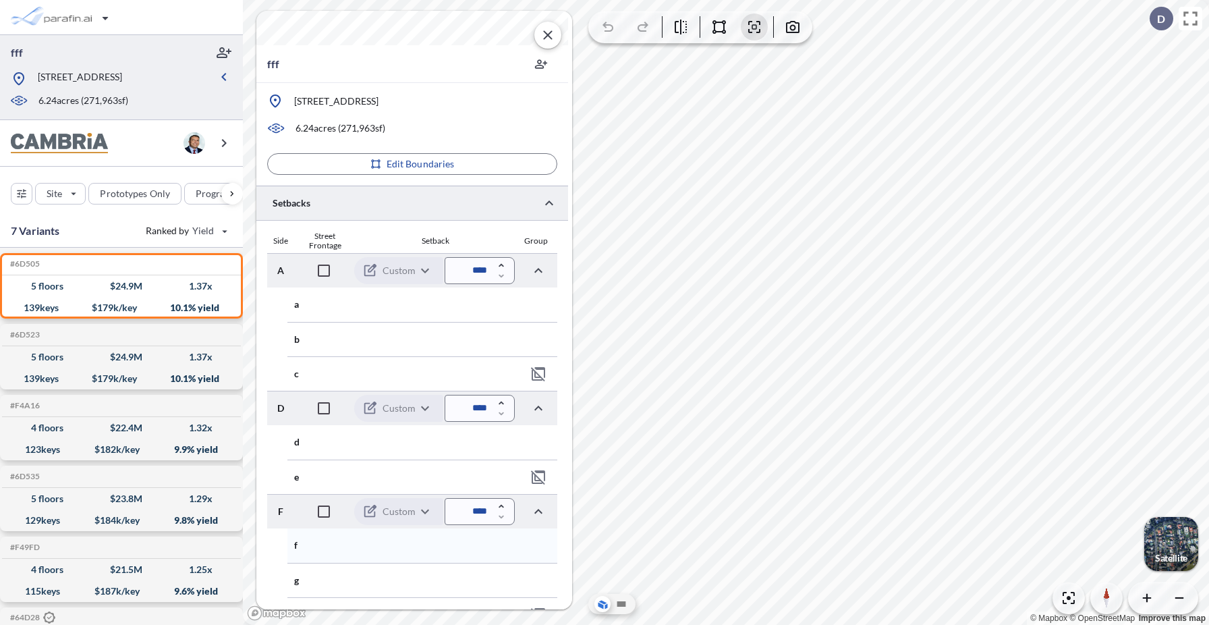
scroll to position [150, 0]
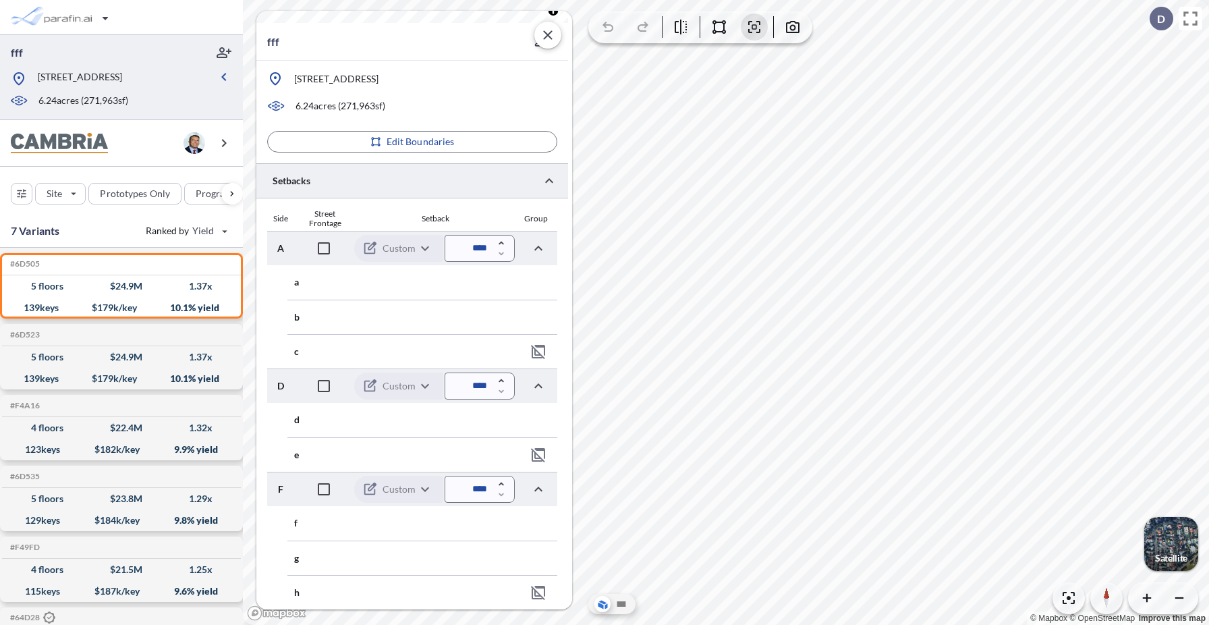
click at [1009, 546] on div "button" at bounding box center [1171, 544] width 54 height 54
click at [501, 242] on icon "button" at bounding box center [501, 243] width 5 height 3
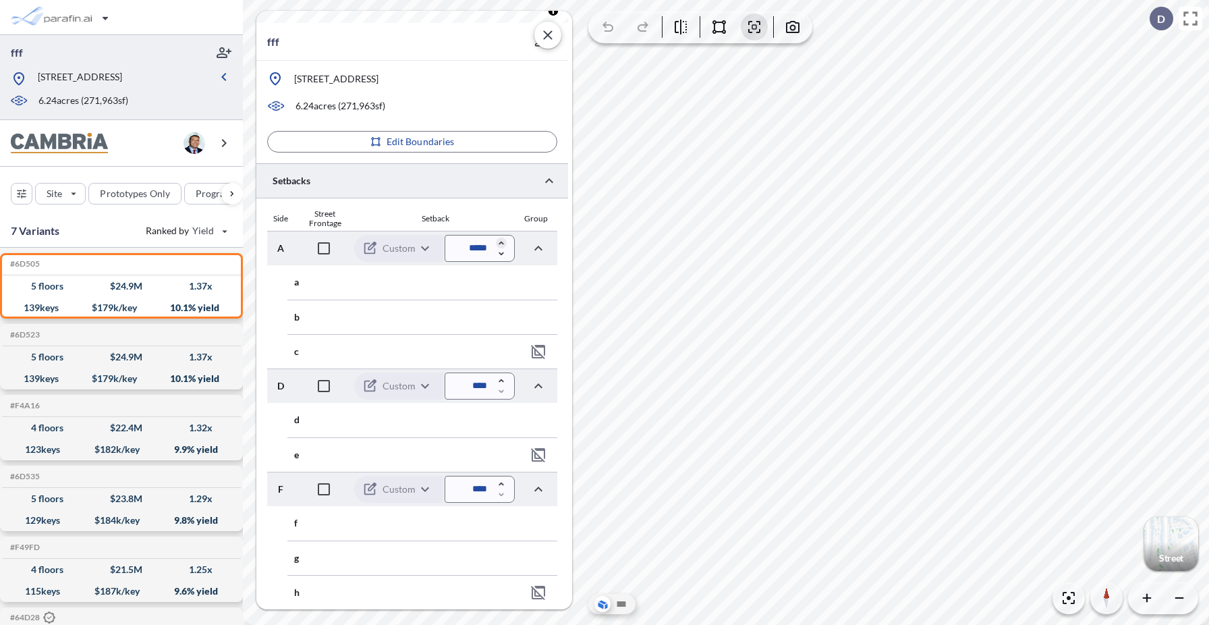
click at [501, 242] on icon "button" at bounding box center [501, 243] width 5 height 3
type input "*****"
click at [1009, 542] on div "button" at bounding box center [1171, 544] width 54 height 54
click at [541, 387] on icon "button" at bounding box center [538, 385] width 8 height 5
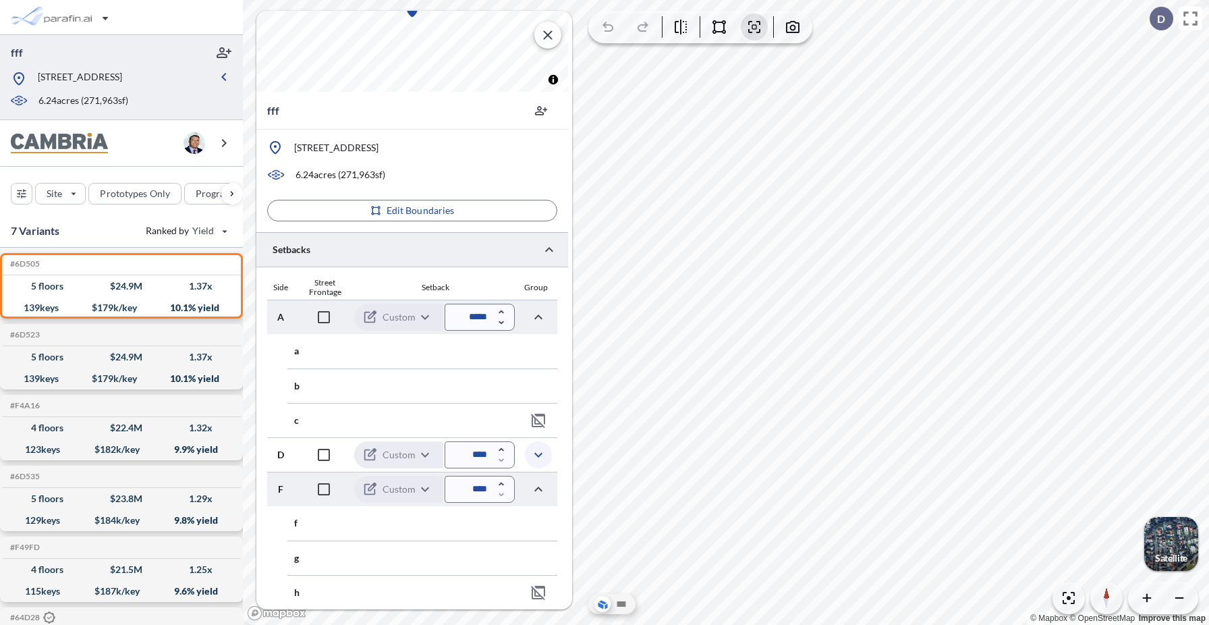
scroll to position [81, 0]
click at [538, 313] on icon "button" at bounding box center [538, 317] width 16 height 16
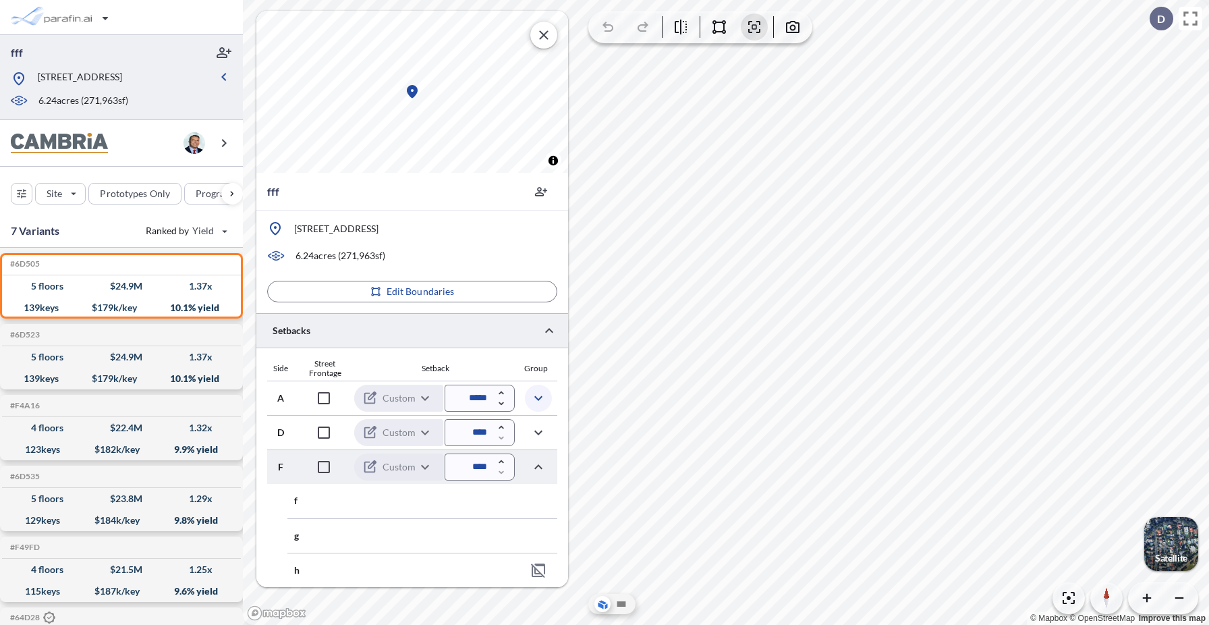
scroll to position [0, 0]
